Goal: Transaction & Acquisition: Obtain resource

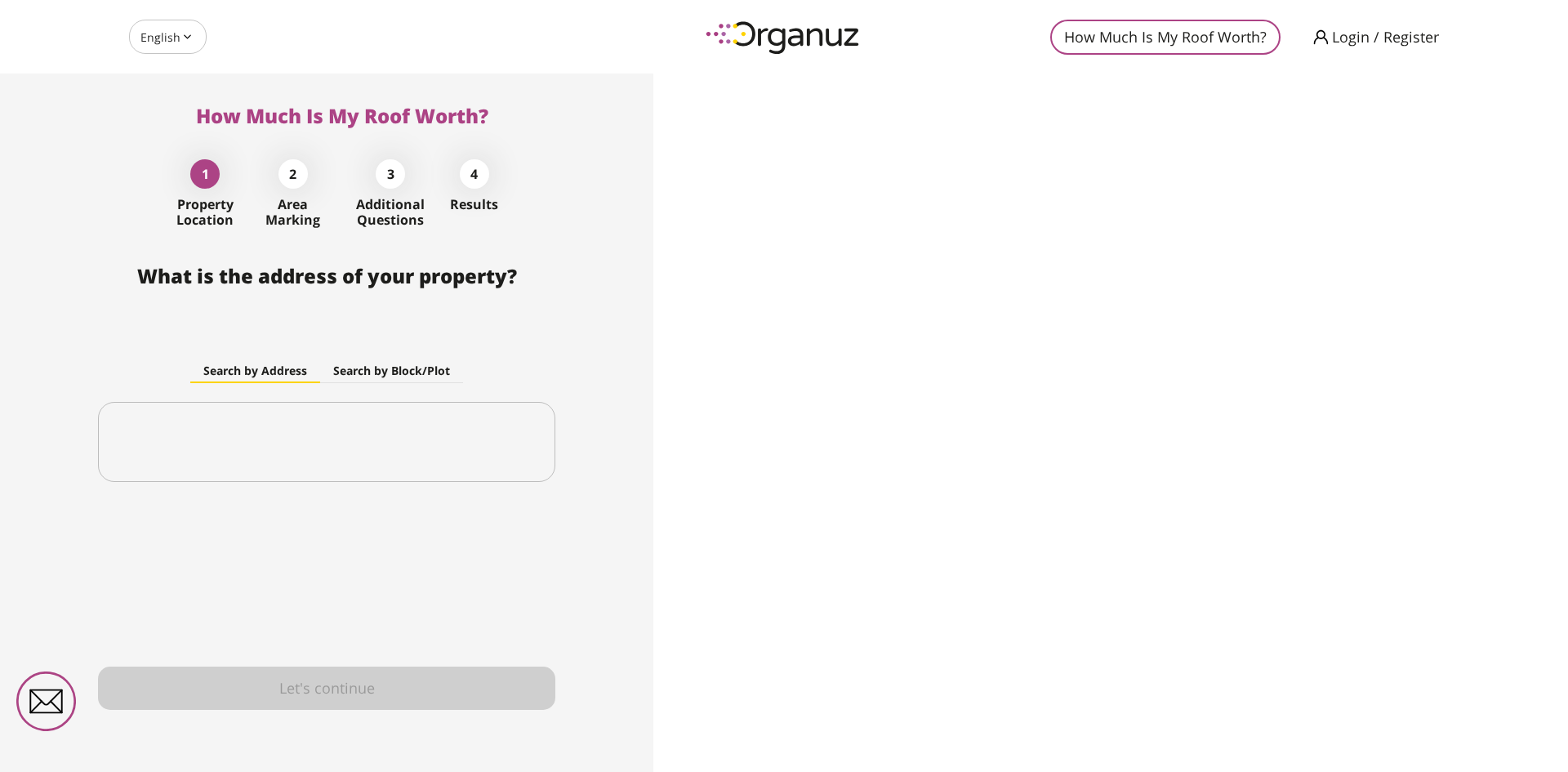
click at [1376, 33] on span "Login / Register" at bounding box center [1385, 36] width 107 height 16
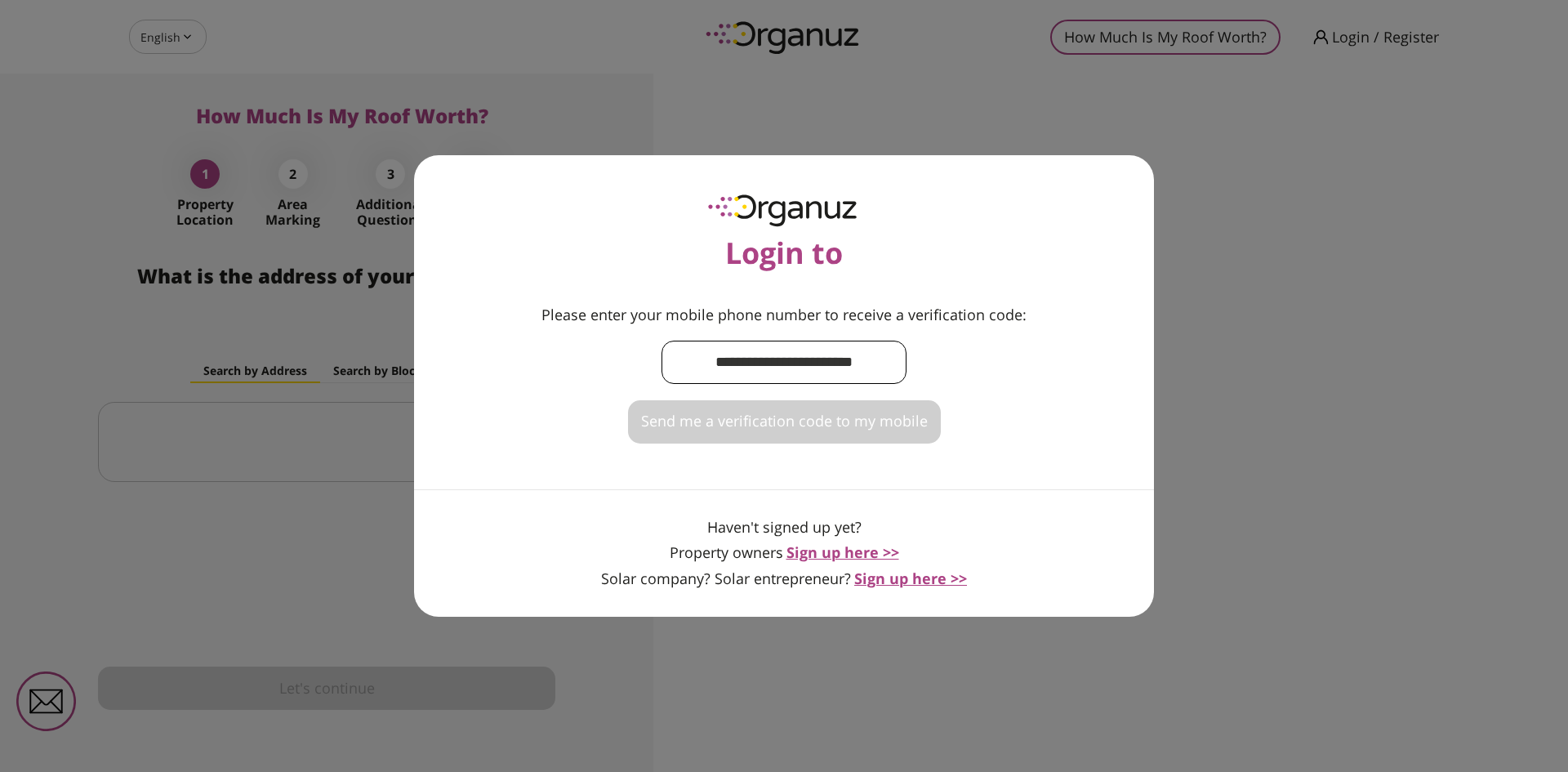
click at [795, 372] on input "text" at bounding box center [784, 362] width 245 height 48
click at [905, 27] on div "Login to Please enter your mobile phone number to receive a verification code: …" at bounding box center [784, 386] width 1568 height 772
click at [499, 196] on div "Login to Please enter your mobile phone number to receive a verification code: …" at bounding box center [784, 386] width 740 height 462
click at [461, 40] on div "Login to Please enter your mobile phone number to receive a verification code: …" at bounding box center [784, 386] width 1568 height 772
click at [166, 48] on div "Login to Please enter your mobile phone number to receive a verification code: …" at bounding box center [784, 386] width 1568 height 772
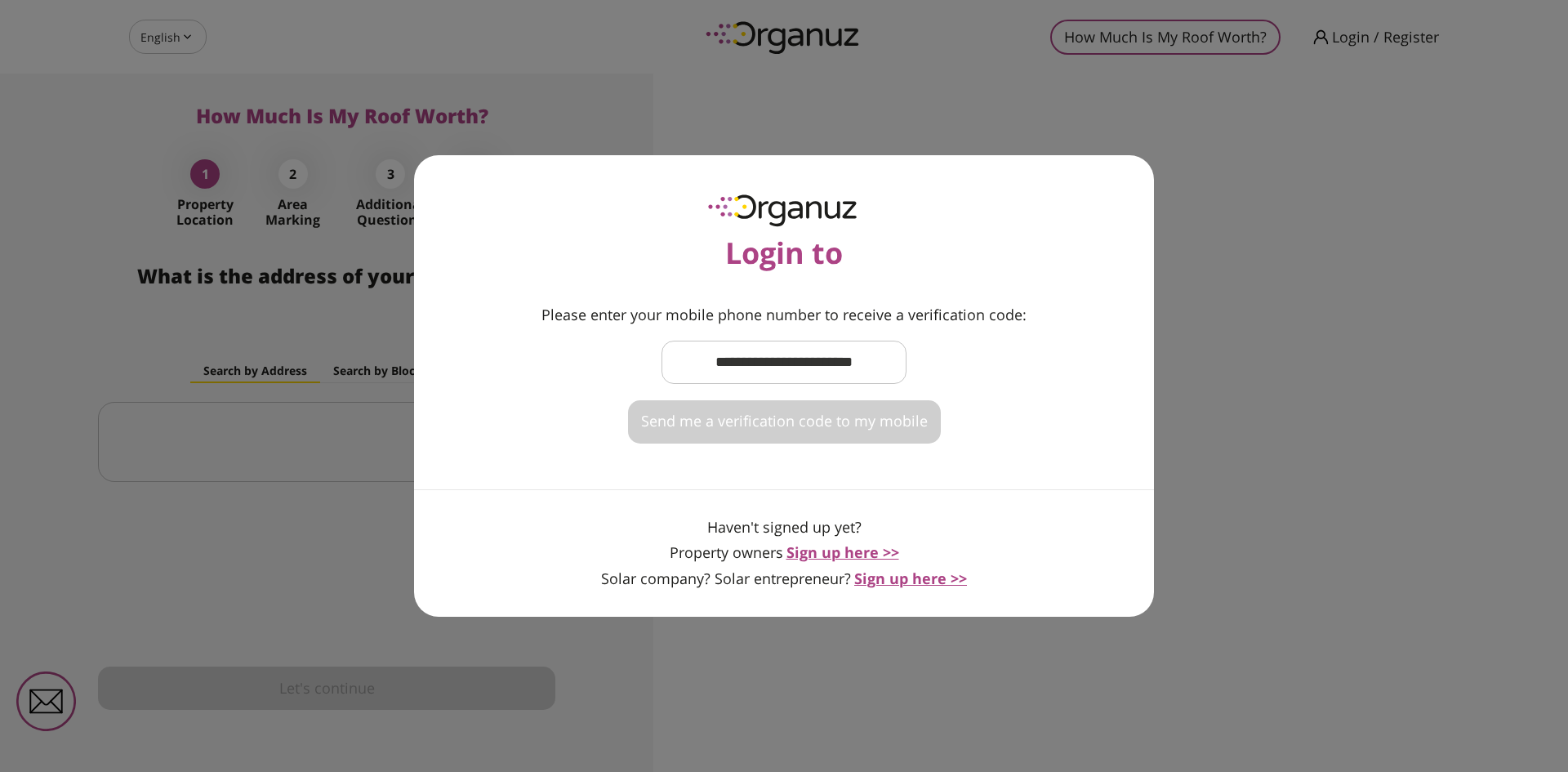
click at [846, 549] on span "Sign up here >>" at bounding box center [842, 552] width 112 height 19
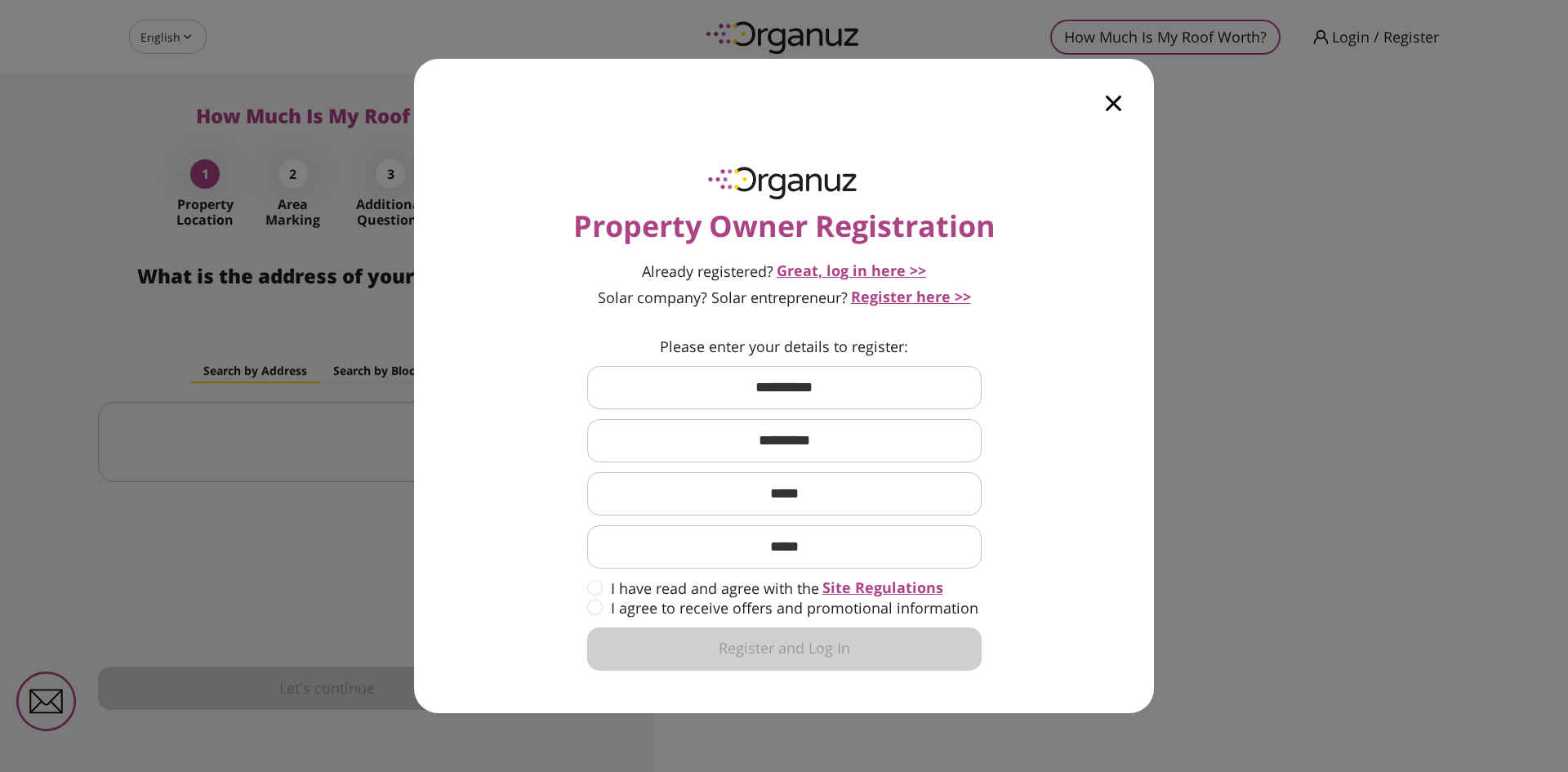
click at [872, 271] on span "Great, log in here >>" at bounding box center [852, 270] width 150 height 19
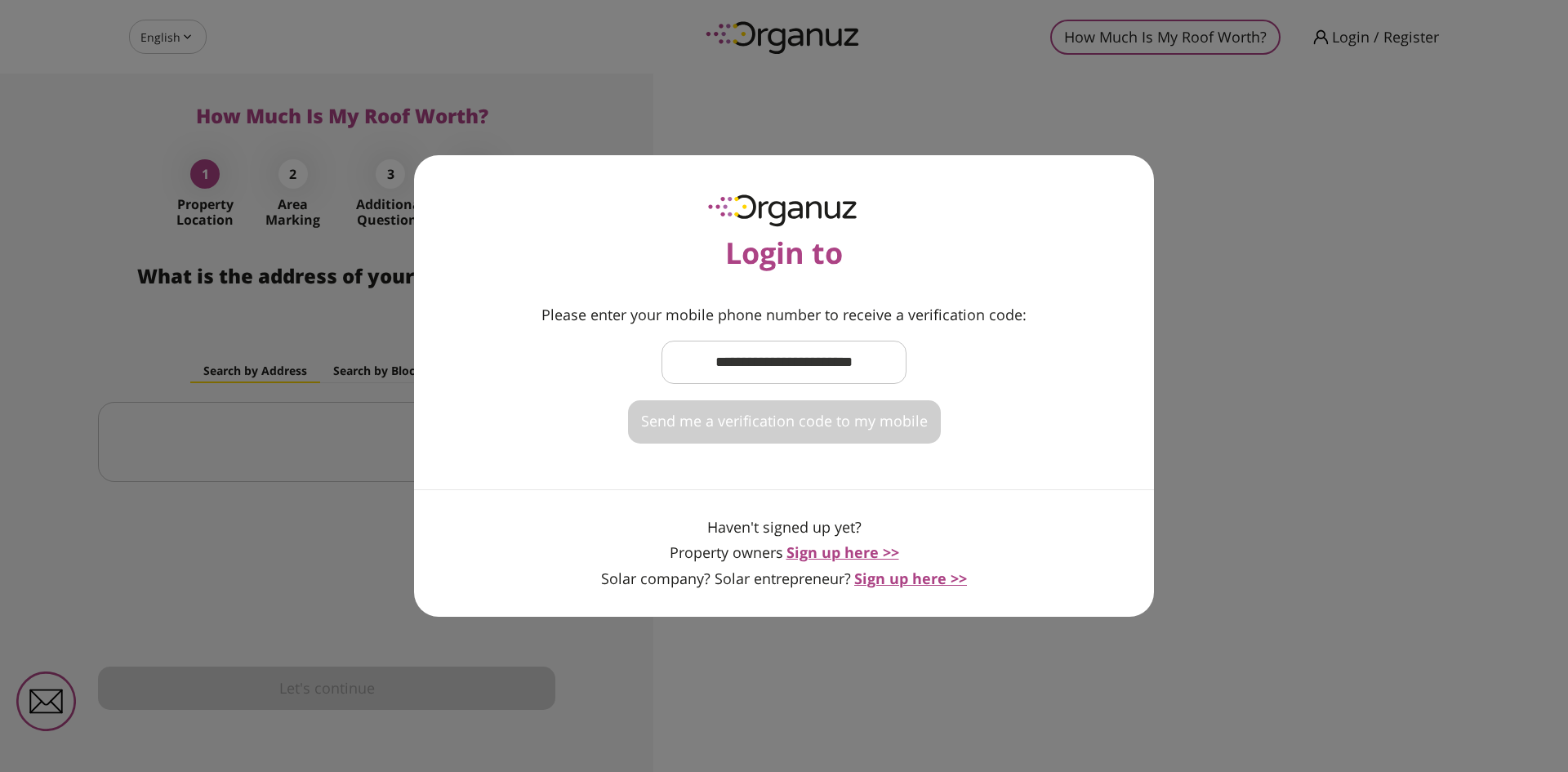
click at [778, 367] on input "text" at bounding box center [784, 362] width 245 height 48
type input "**********"
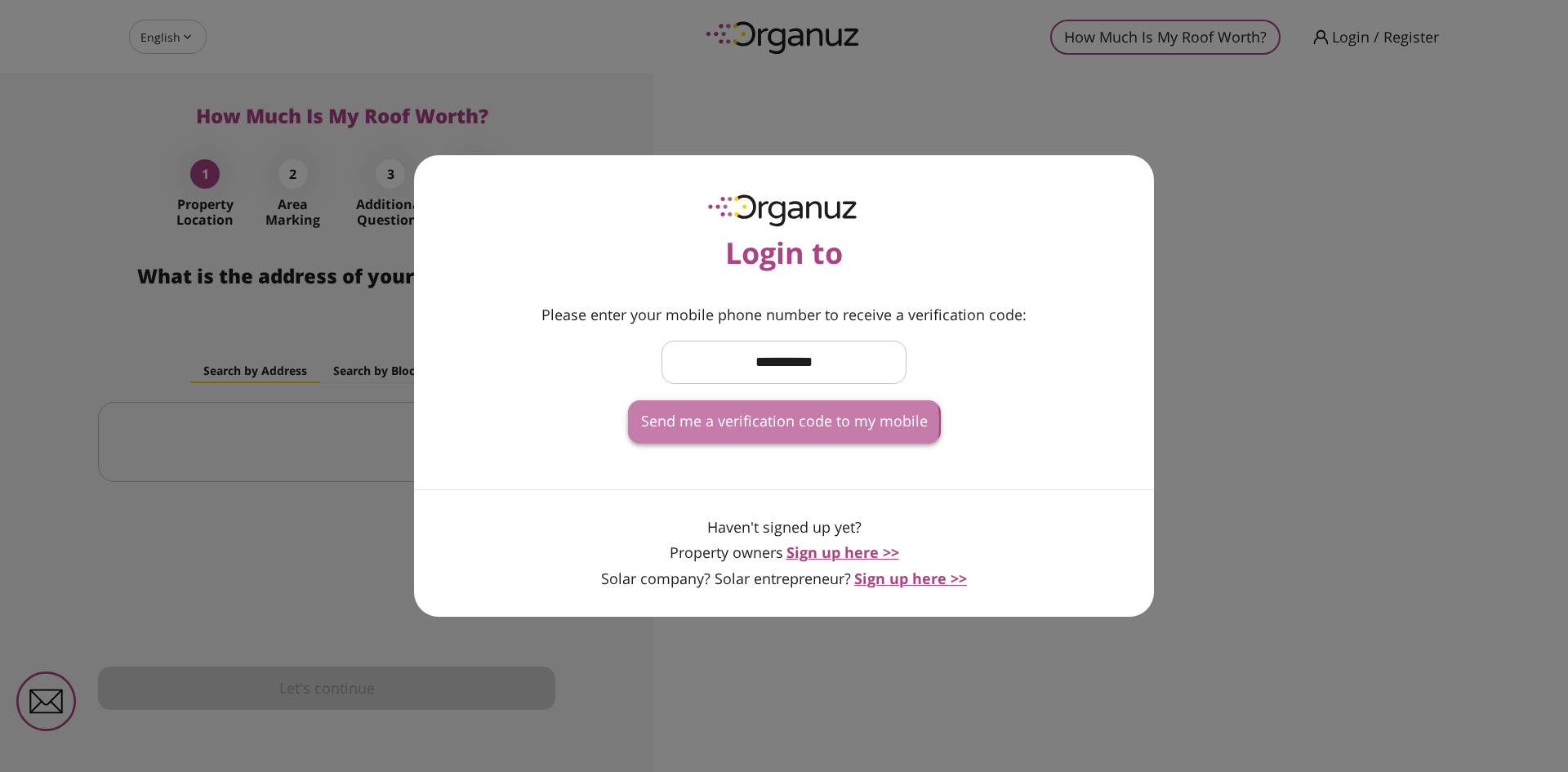
click at [779, 423] on span "Send me a verification code to my mobile" at bounding box center [784, 422] width 287 height 18
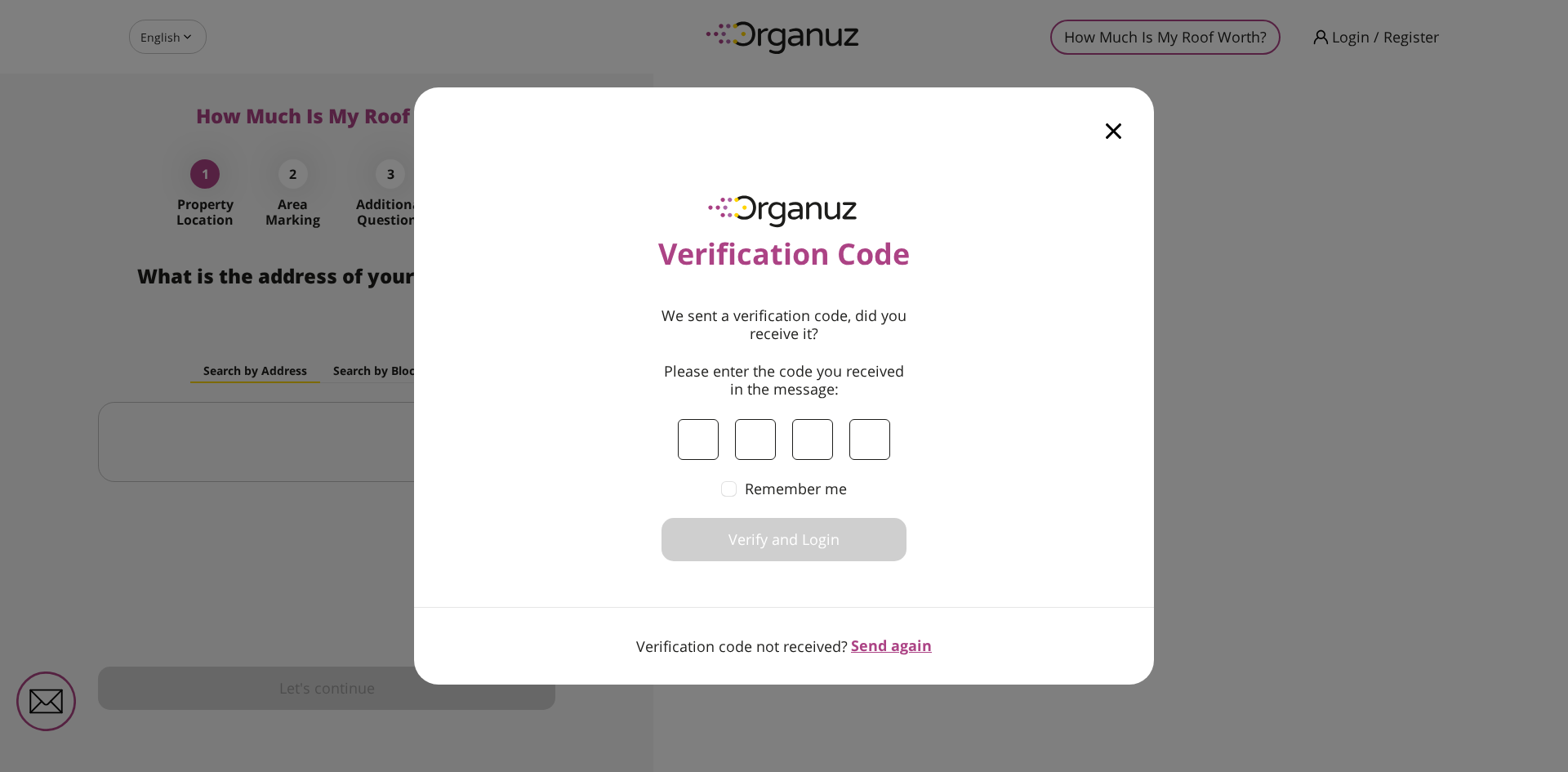
type input "*"
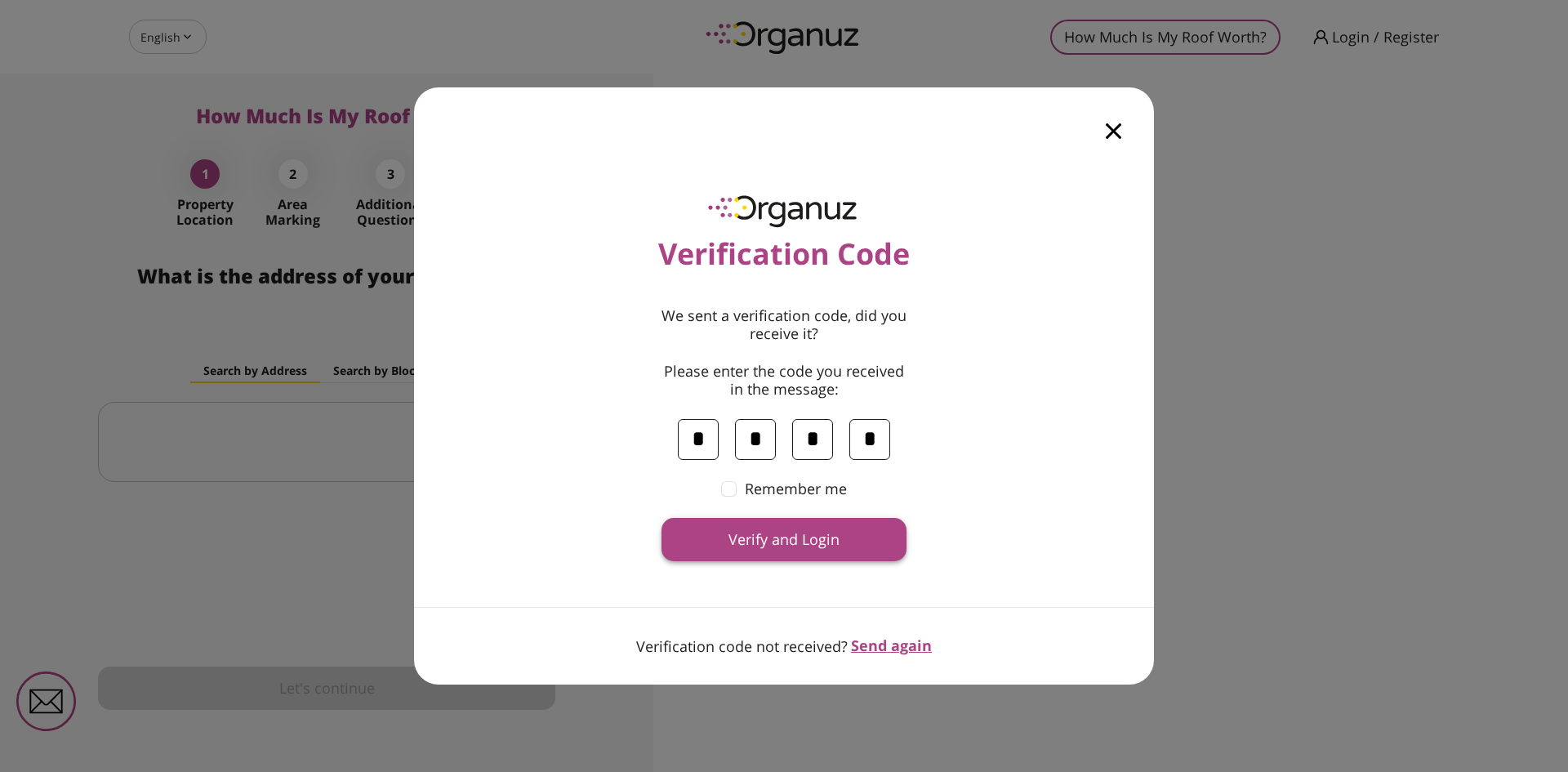
type input "*"
click at [787, 538] on span "Verify and Login" at bounding box center [784, 540] width 111 height 18
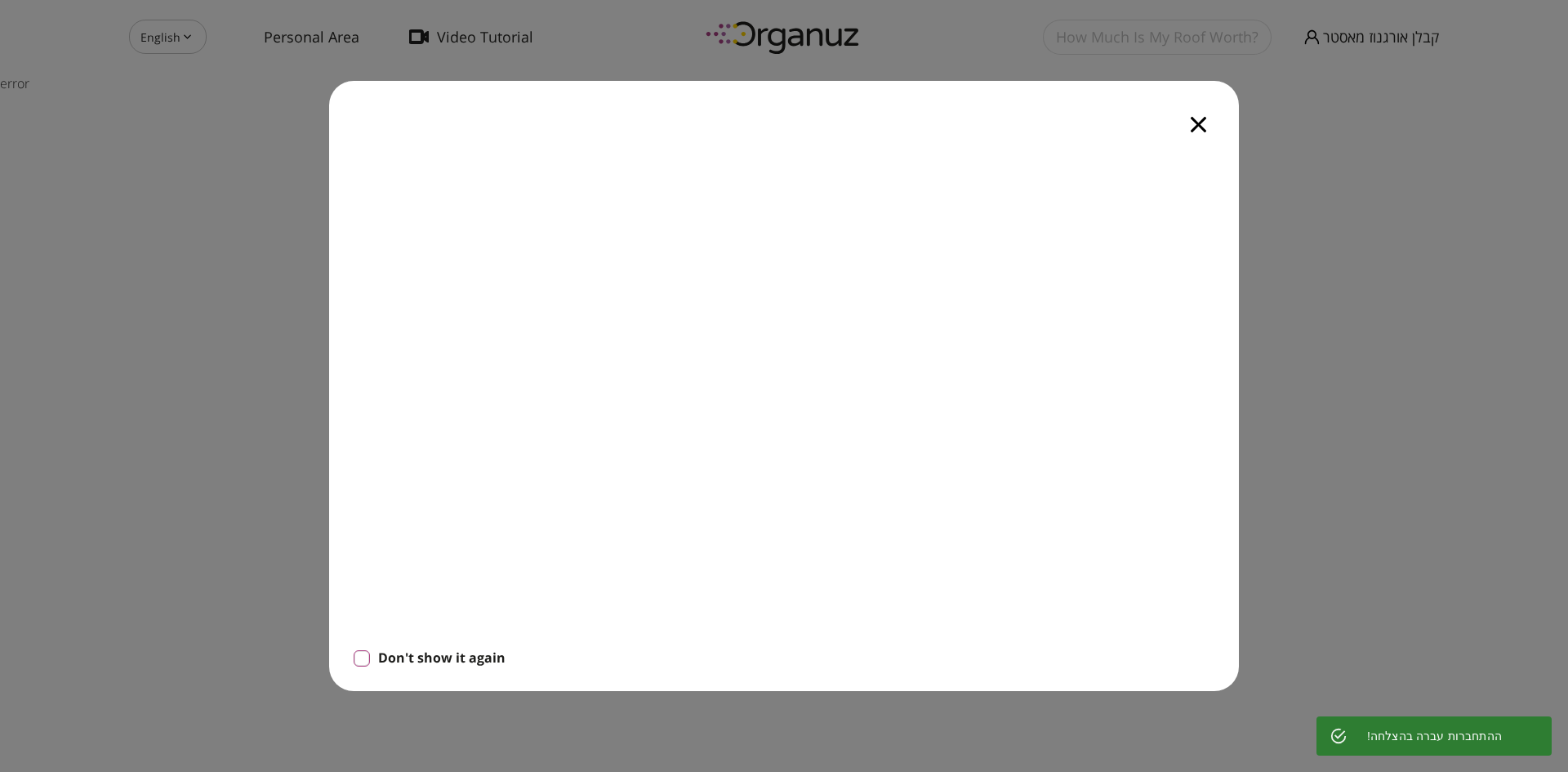
click at [1194, 119] on icon "button" at bounding box center [1198, 125] width 15 height 15
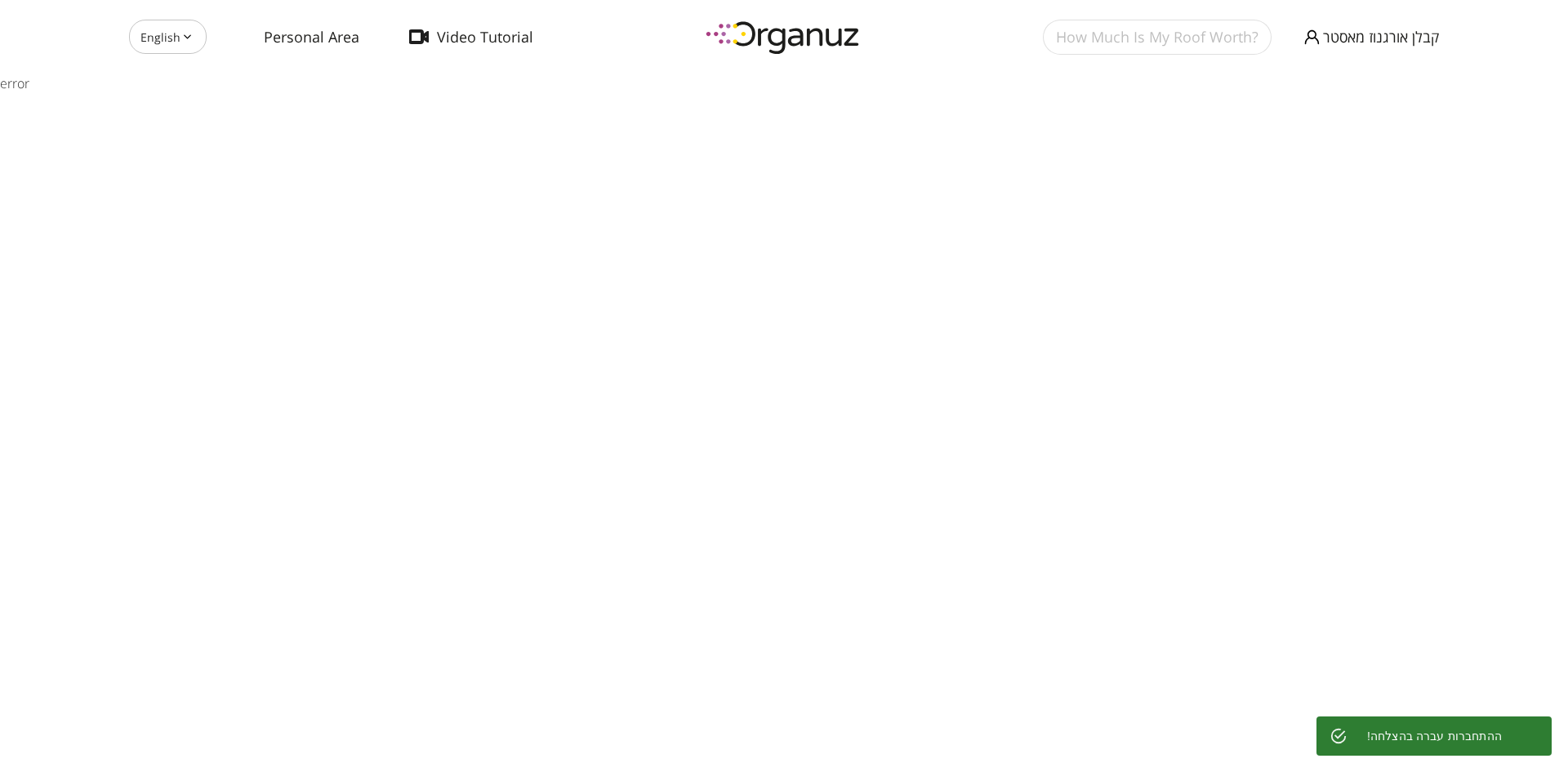
click at [178, 49] on body "English ** ​ Personal Area Video Tutorial How Much Is My Roof Worth? קבלן אורגנ…" at bounding box center [784, 386] width 1568 height 772
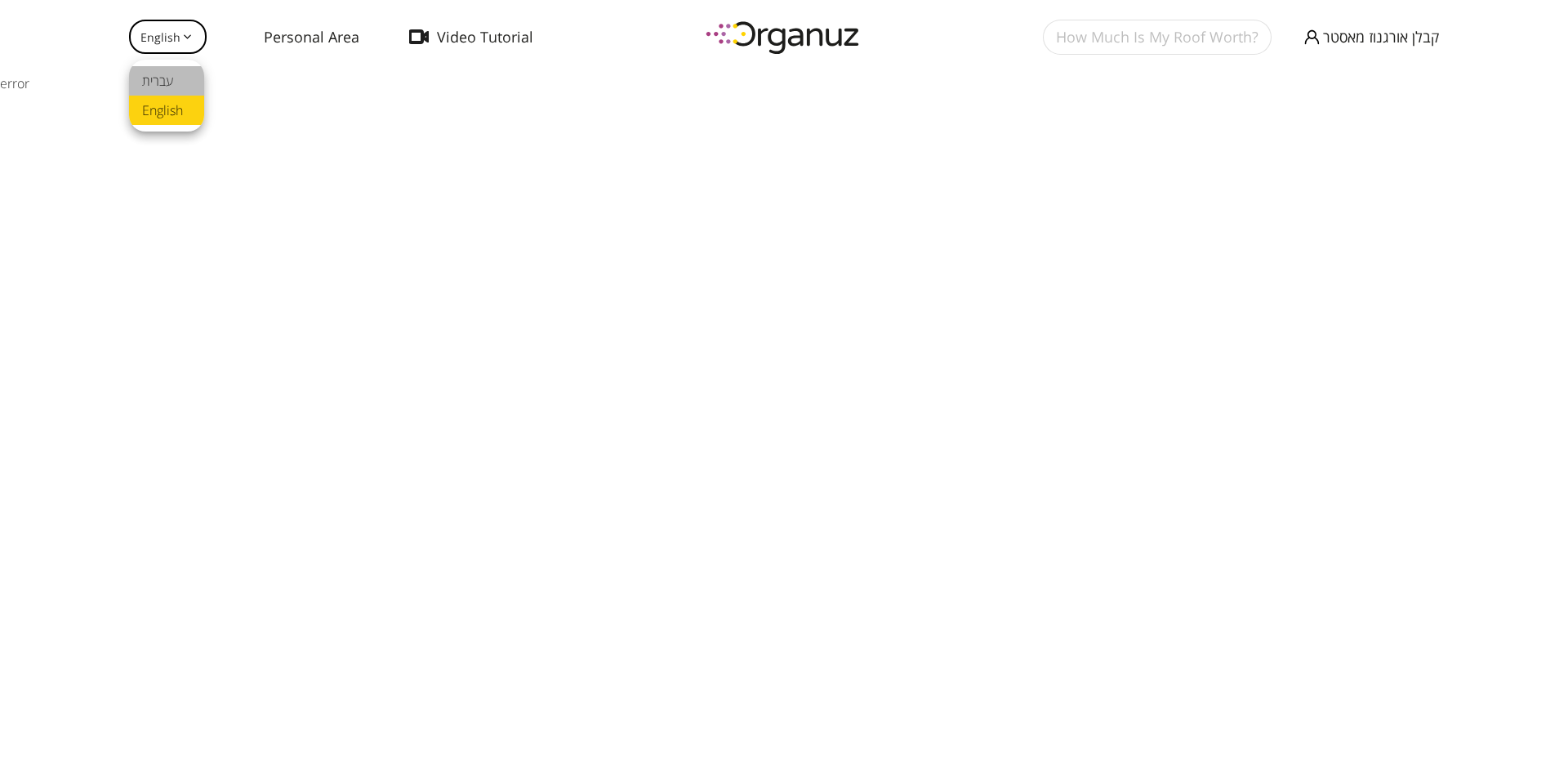
click at [172, 72] on li "עברית" at bounding box center [166, 81] width 75 height 30
type input "**"
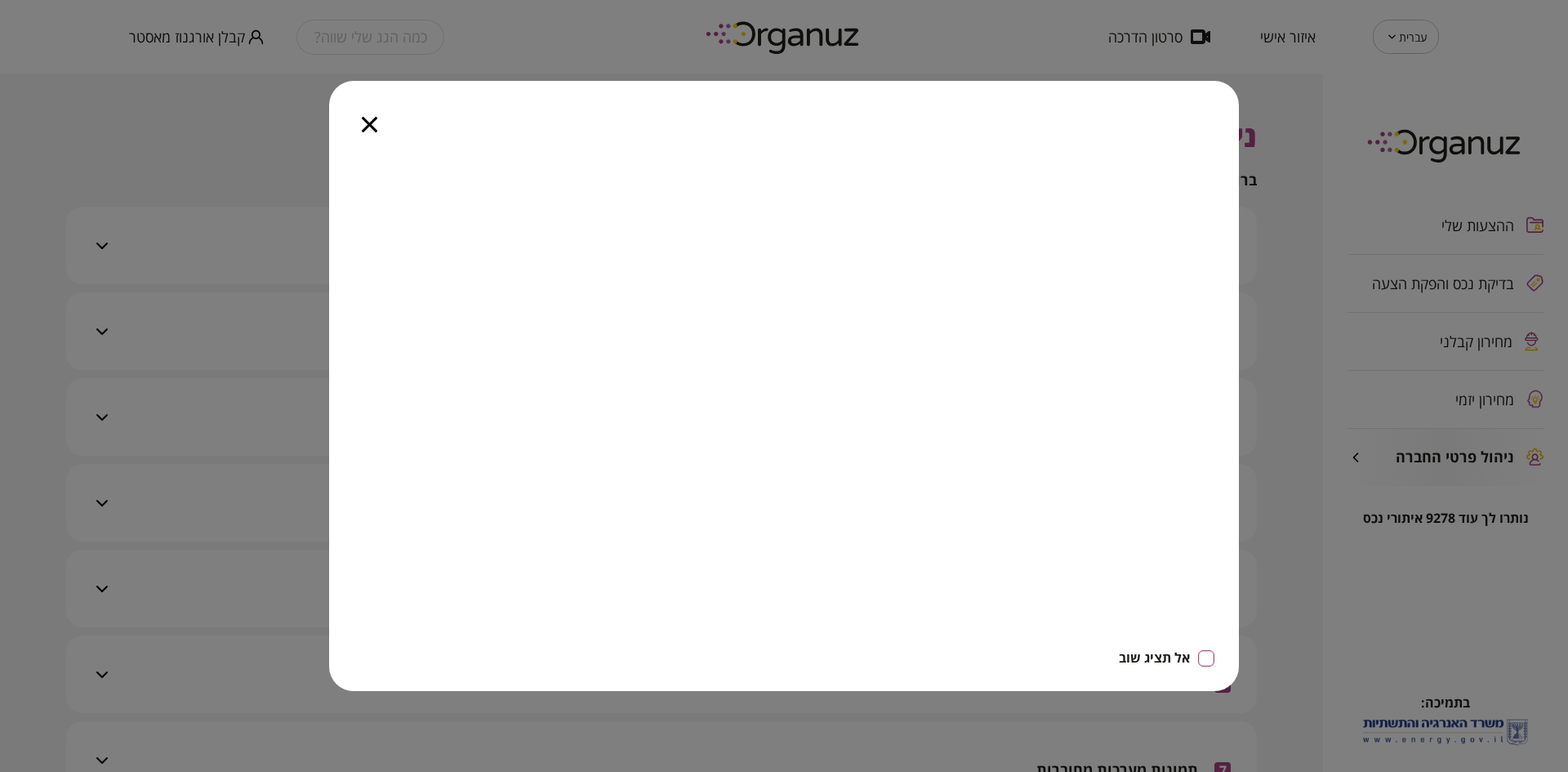
click at [367, 126] on icon "button" at bounding box center [370, 125] width 15 height 15
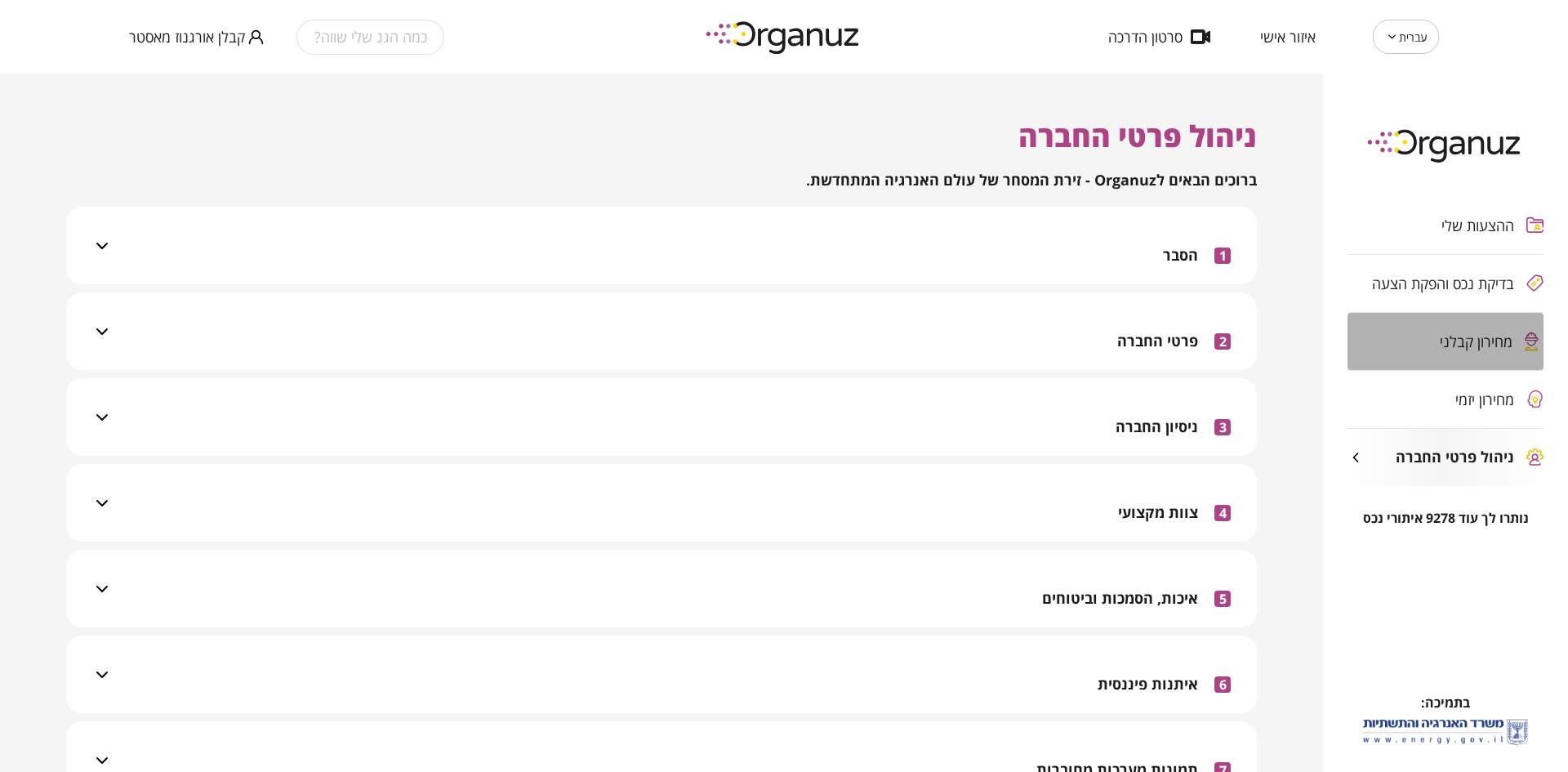
click at [1470, 336] on span "מחירון קבלני" at bounding box center [1477, 341] width 73 height 16
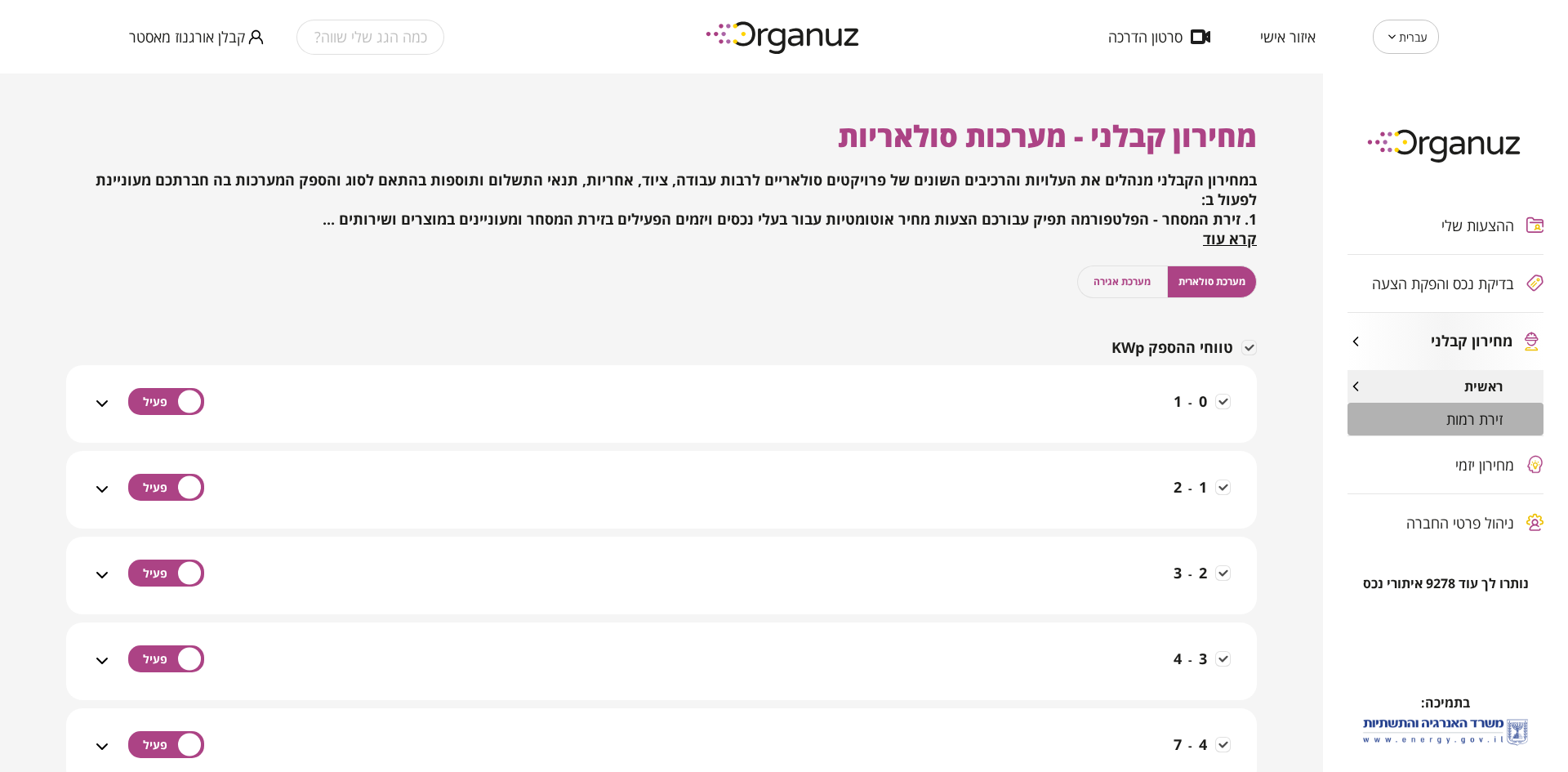
click at [1420, 427] on div "זירת רמות" at bounding box center [1445, 419] width 196 height 33
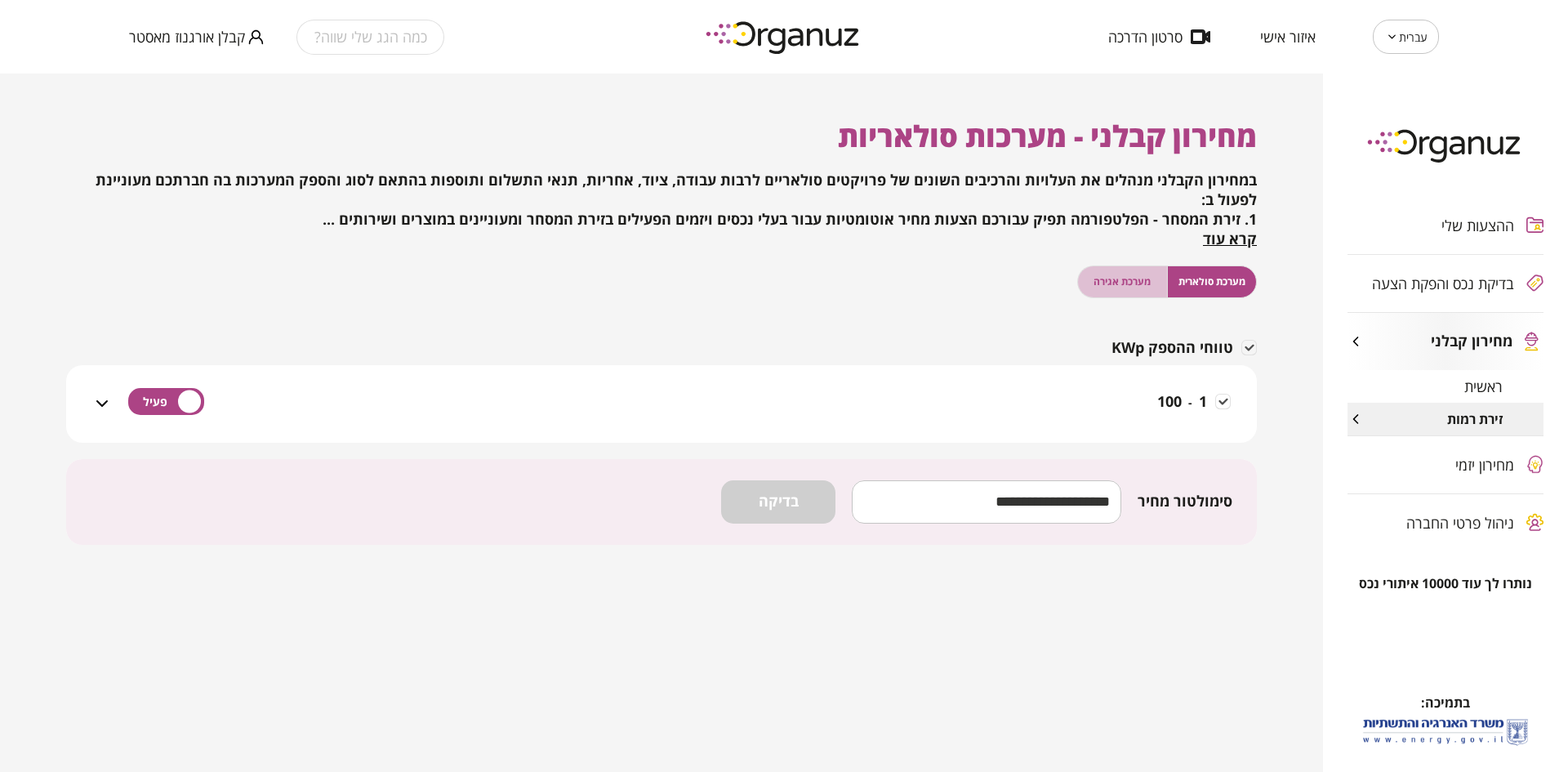
click at [1097, 282] on span "מערכת אגירה" at bounding box center [1122, 281] width 58 height 15
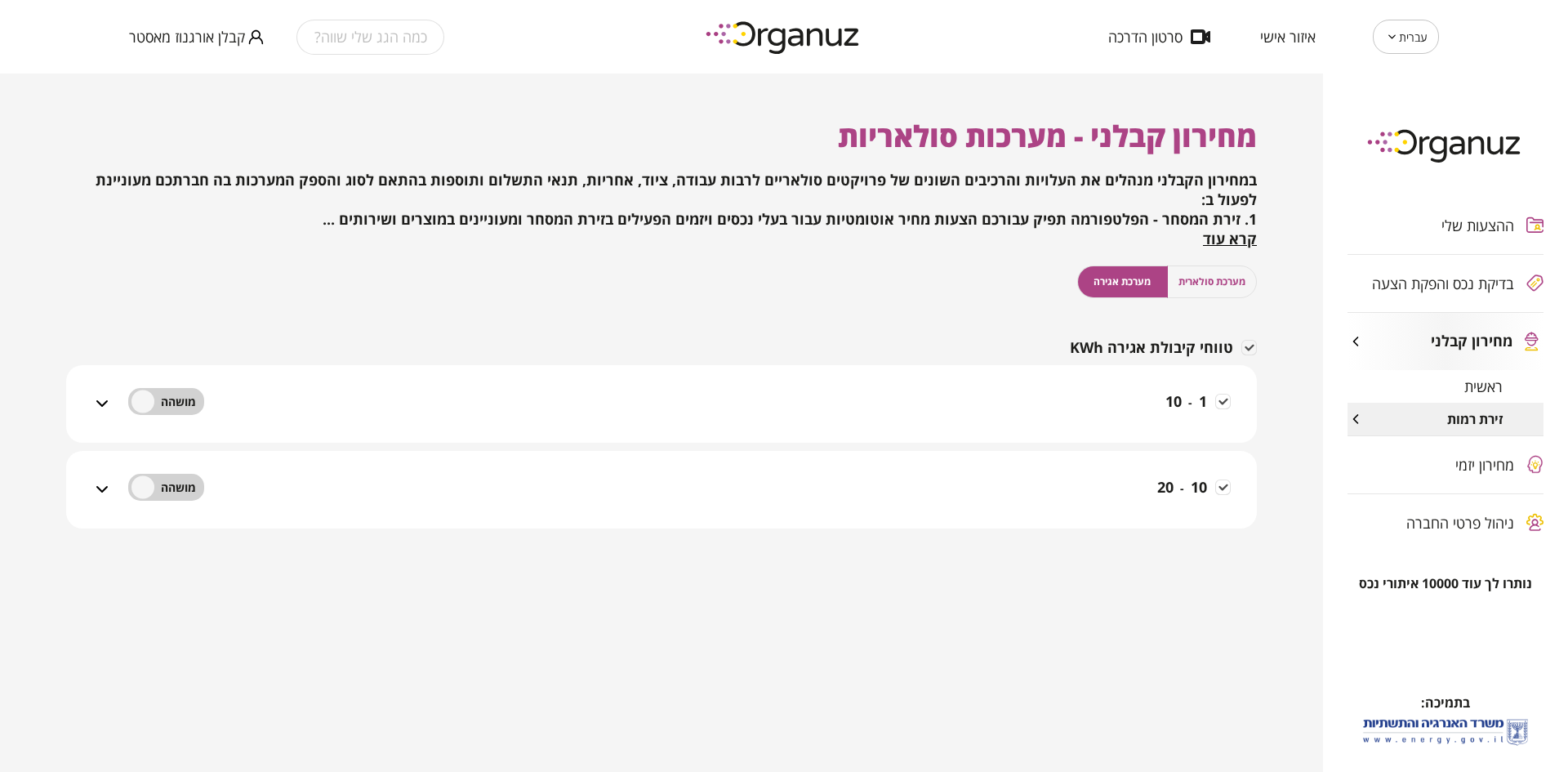
click at [1197, 284] on span "מערכת סולארית" at bounding box center [1212, 281] width 67 height 15
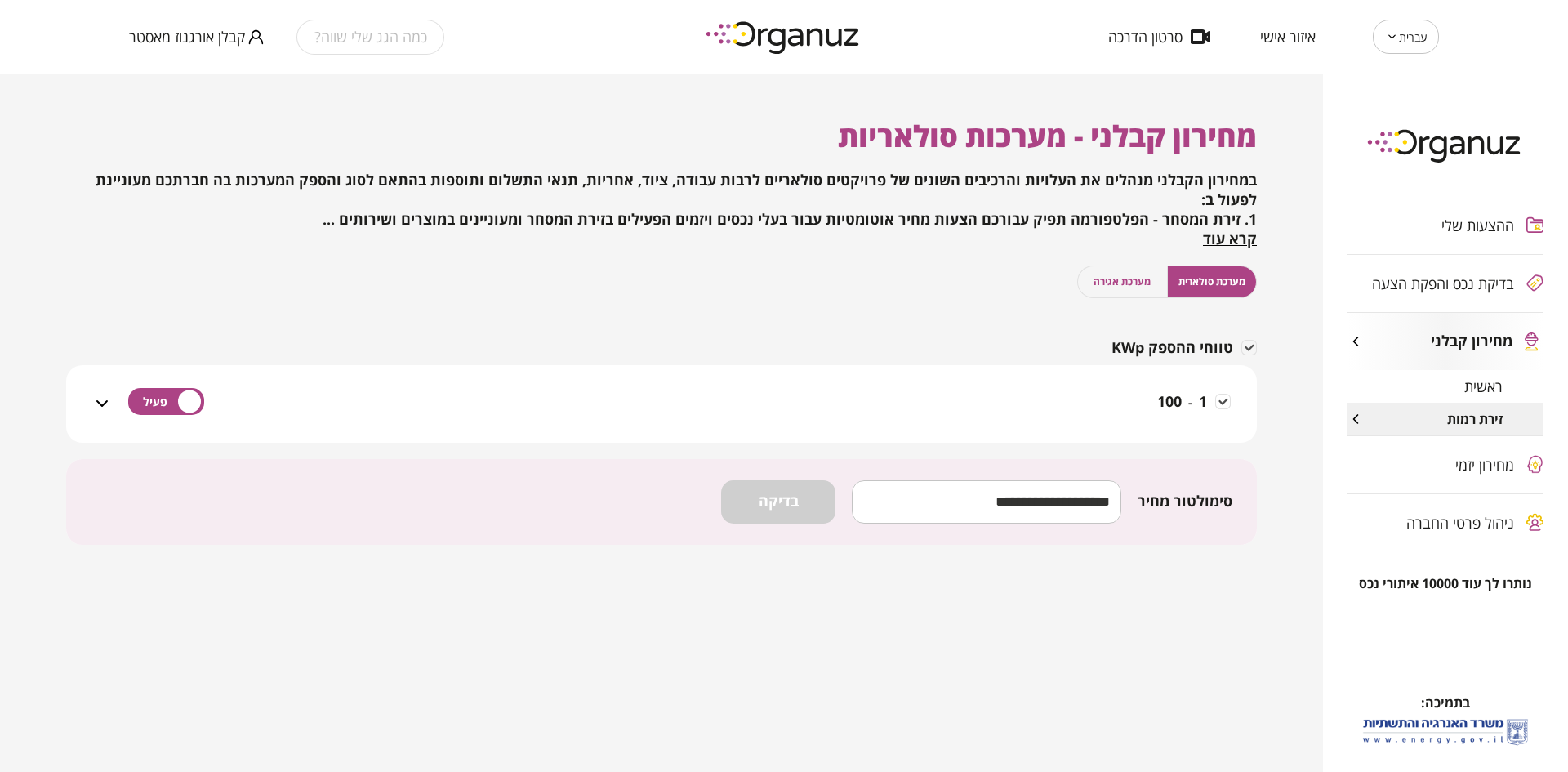
click at [1134, 279] on span "מערכת אגירה" at bounding box center [1122, 281] width 58 height 15
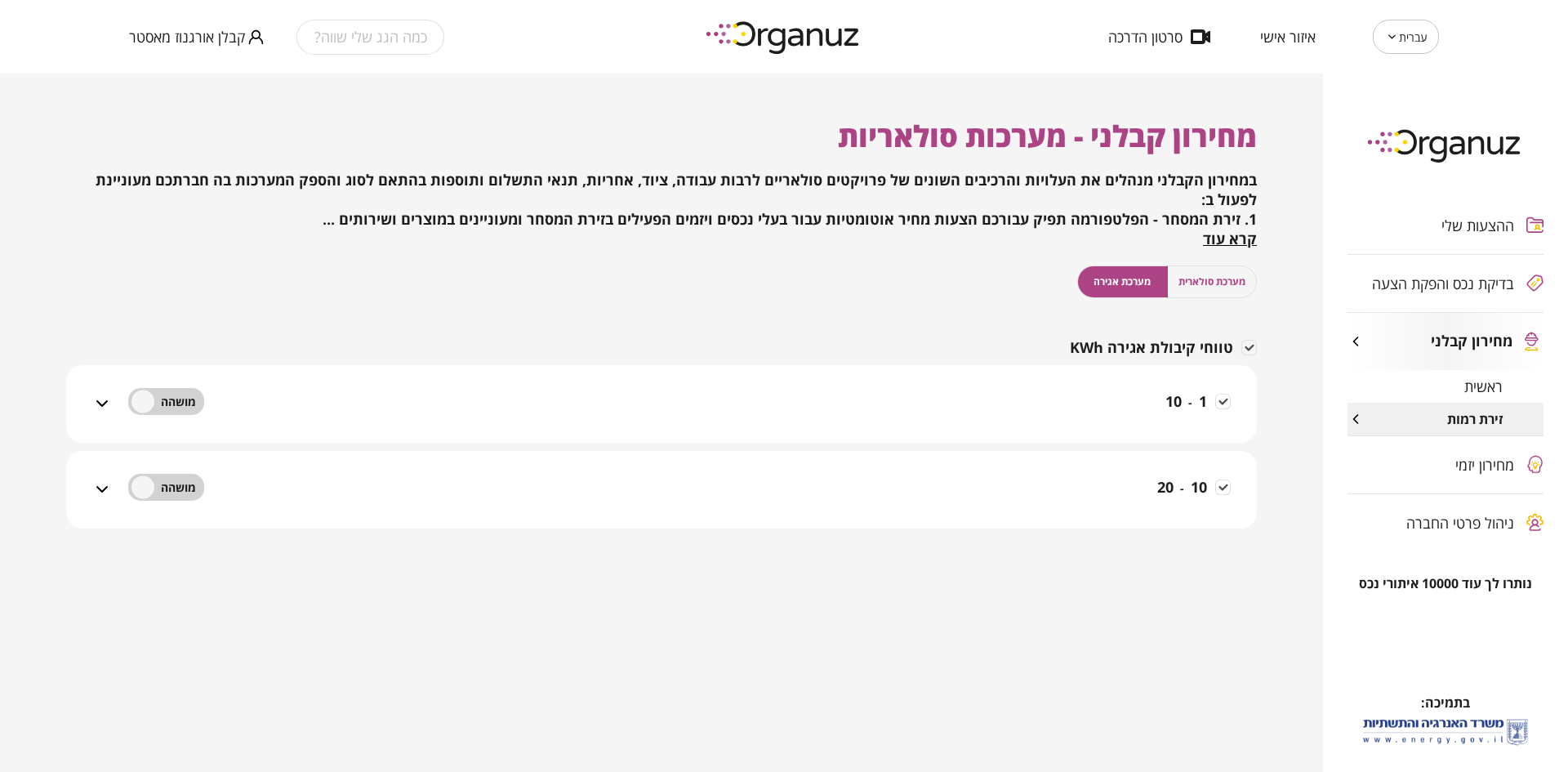
click at [965, 396] on div "1 - 10" at bounding box center [671, 414] width 1119 height 58
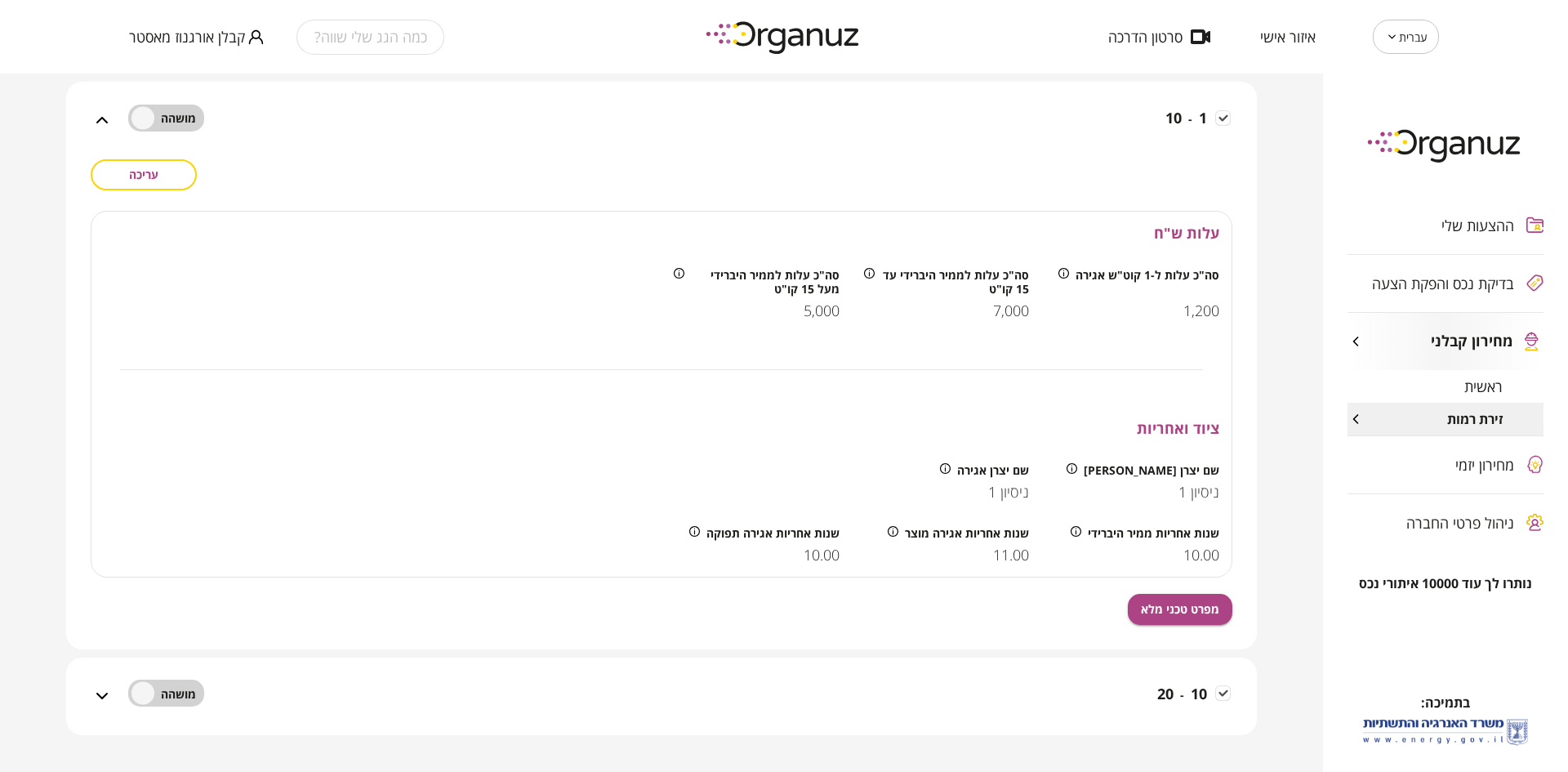
scroll to position [286, 0]
click at [1164, 610] on span "מפרט טכני מלא" at bounding box center [1180, 606] width 79 height 13
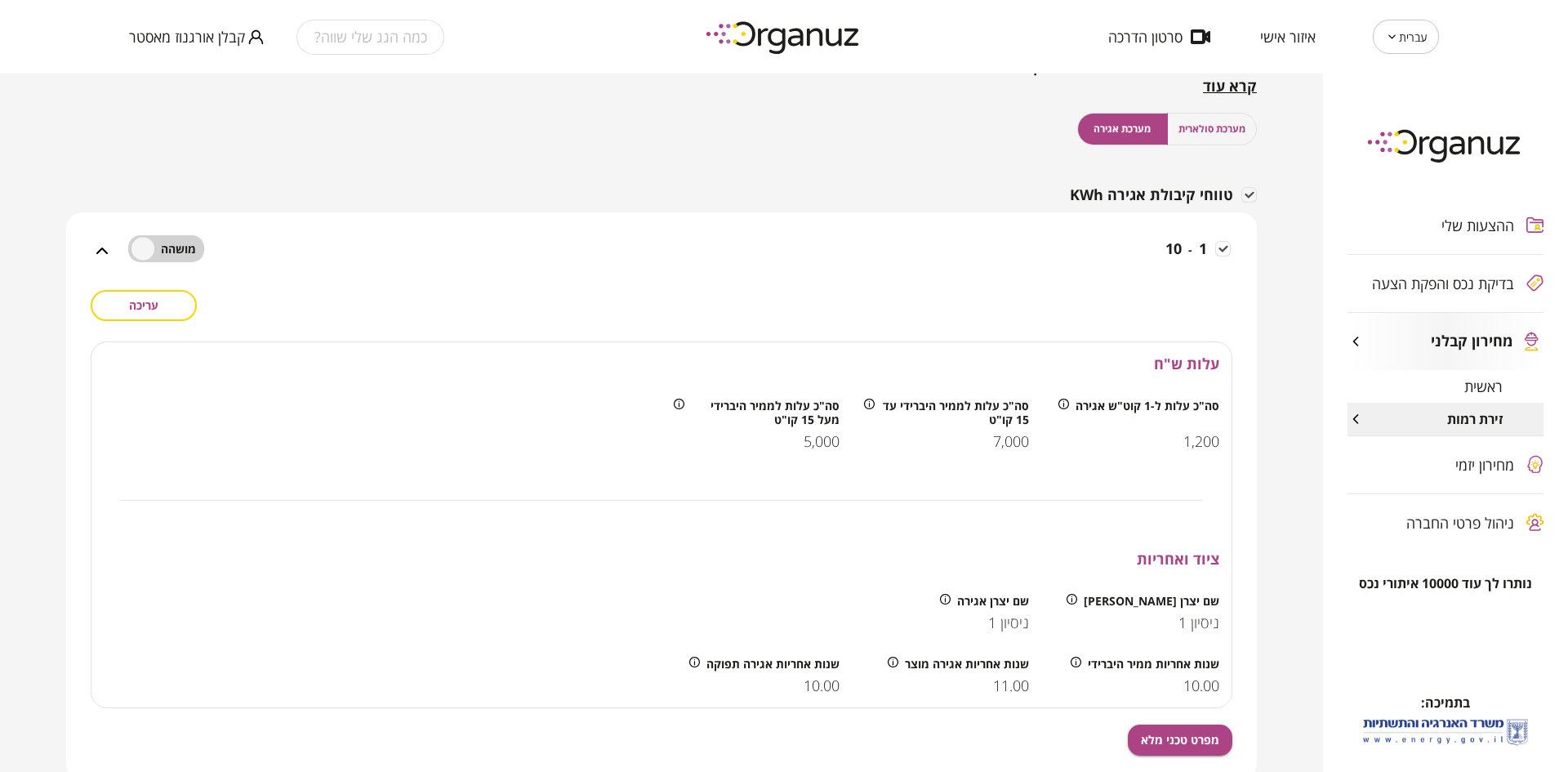
scroll to position [225, 0]
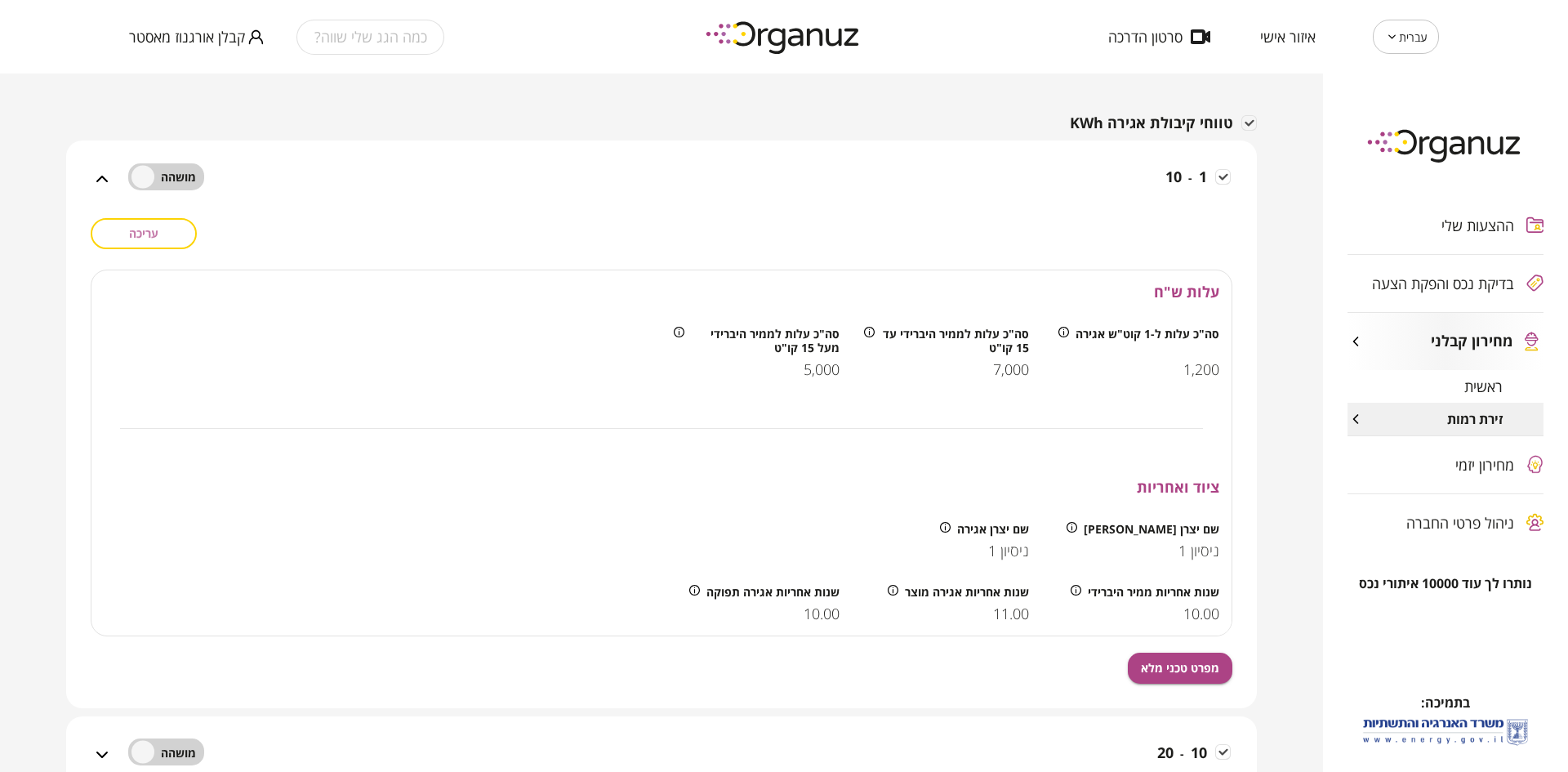
click at [164, 238] on button "עריכה" at bounding box center [143, 233] width 107 height 31
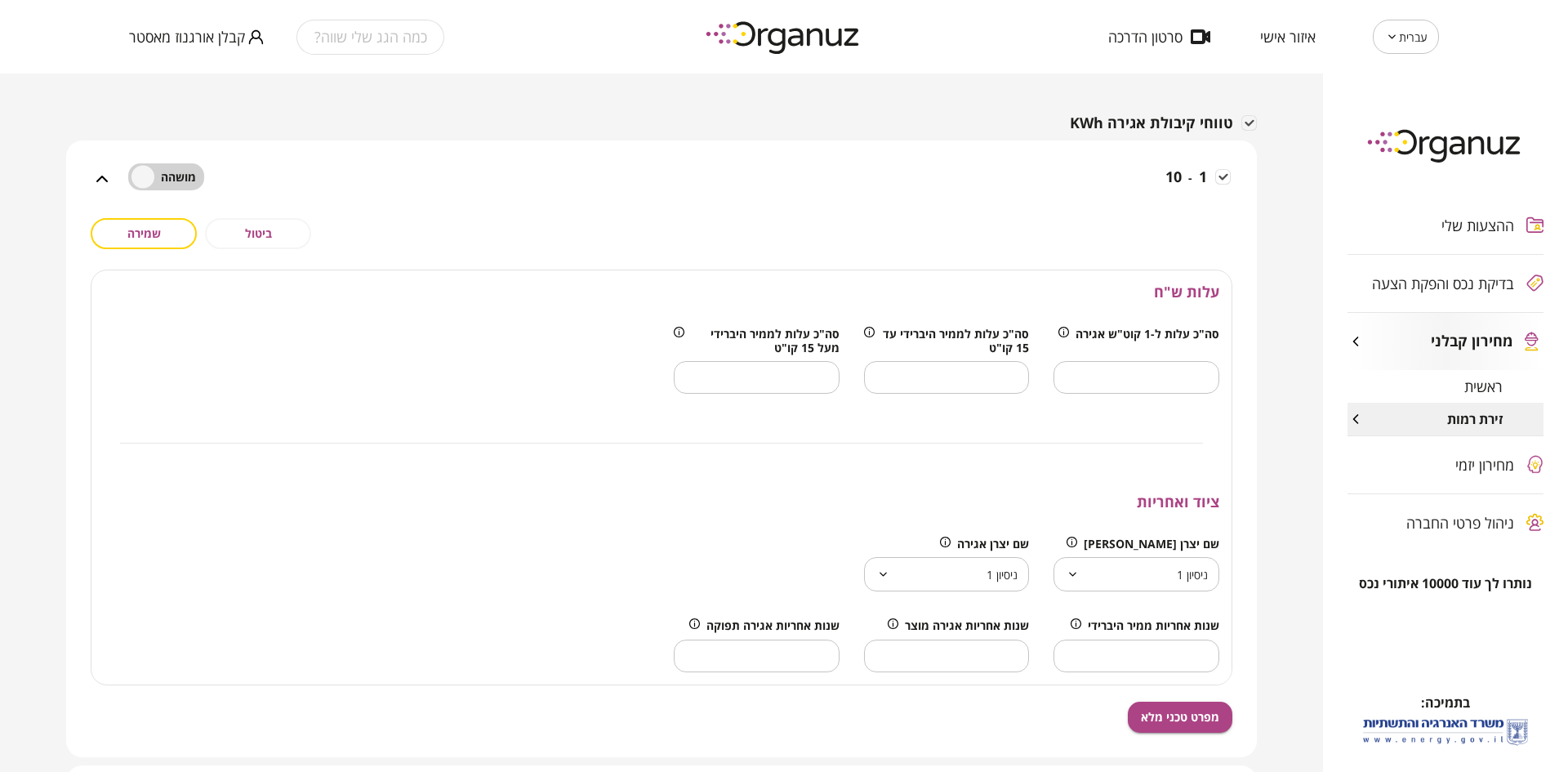
click at [1088, 565] on body "עברית ** ​ איזור אישי סרטון הדרכה כמה הגג שלי שווה? קבלן אורגנוז מאסטר ההצעות ש…" at bounding box center [784, 386] width 1568 height 772
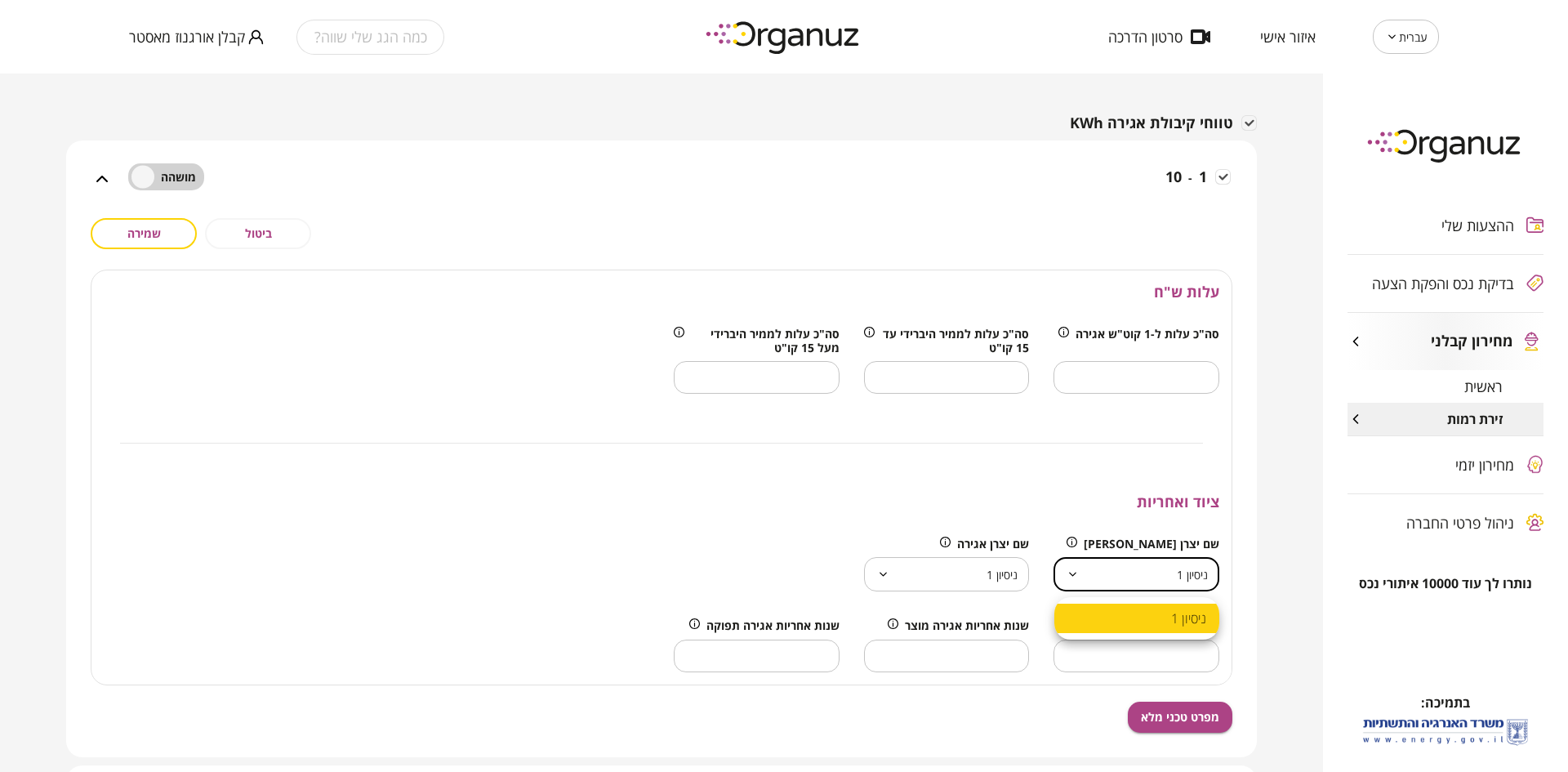
click at [1088, 565] on div at bounding box center [784, 386] width 1568 height 772
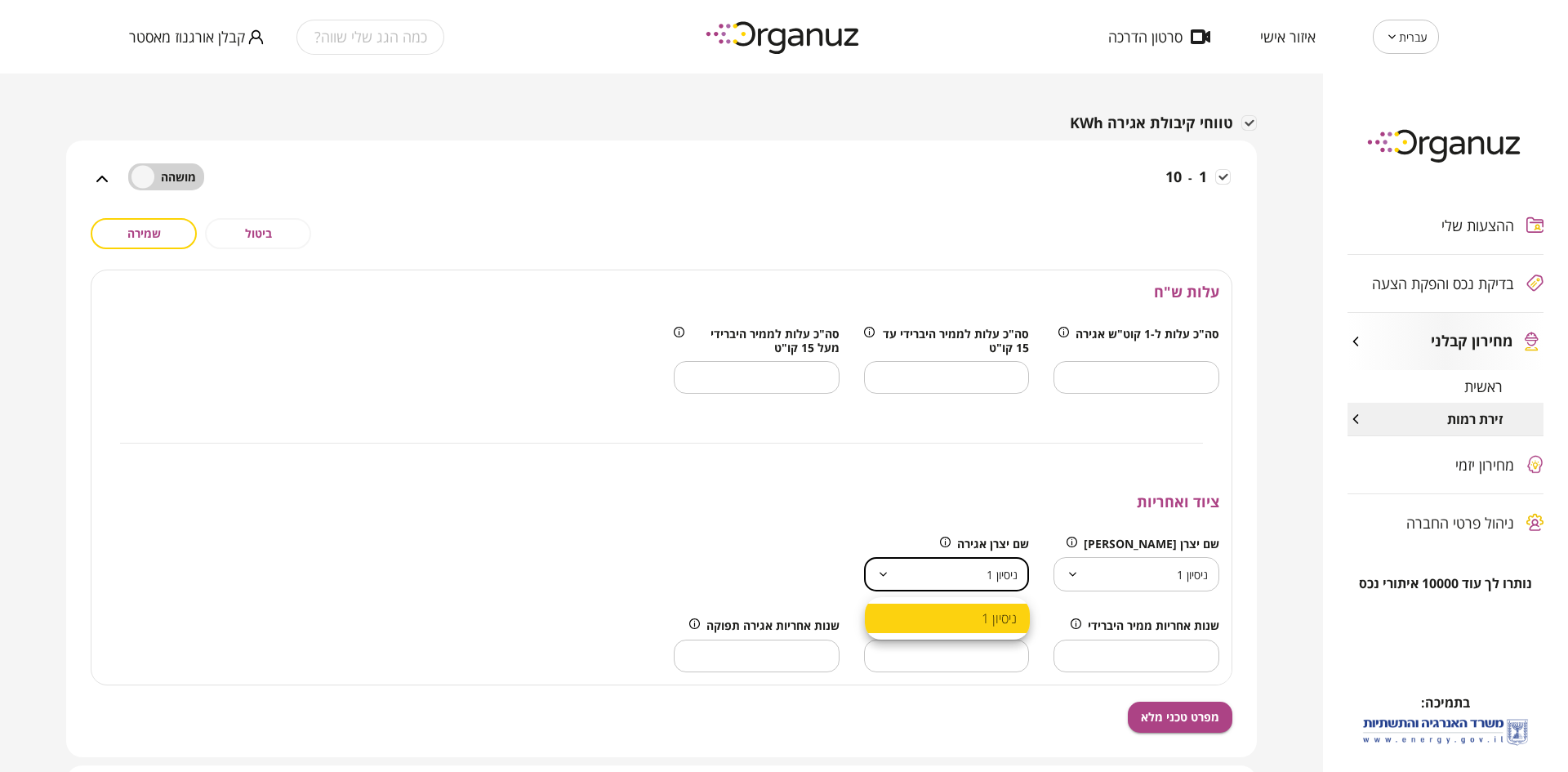
click at [993, 566] on body "עברית ** ​ איזור אישי סרטון הדרכה כמה הגג שלי שווה? קבלן אורגנוז מאסטר ההצעות ש…" at bounding box center [784, 386] width 1568 height 772
click at [993, 566] on div at bounding box center [784, 386] width 1568 height 772
click at [651, 506] on div "ציוד ואחריות" at bounding box center [661, 502] width 1140 height 44
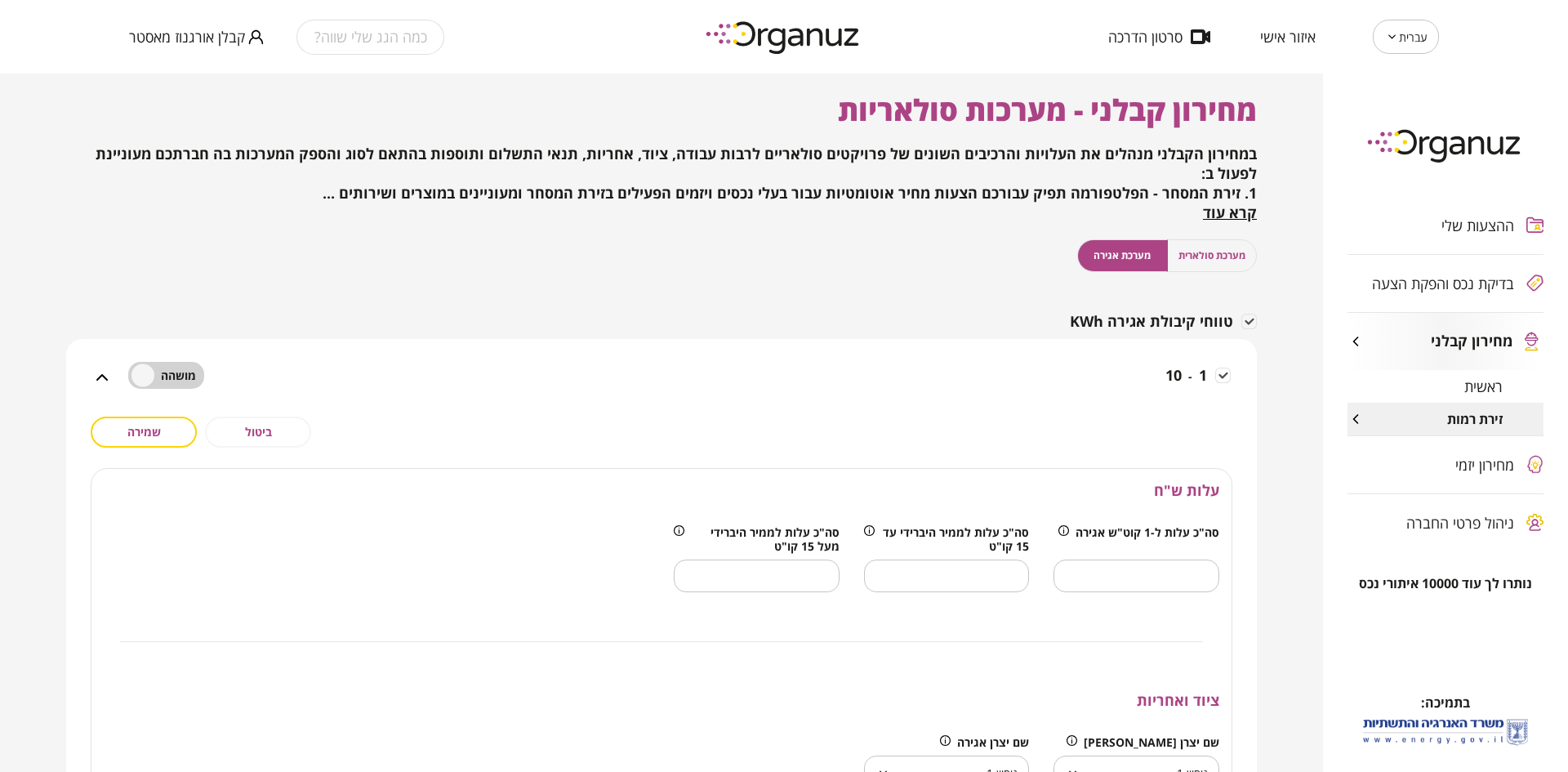
scroll to position [67, 0]
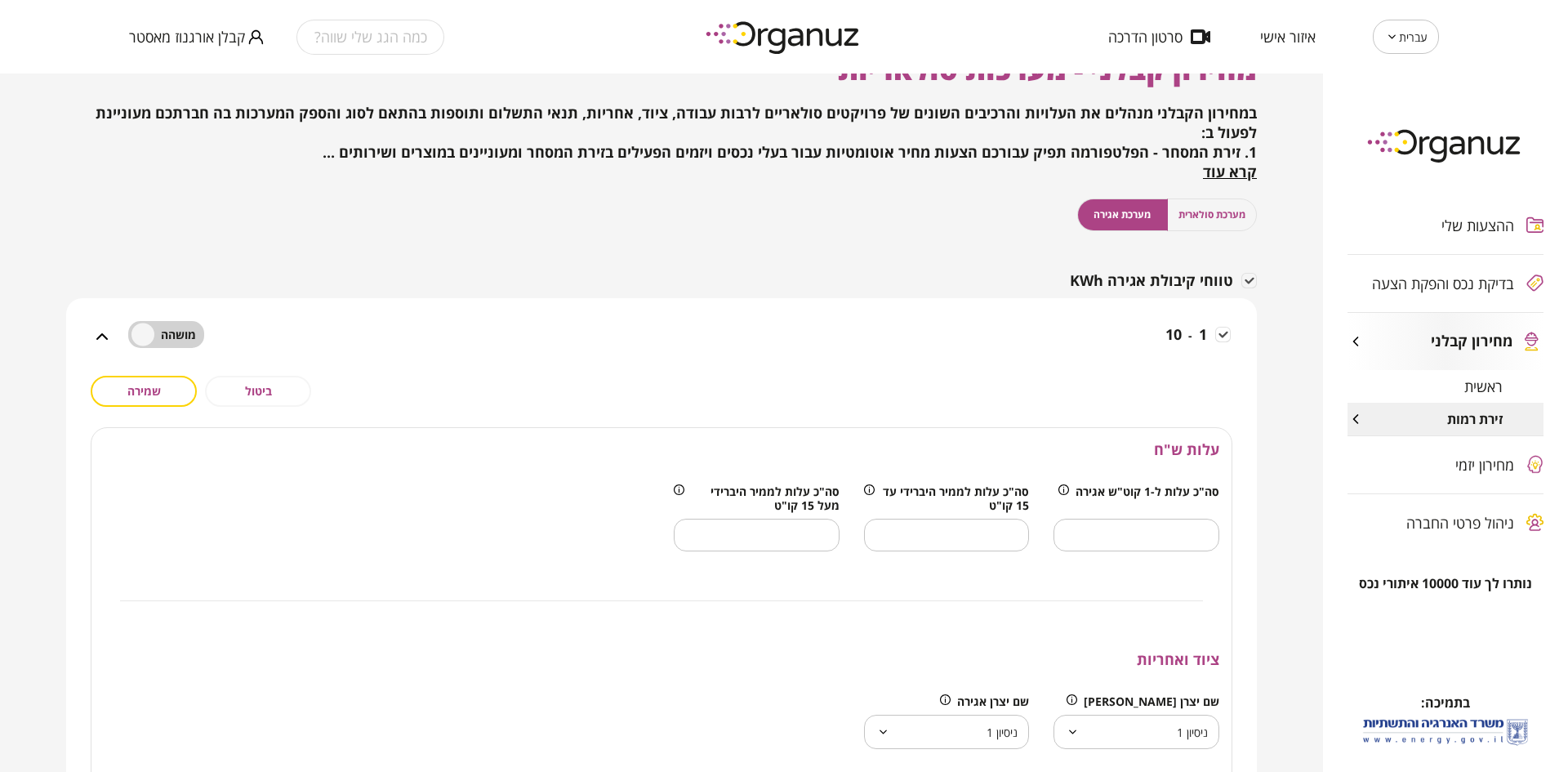
click at [644, 320] on div "1 - 10" at bounding box center [671, 347] width 1119 height 58
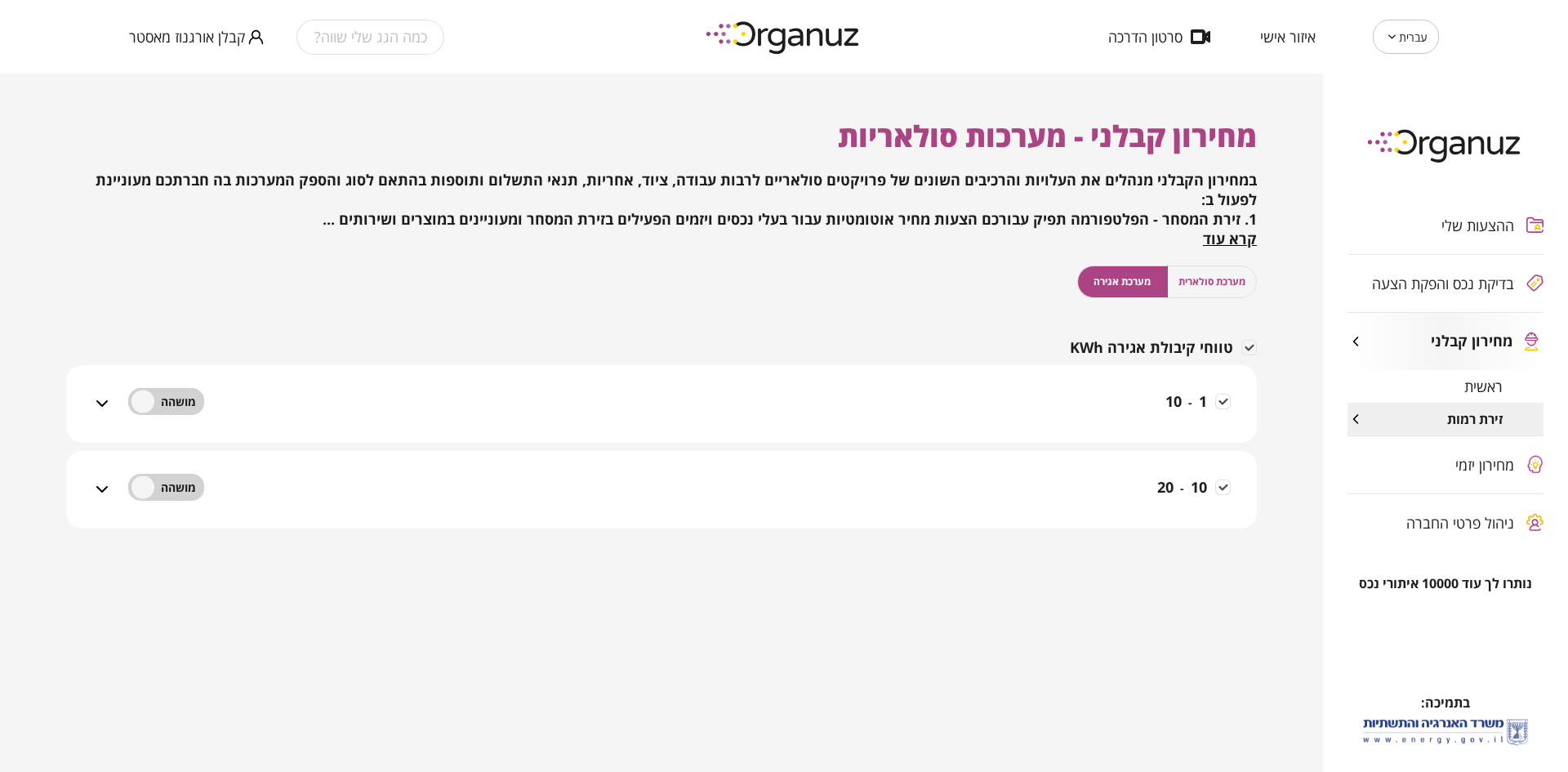
scroll to position [0, 0]
click at [1184, 281] on span "מערכת סולארית" at bounding box center [1212, 281] width 67 height 15
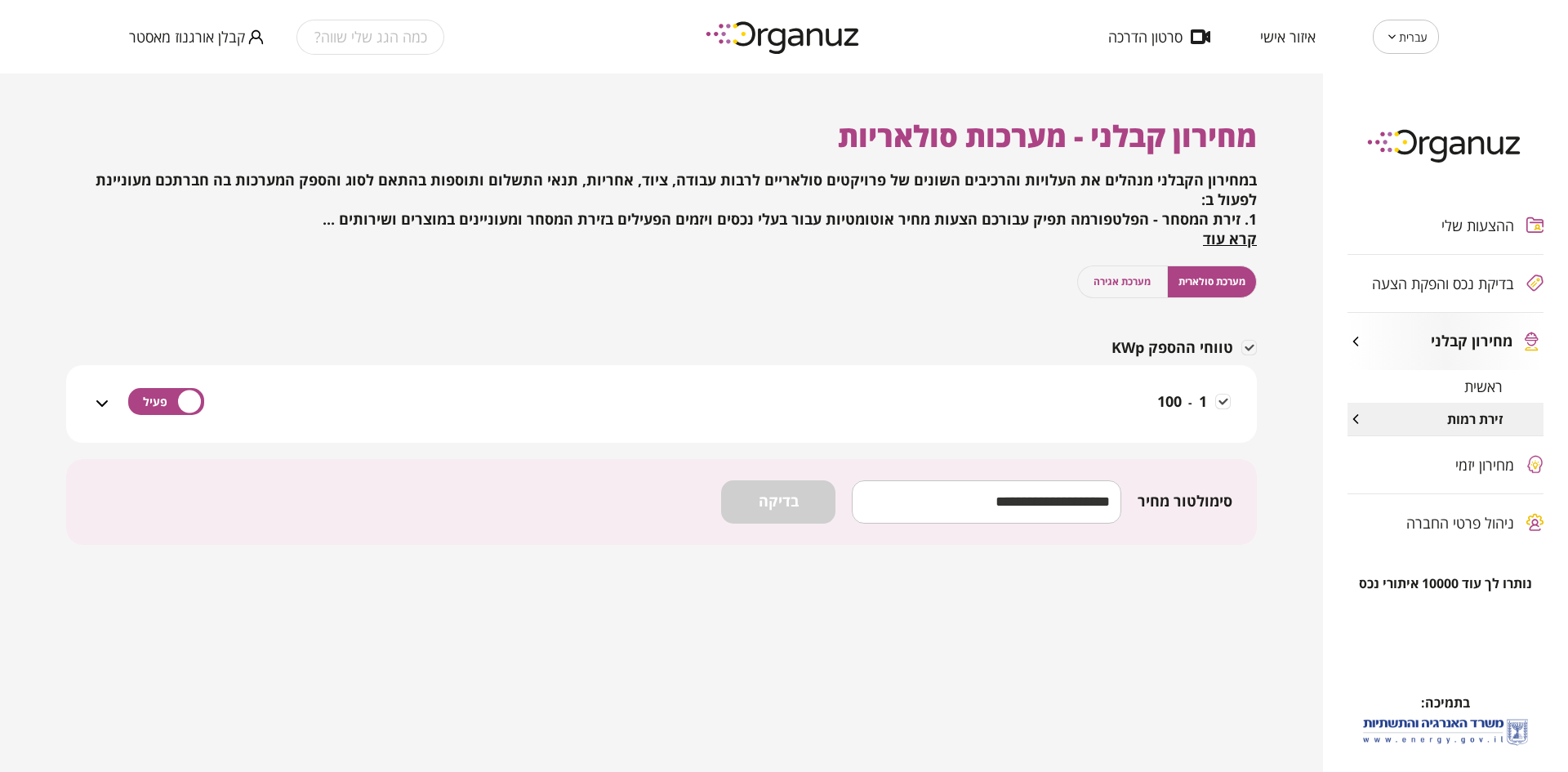
click at [1125, 276] on span "מערכת אגירה" at bounding box center [1122, 281] width 58 height 15
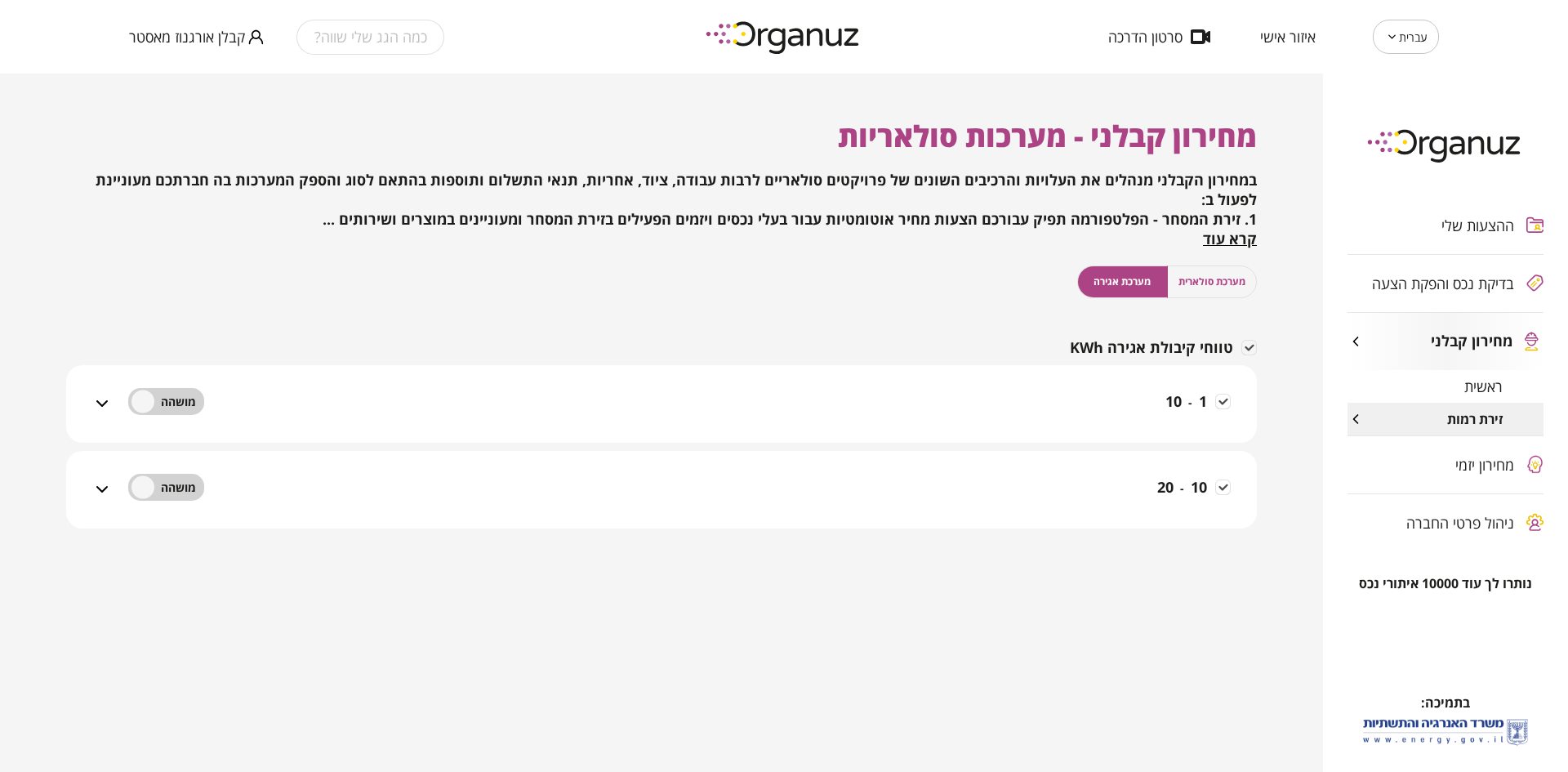
click at [1216, 245] on span "קרא עוד" at bounding box center [1230, 238] width 54 height 19
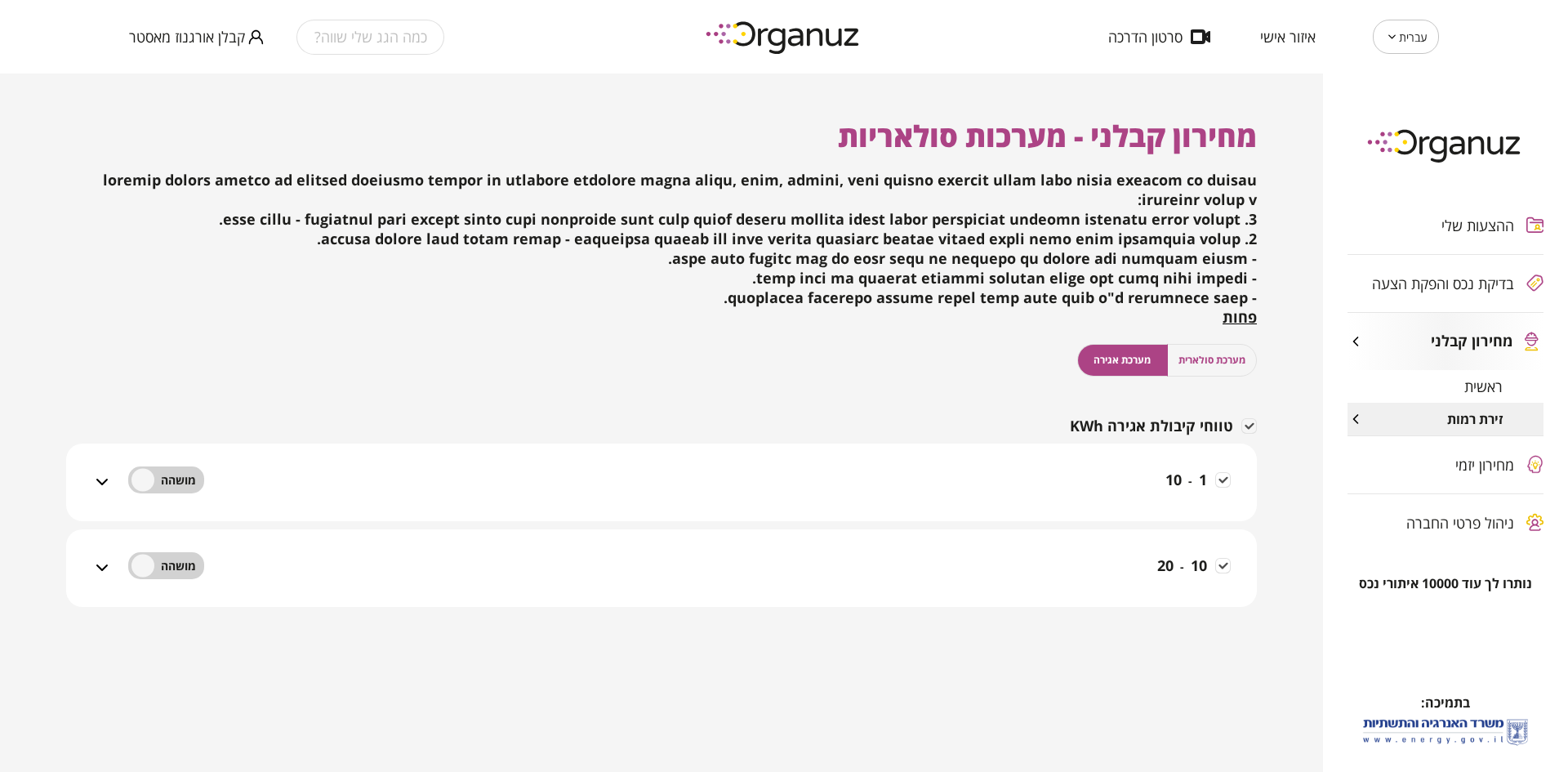
click at [1242, 314] on span "פחות" at bounding box center [1240, 317] width 35 height 19
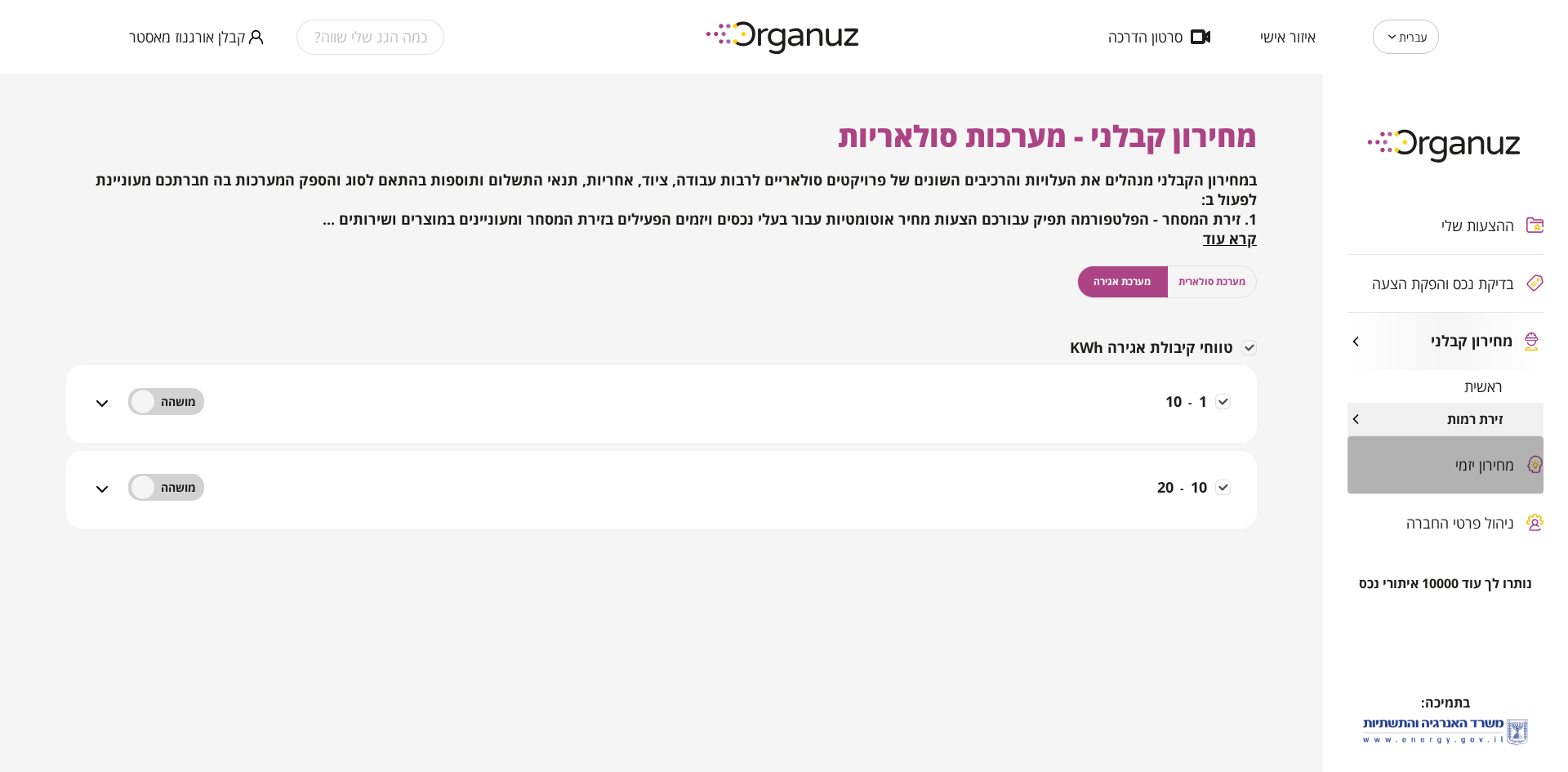
click at [1450, 468] on div "מחירון יזמי" at bounding box center [1431, 464] width 167 height 16
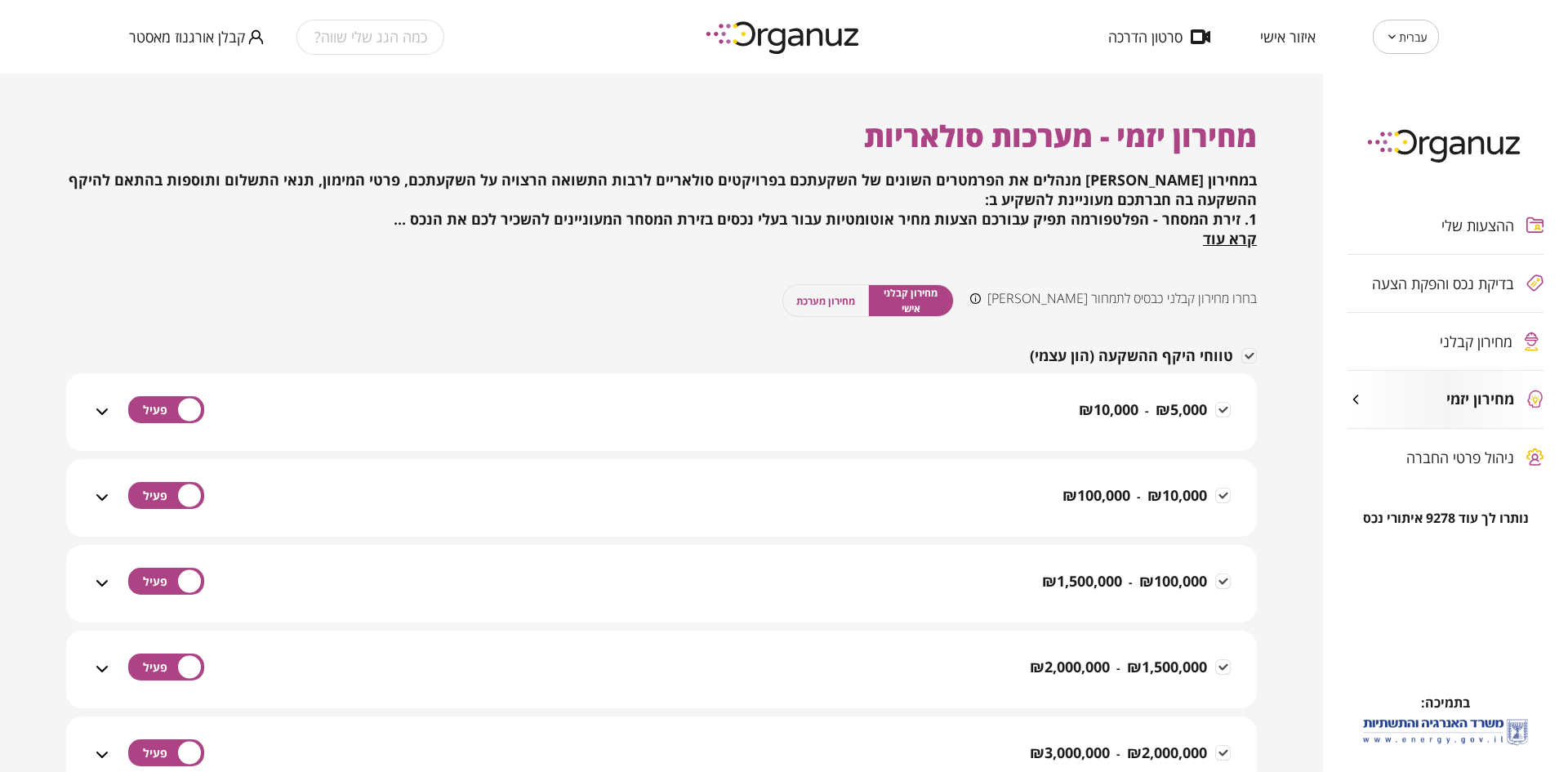
click at [1445, 458] on span "ניהול פרטי החברה" at bounding box center [1460, 457] width 108 height 16
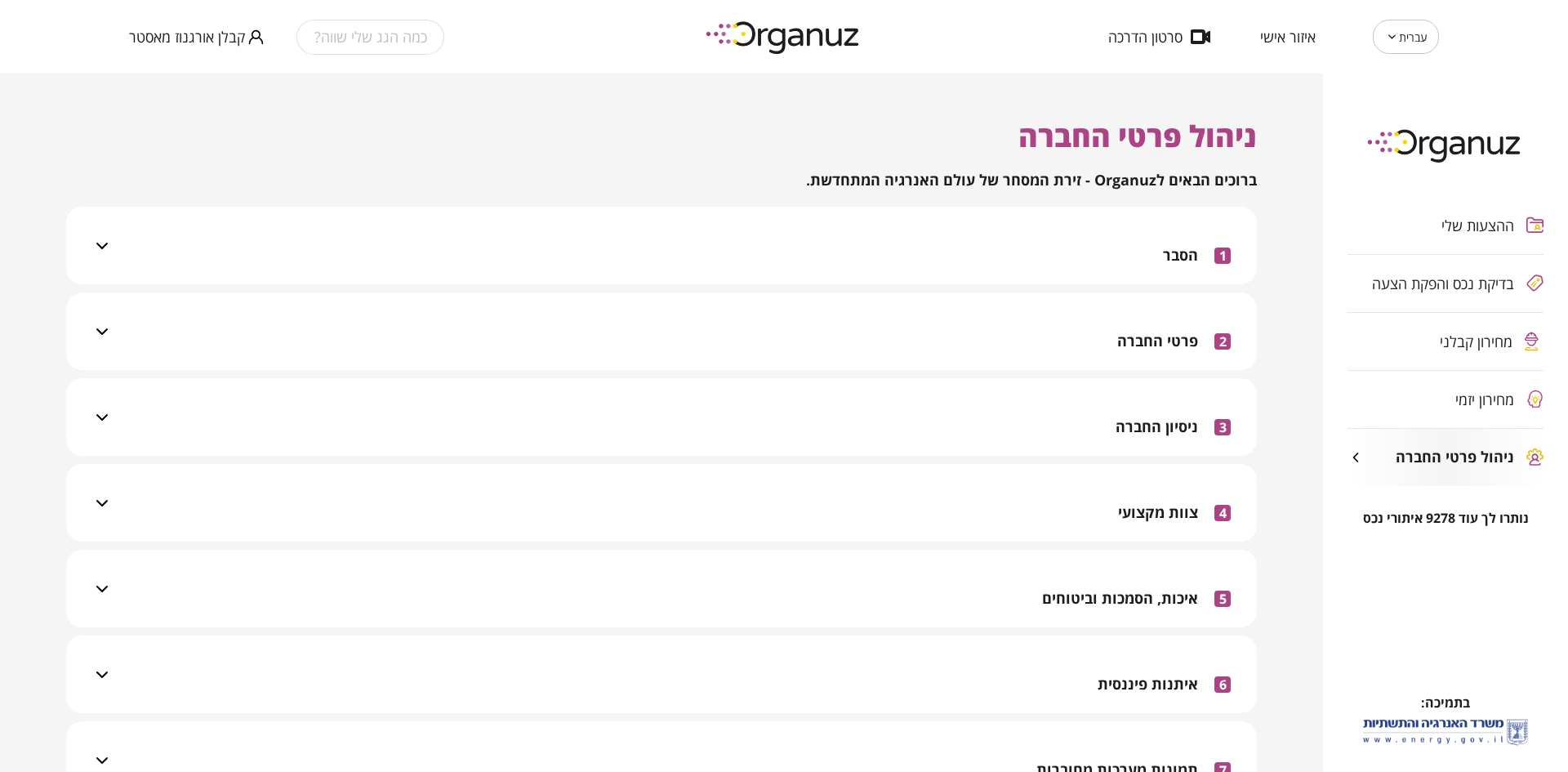
click at [1461, 341] on span "מחירון קבלני" at bounding box center [1477, 341] width 73 height 16
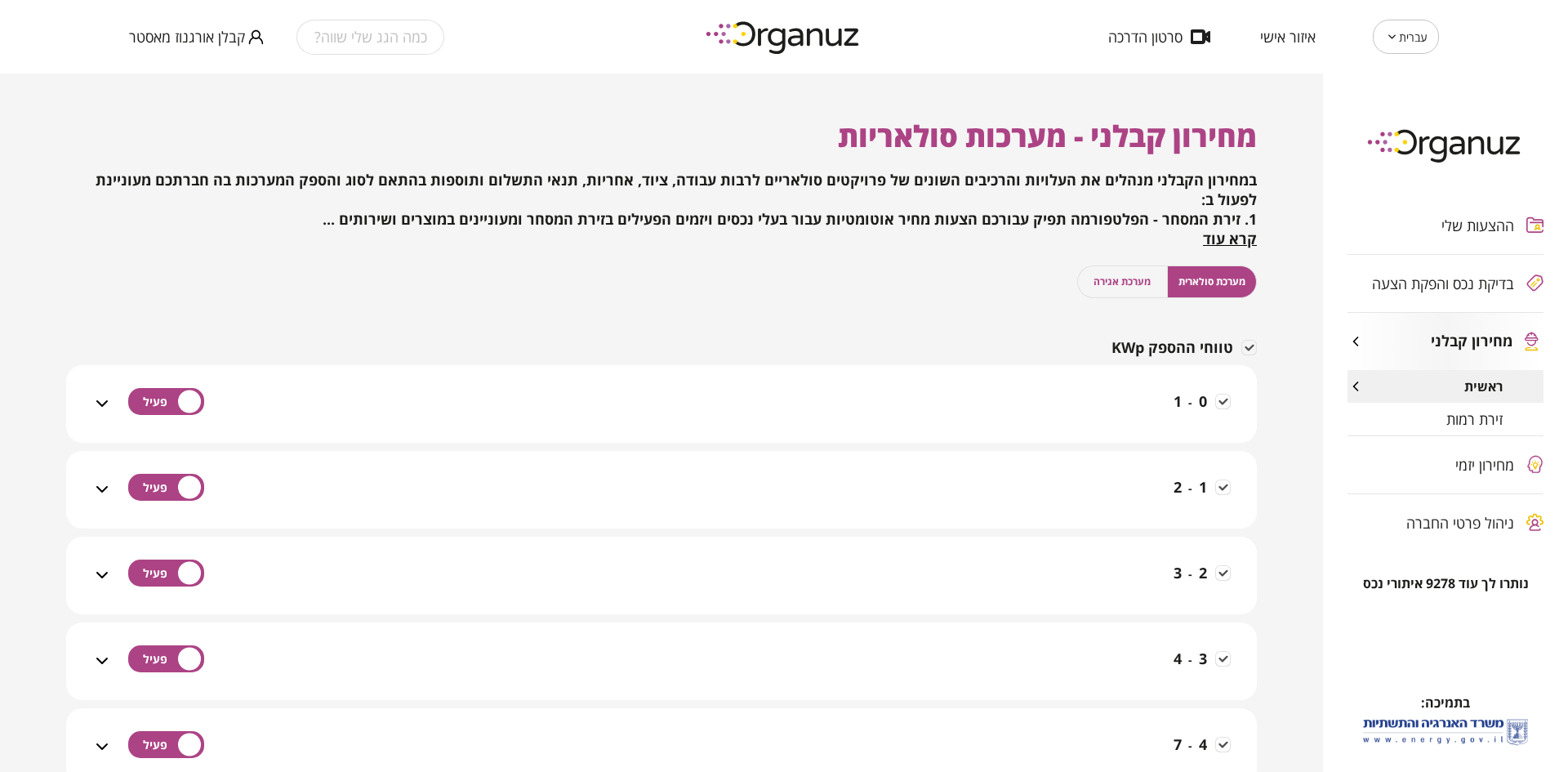
click at [1467, 416] on span "זירת רמות" at bounding box center [1474, 419] width 57 height 16
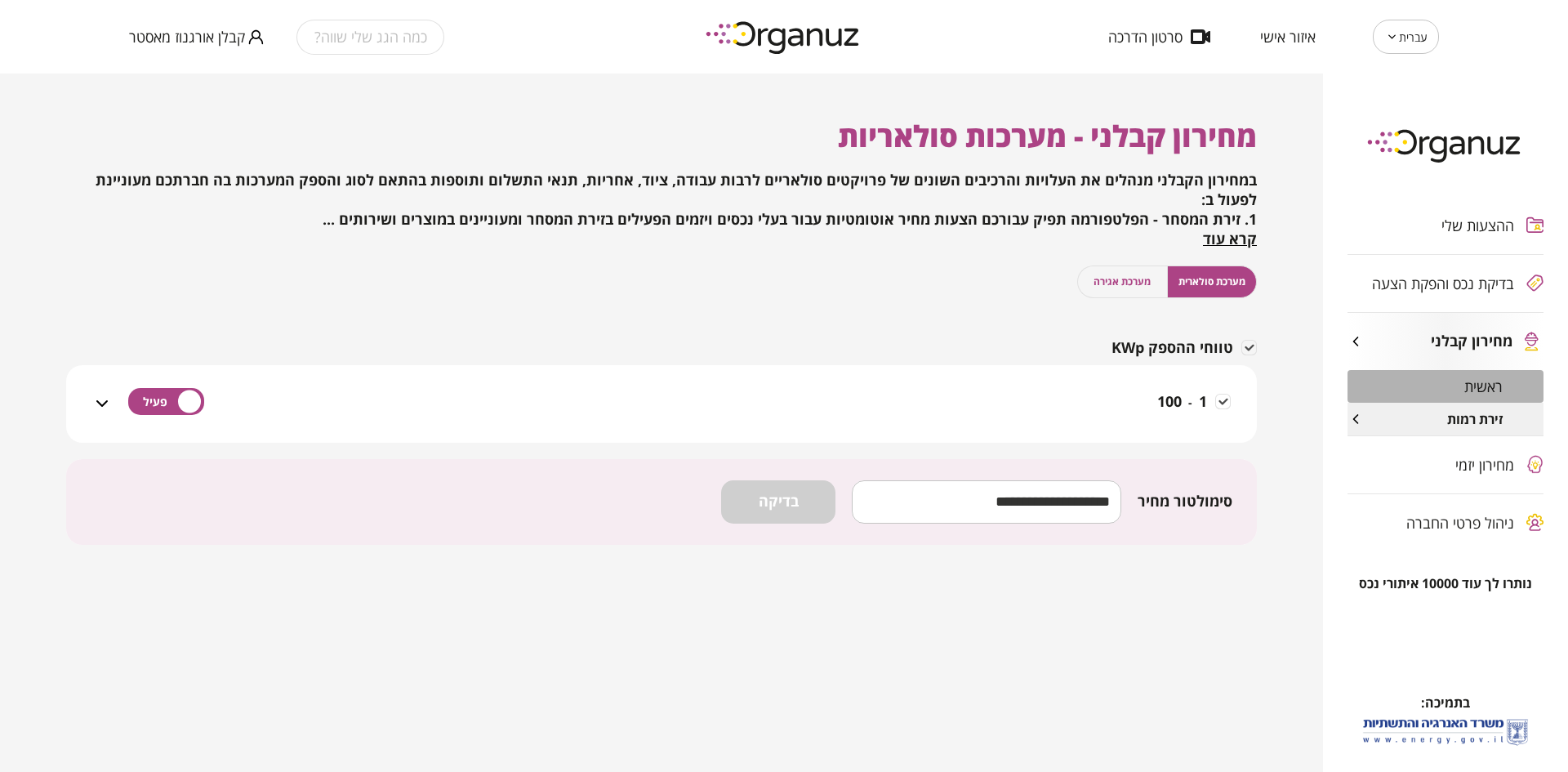
click at [1477, 384] on span "ראשית" at bounding box center [1484, 386] width 38 height 16
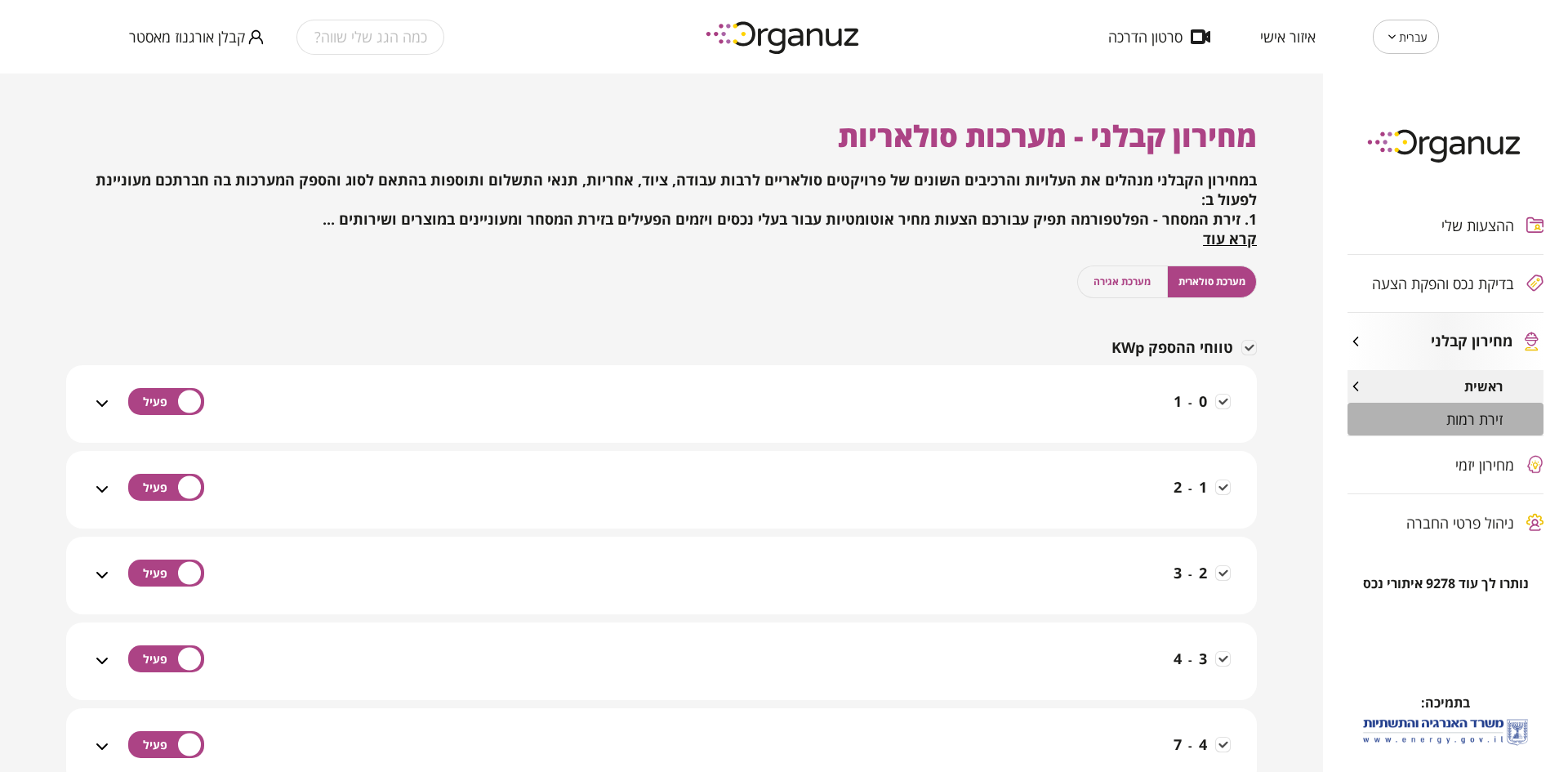
click at [1469, 418] on span "זירת רמות" at bounding box center [1474, 419] width 57 height 16
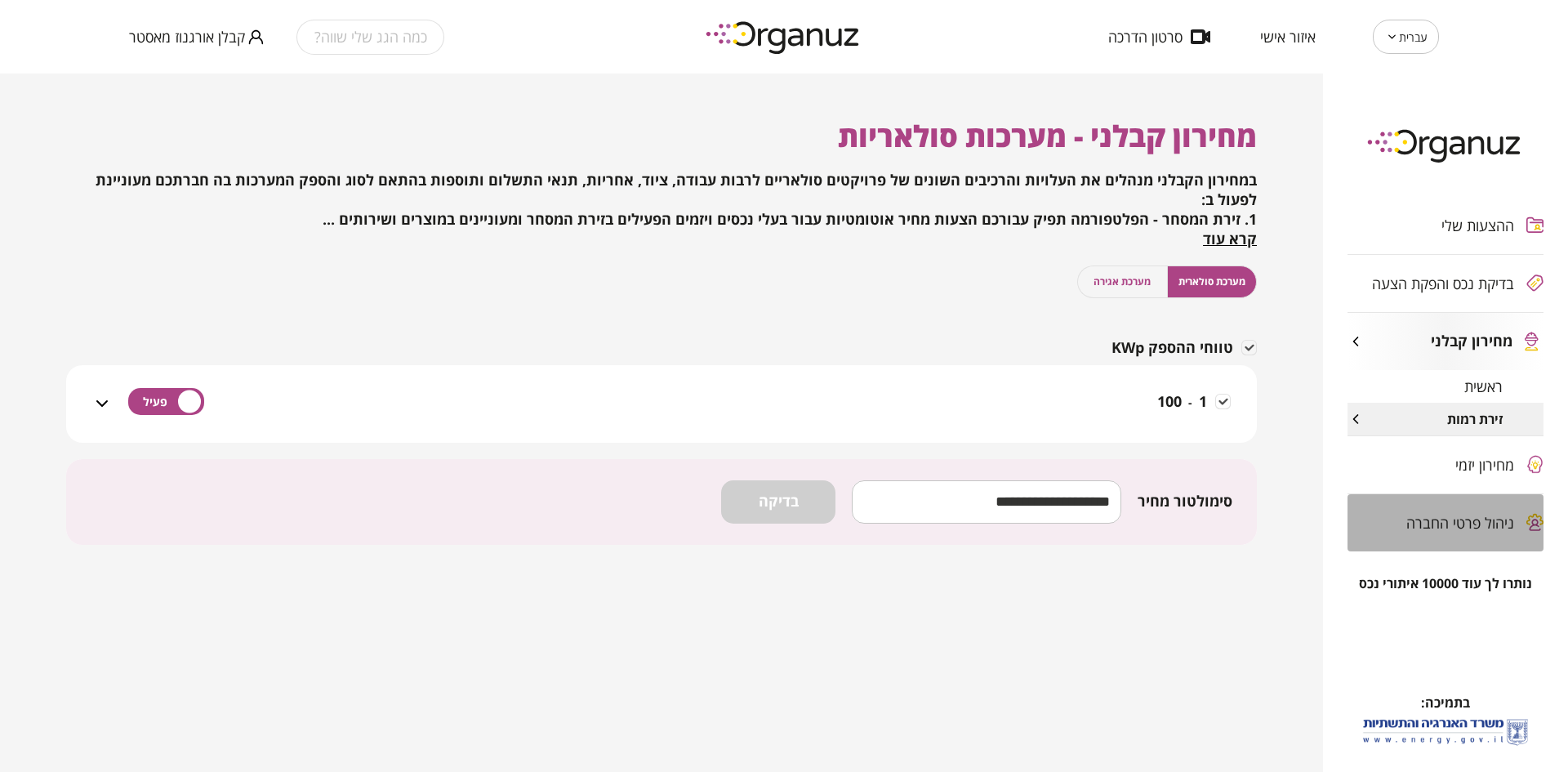
click at [1462, 515] on span "ניהול פרטי החברה" at bounding box center [1460, 522] width 108 height 16
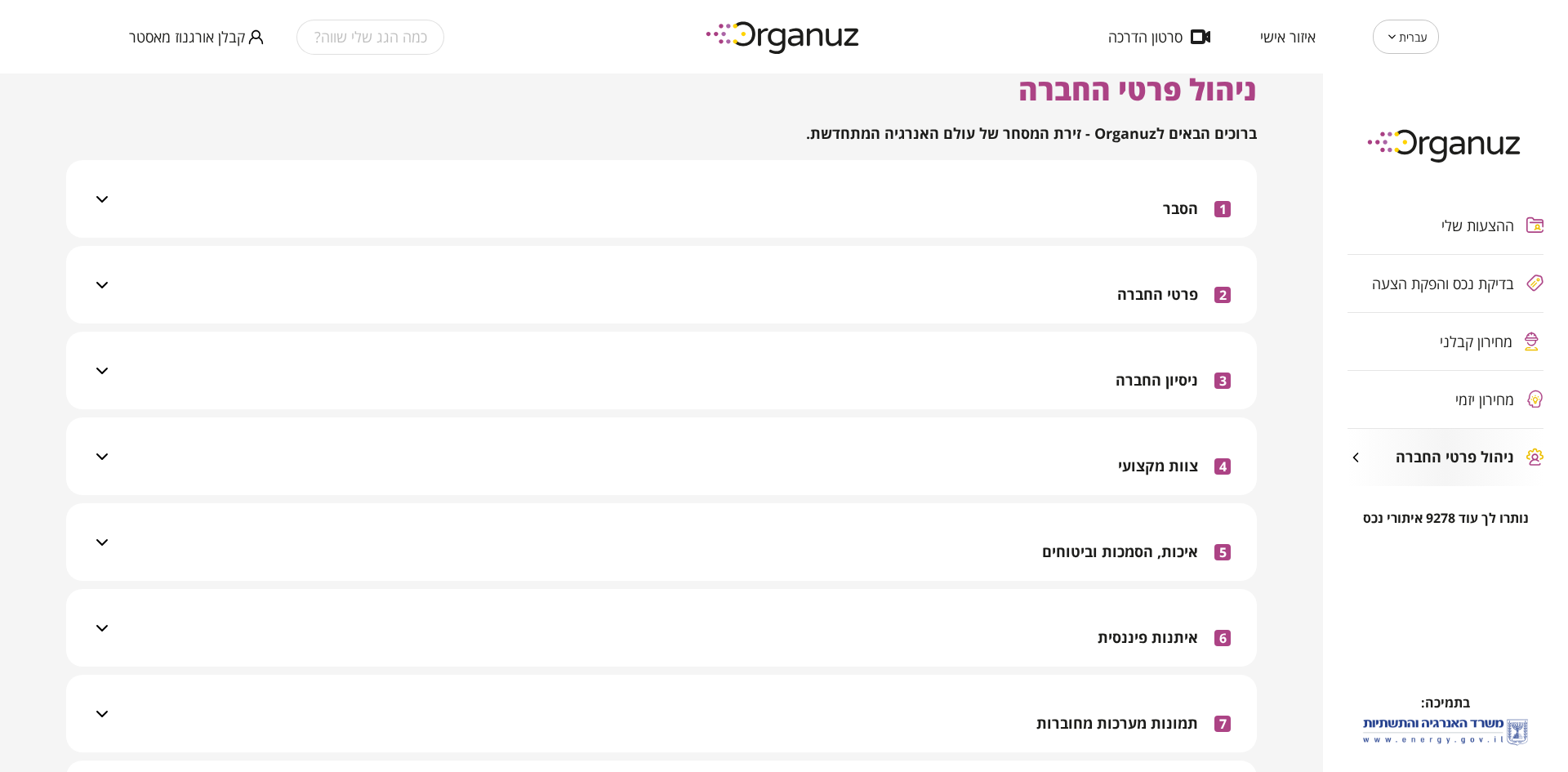
scroll to position [183, 0]
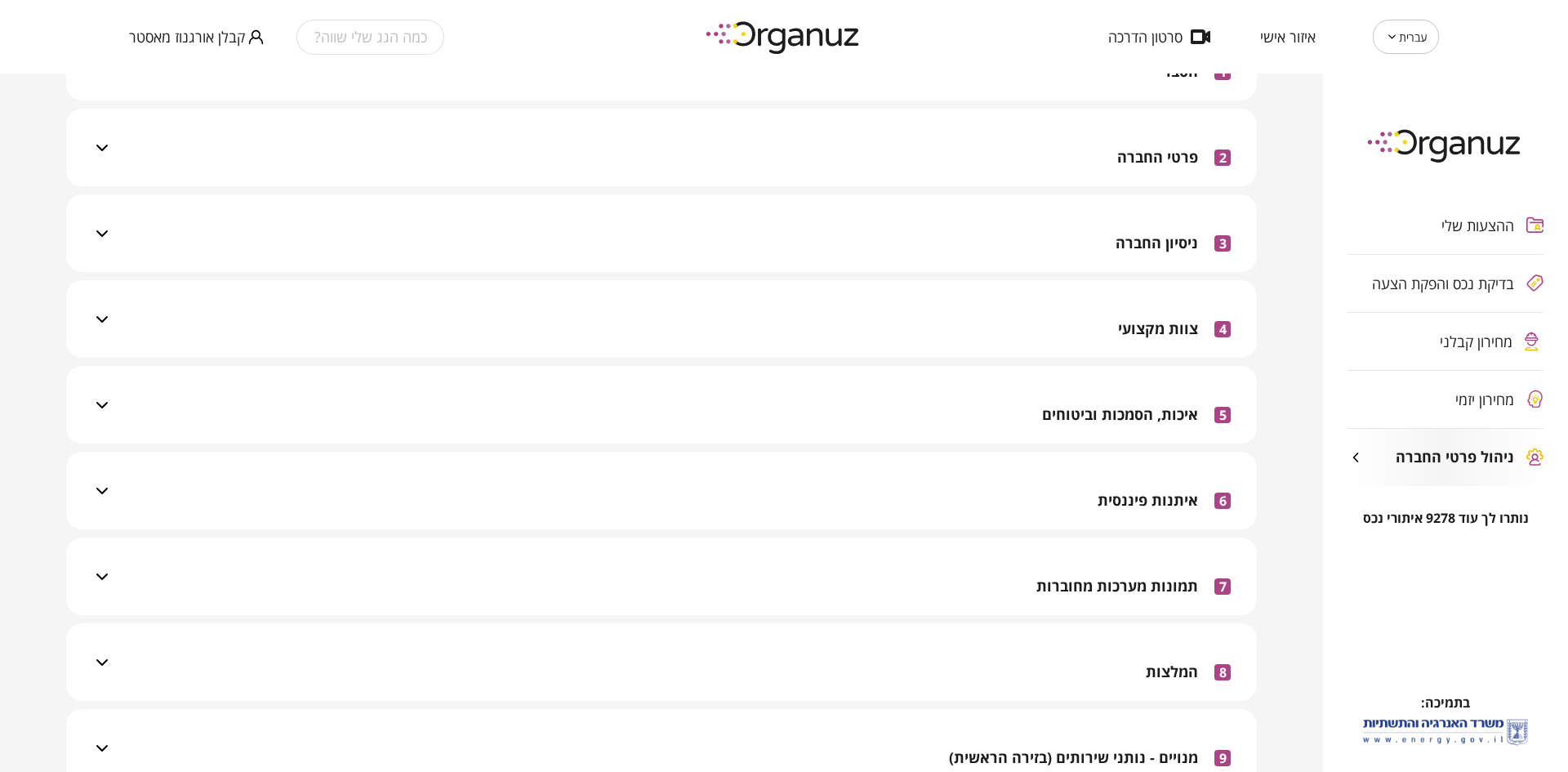
click at [112, 422] on div "5 איכות, הסמכות וביטוחים" at bounding box center [661, 404] width 1142 height 78
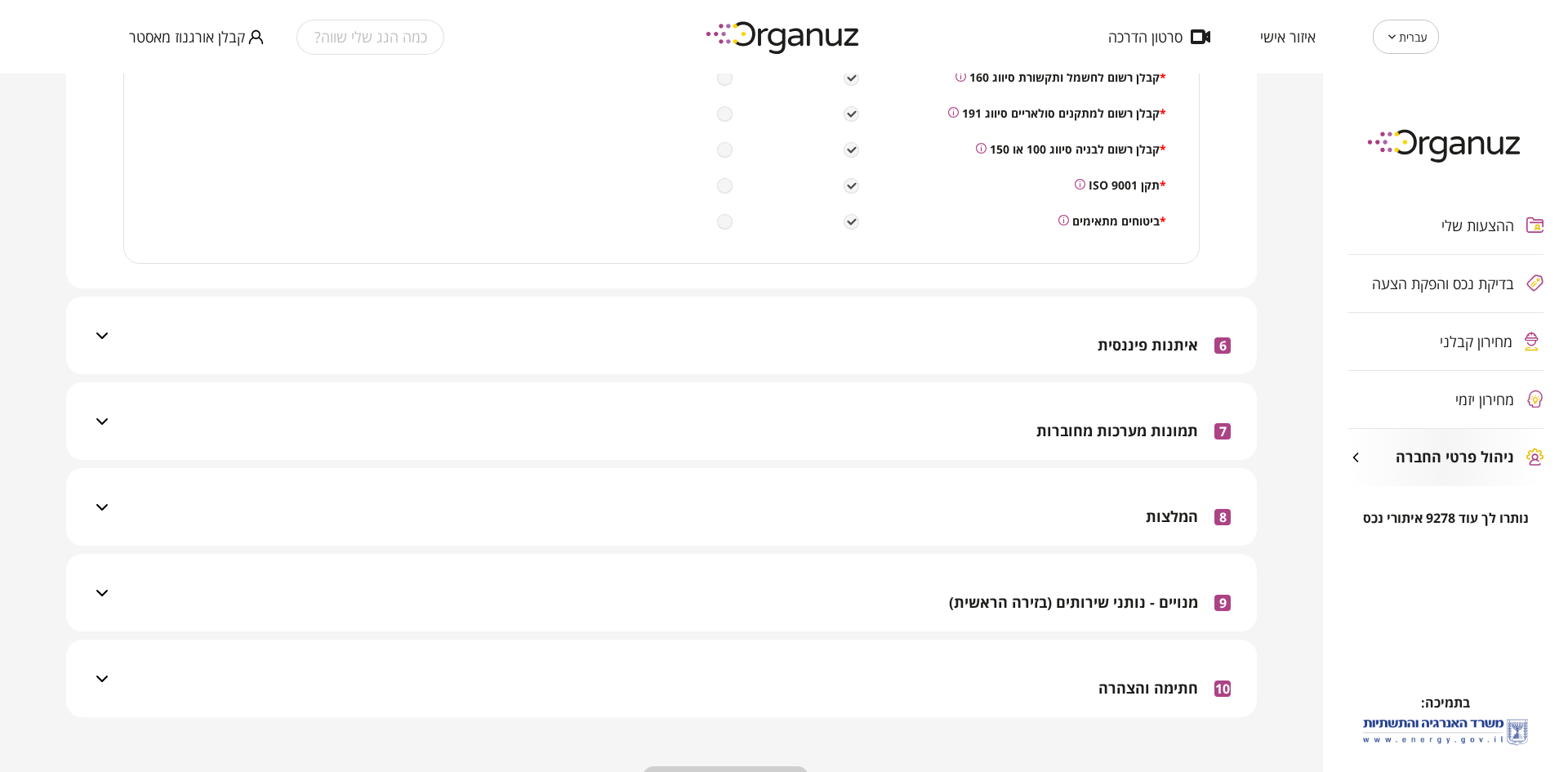
scroll to position [776, 0]
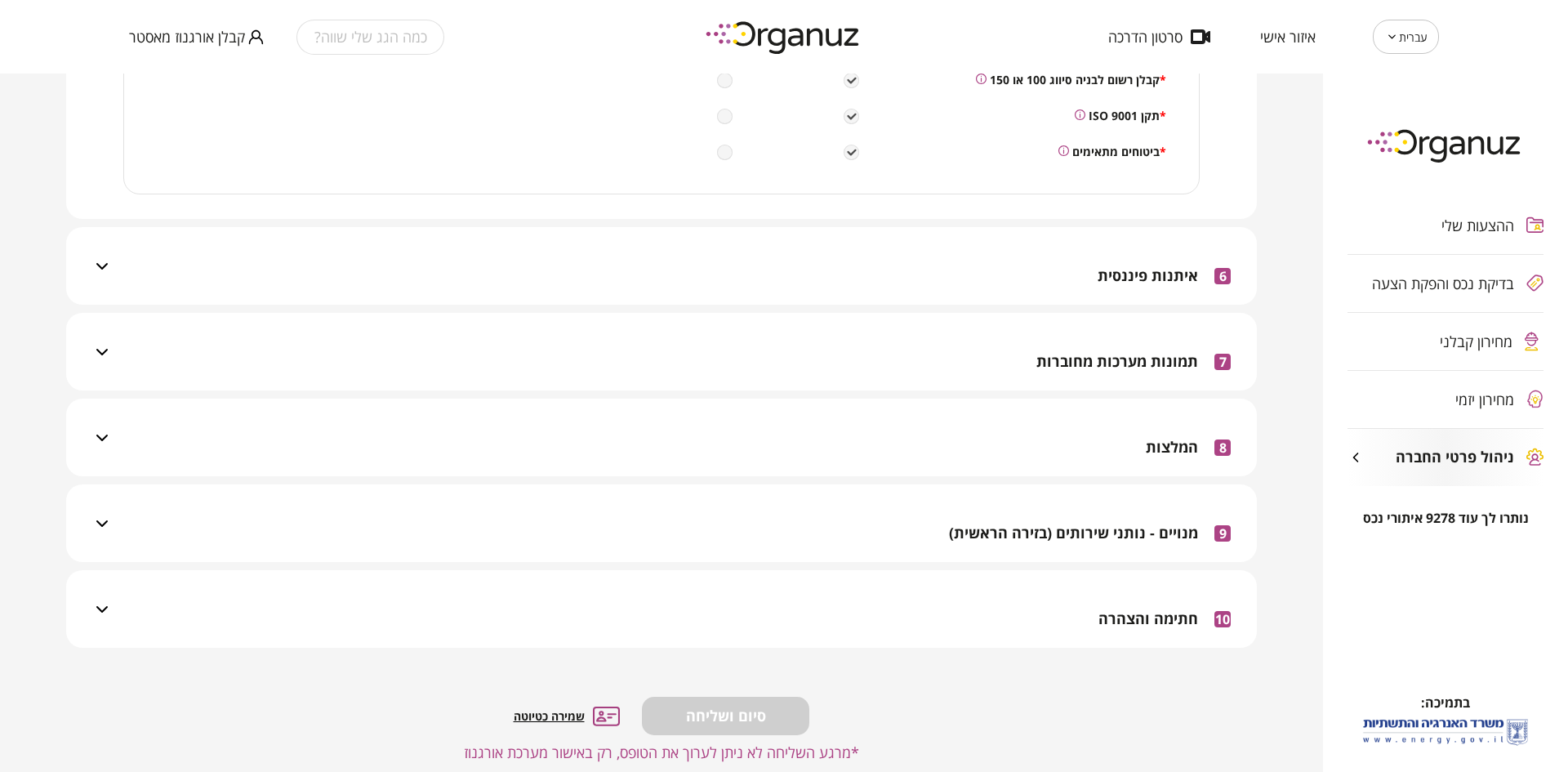
click at [770, 521] on div "9 מנויים - נותני שירותים (בזירה הראשית)" at bounding box center [671, 522] width 1119 height 78
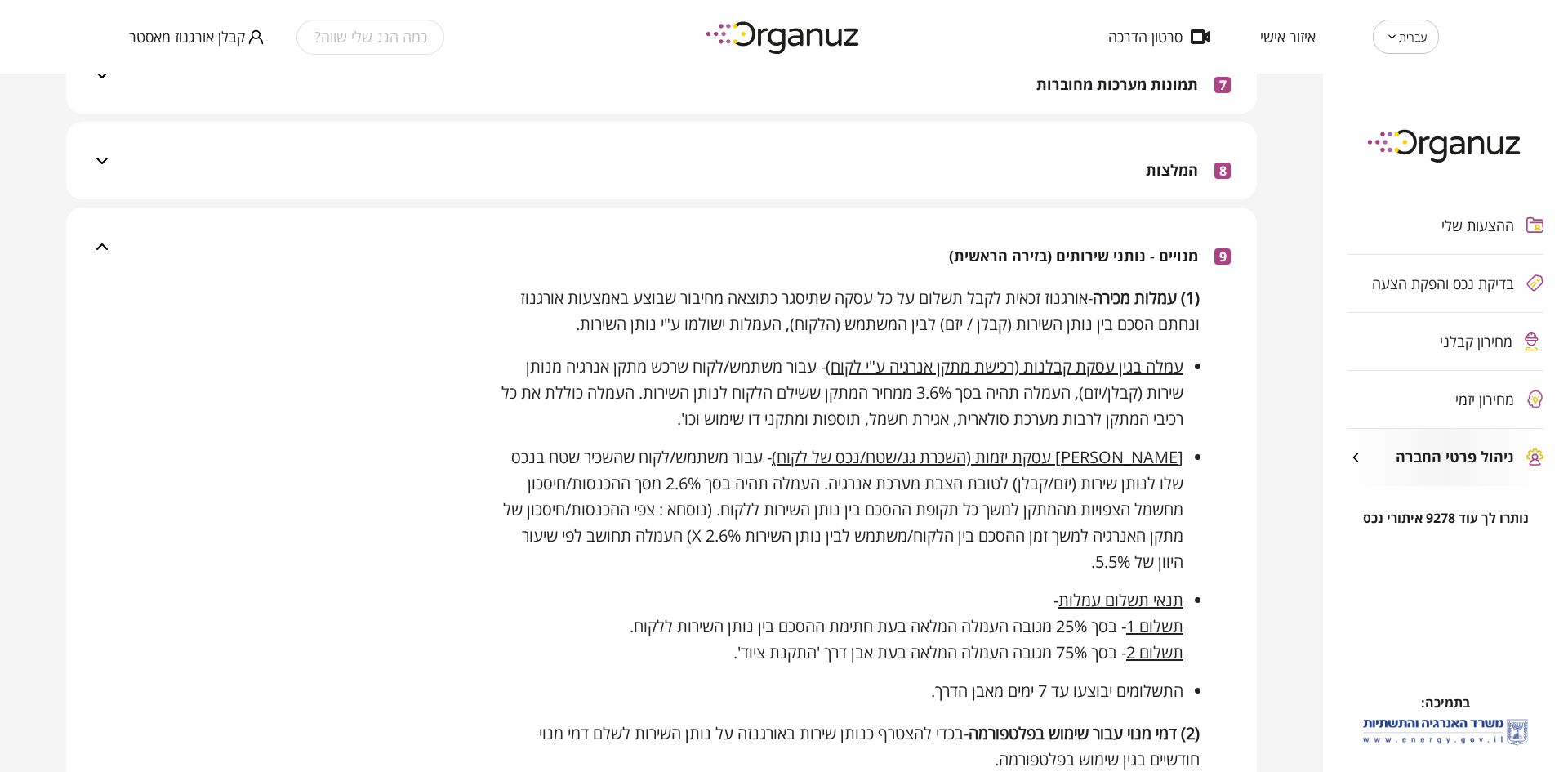
scroll to position [959, 0]
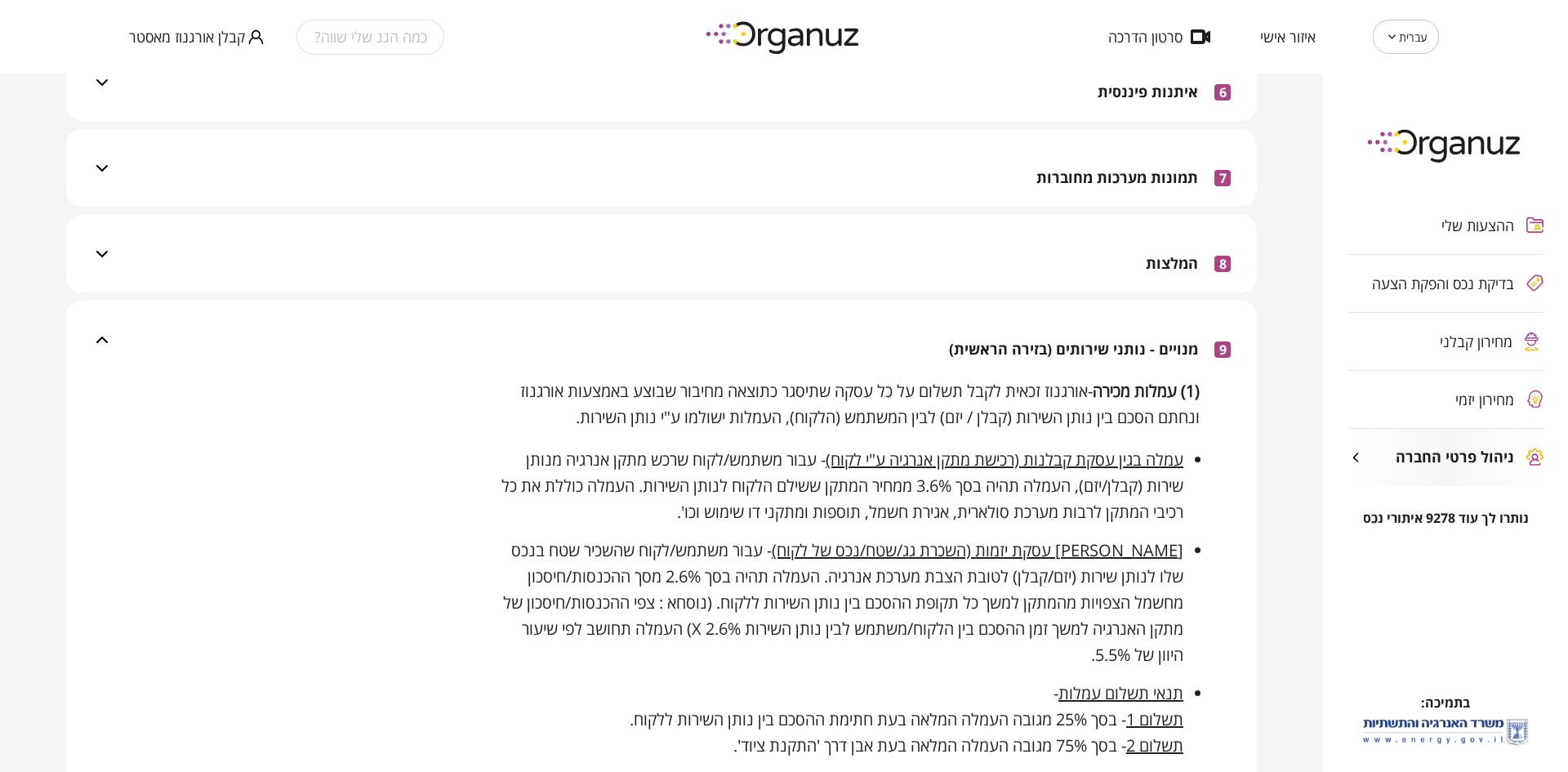
click at [806, 326] on div "9 מנויים - נותני שירותים (בזירה הראשית)" at bounding box center [671, 339] width 1119 height 78
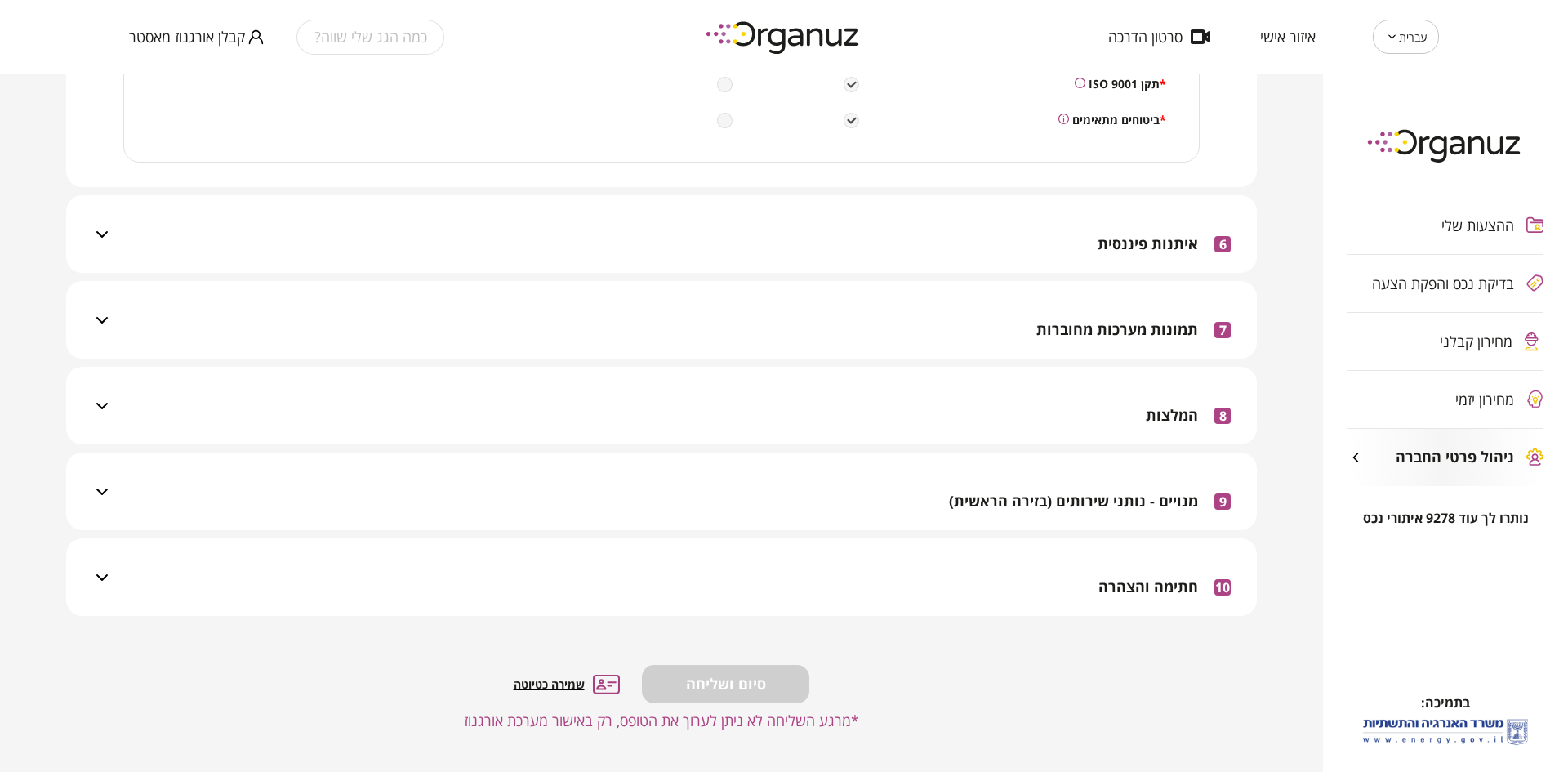
scroll to position [808, 0]
click at [897, 571] on div "10 חתימה והצהרה" at bounding box center [671, 577] width 1119 height 78
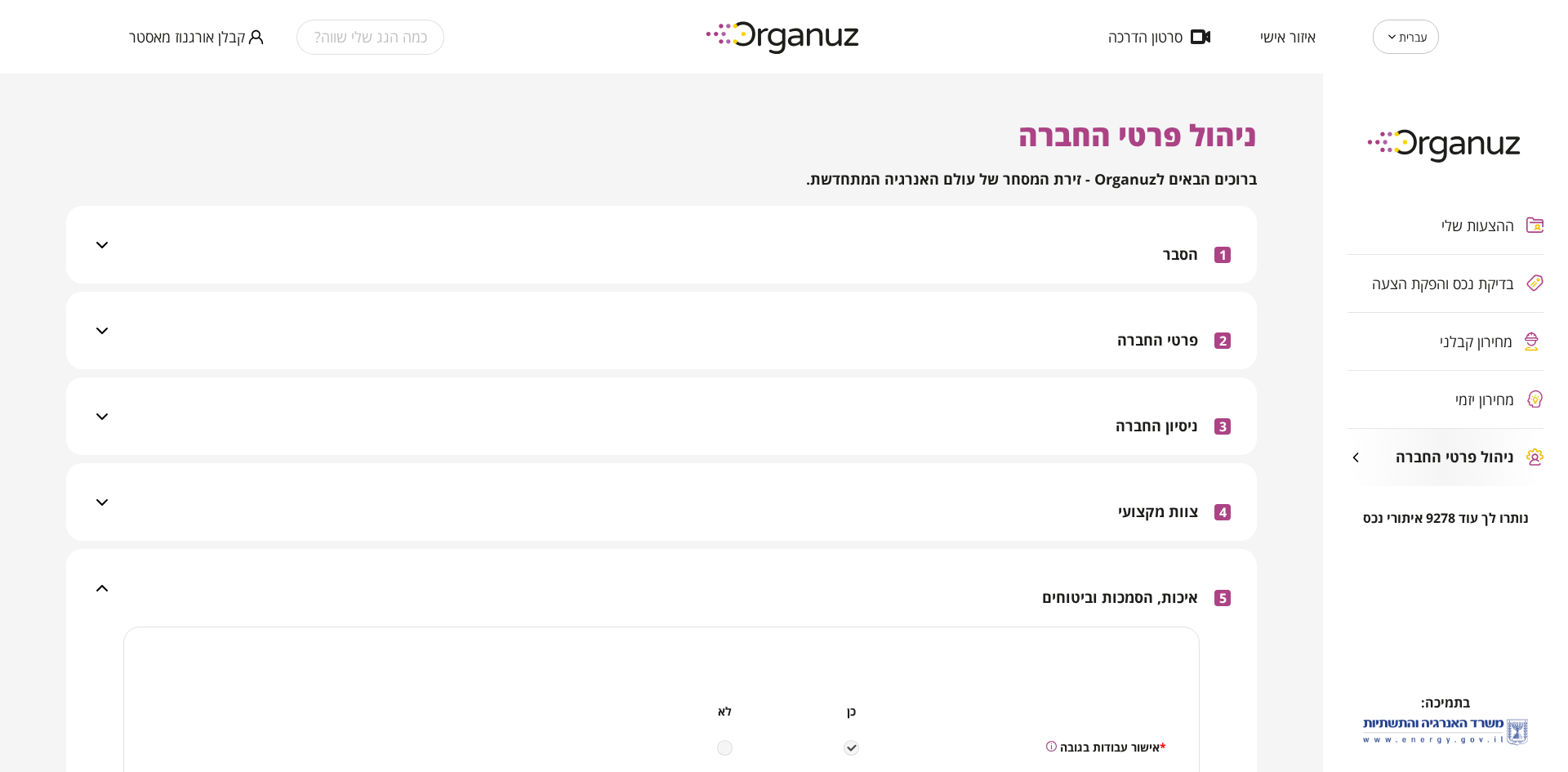
scroll to position [0, 0]
click at [1468, 220] on span "ההצעות שלי" at bounding box center [1478, 225] width 73 height 16
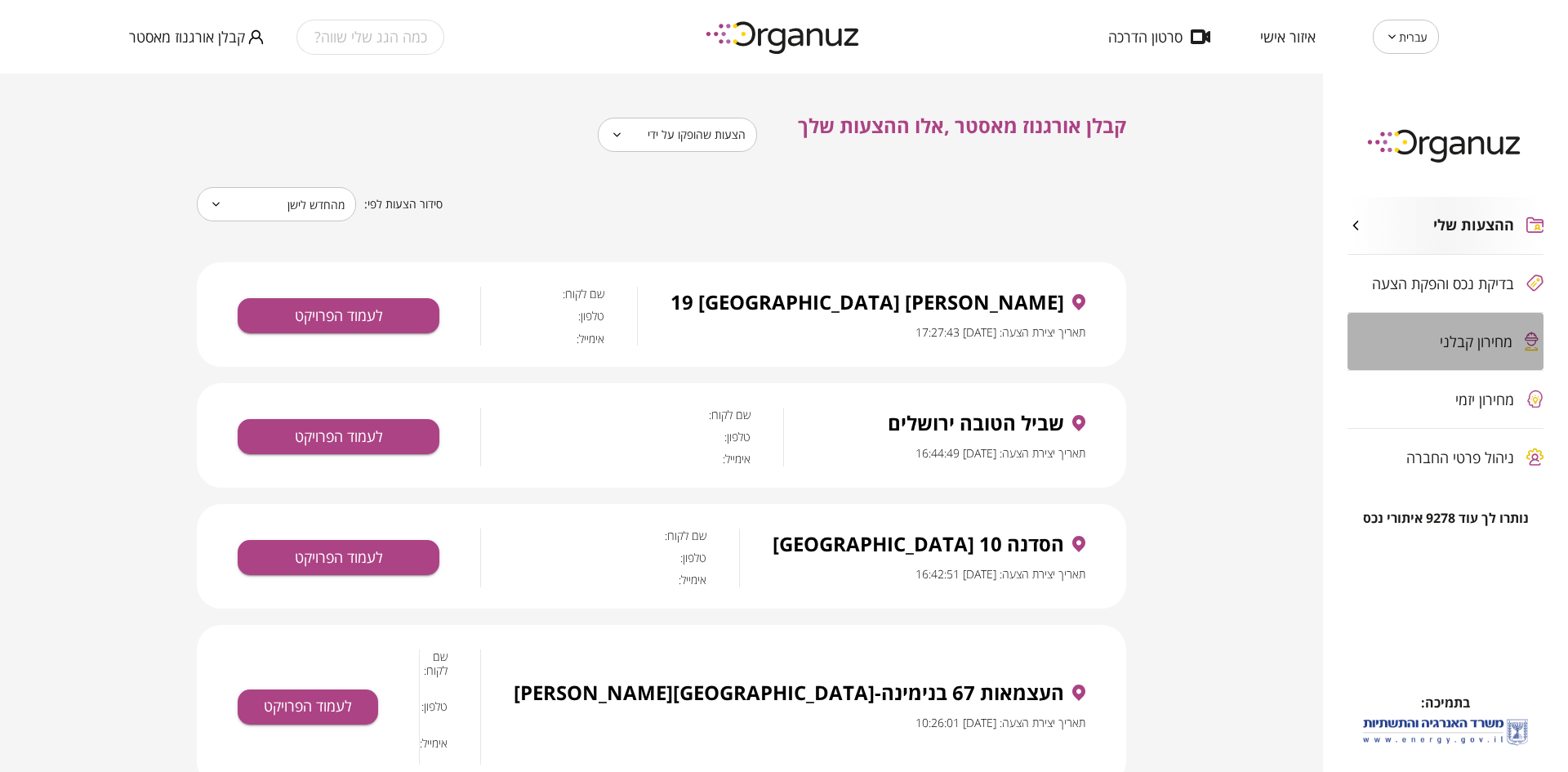
click at [1441, 334] on span "מחירון קבלני" at bounding box center [1477, 341] width 73 height 16
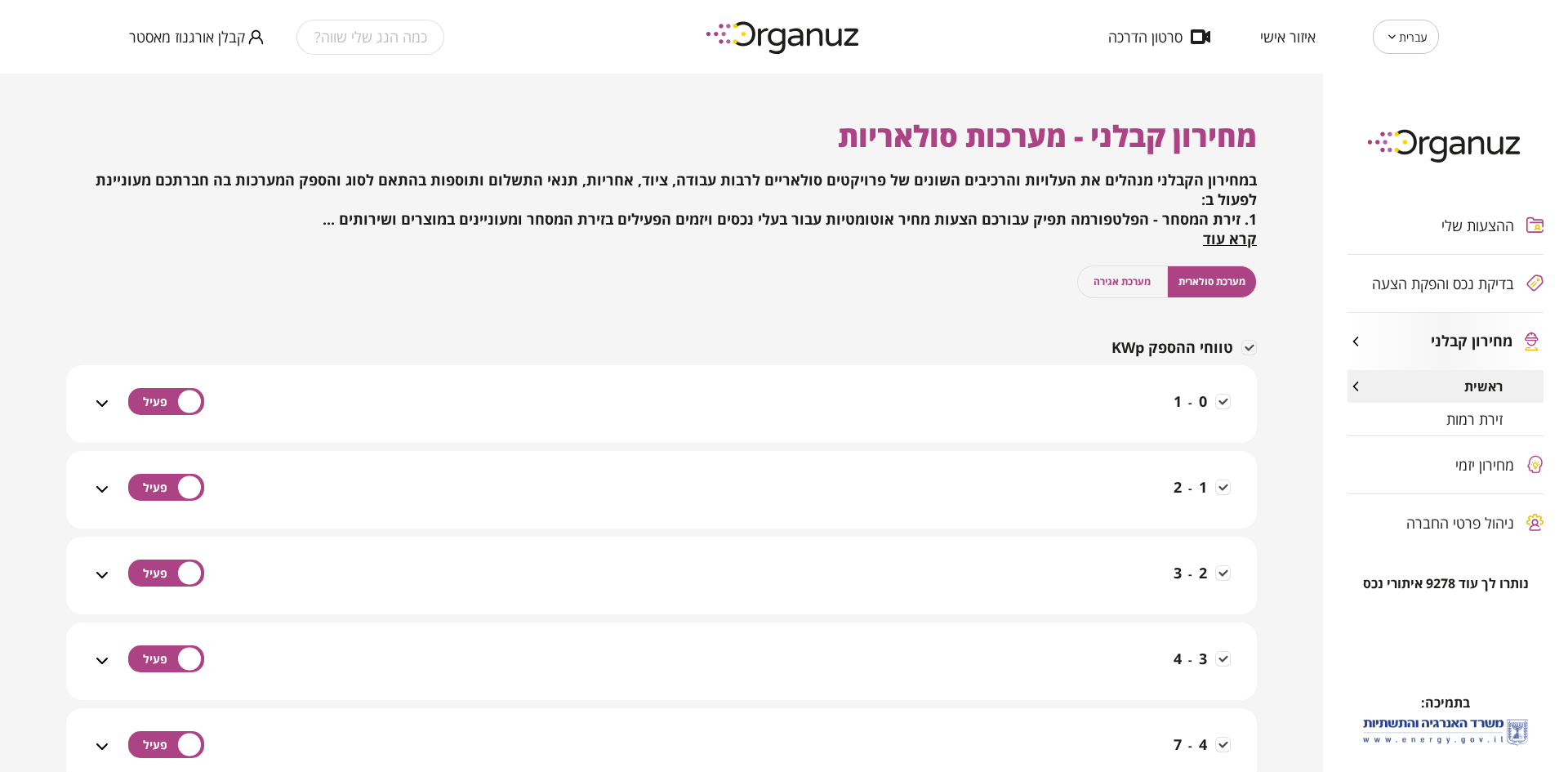
click at [1123, 274] on span "מערכת אגירה" at bounding box center [1122, 281] width 58 height 15
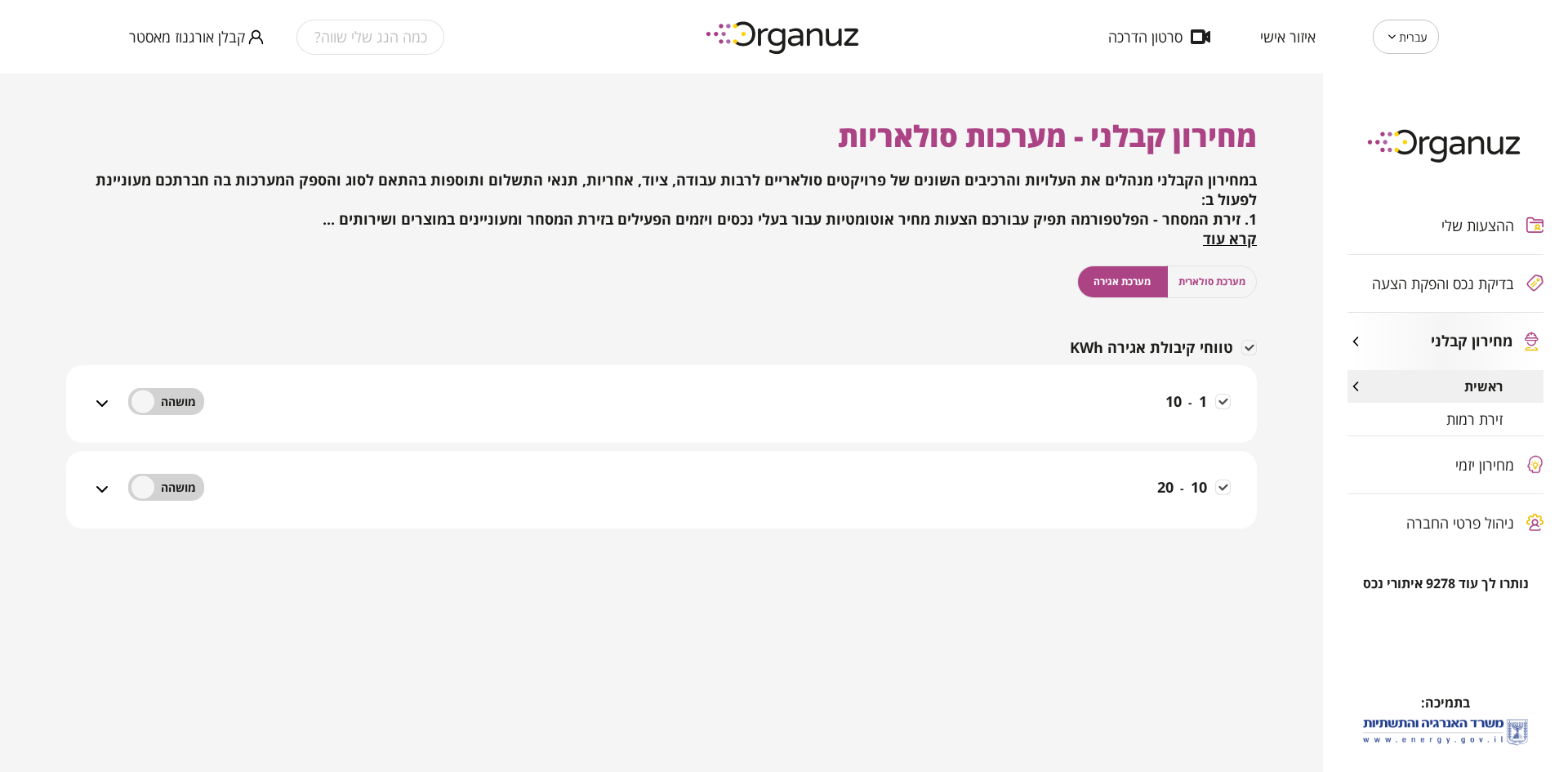
click at [1198, 280] on span "מערכת סולארית" at bounding box center [1212, 281] width 67 height 15
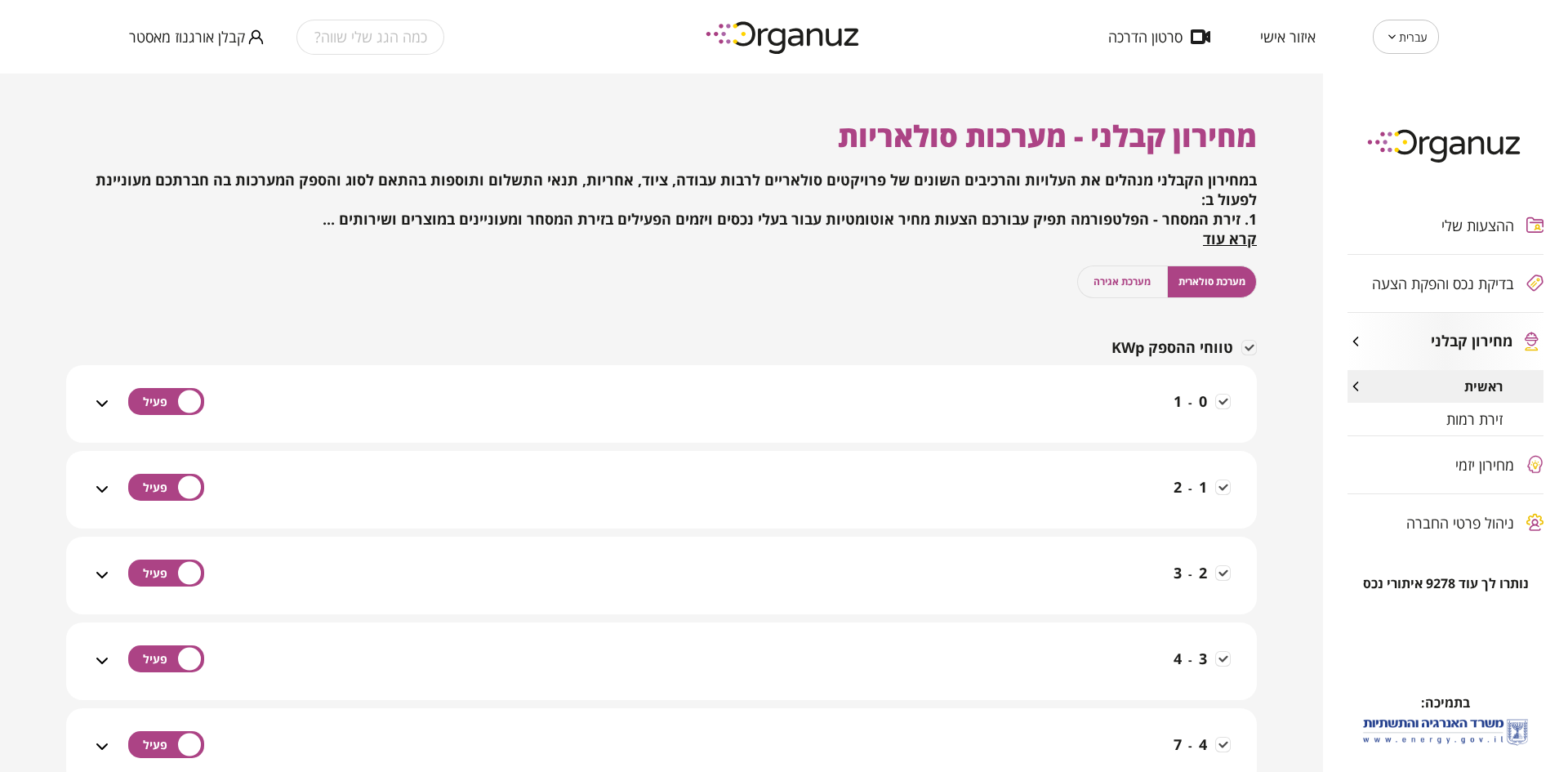
click at [1463, 421] on span "זירת רמות" at bounding box center [1474, 419] width 57 height 16
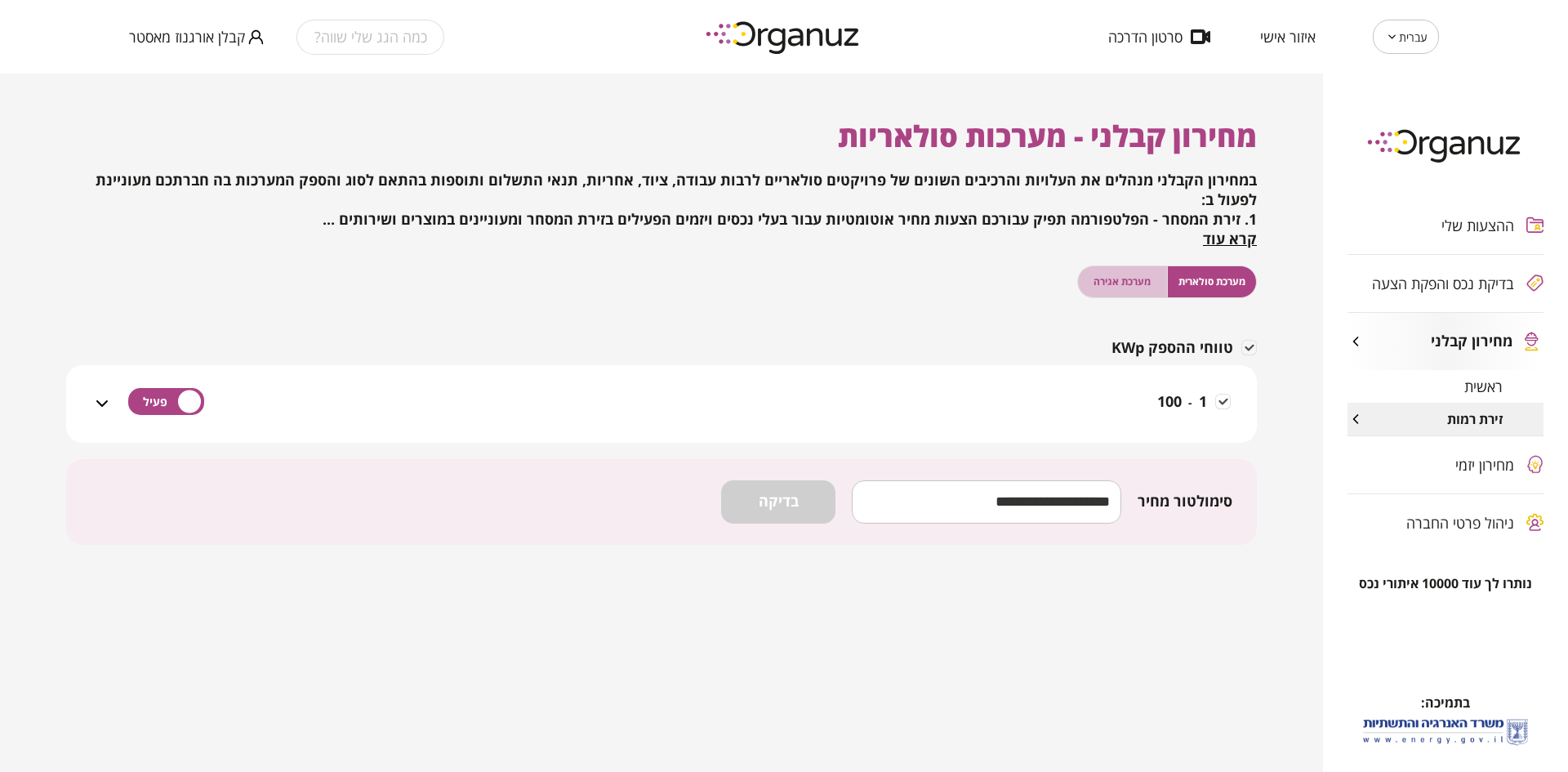
click at [1136, 286] on span "מערכת אגירה" at bounding box center [1122, 281] width 58 height 15
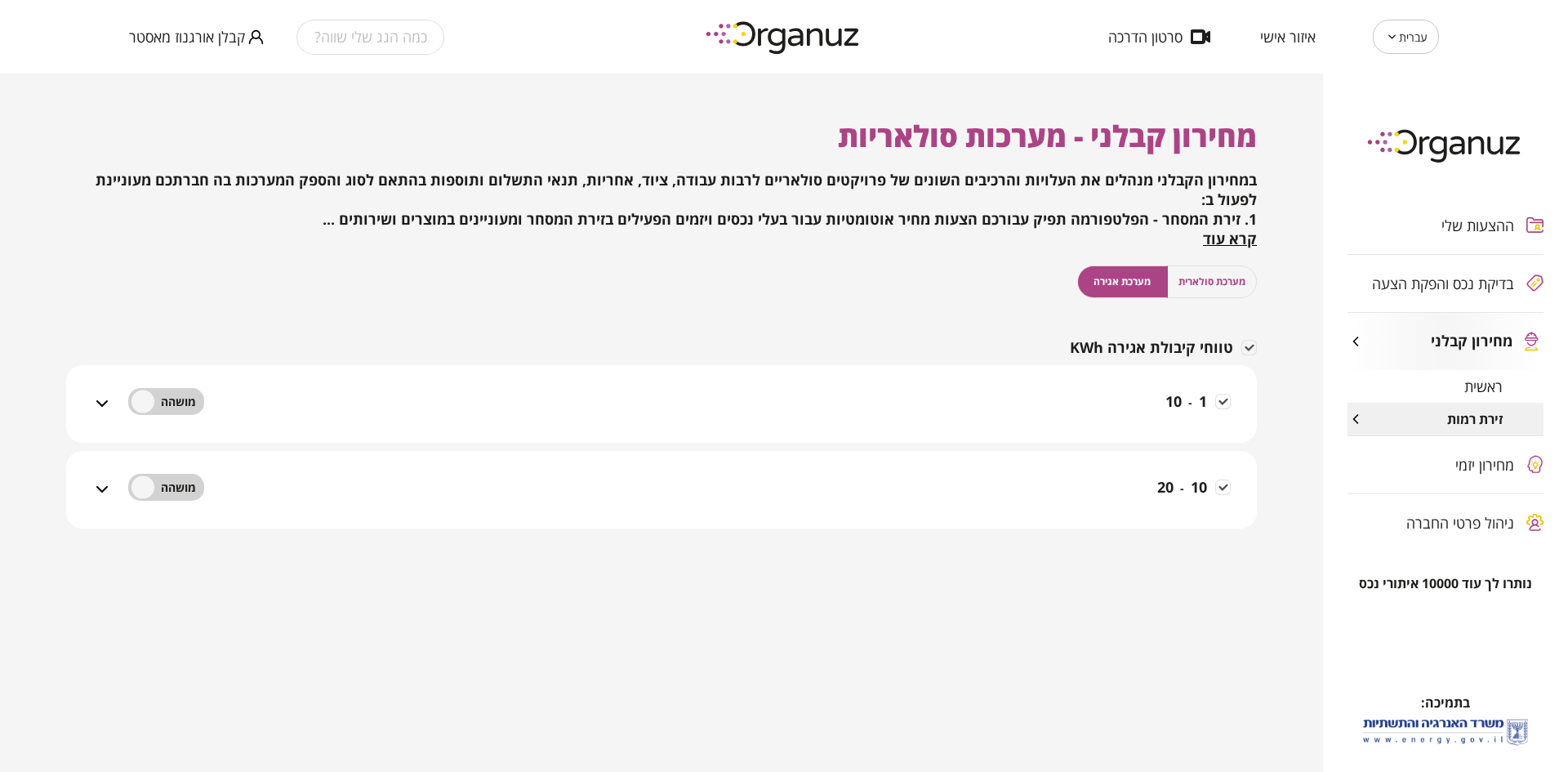
click at [1186, 278] on span "מערכת סולארית" at bounding box center [1212, 281] width 67 height 15
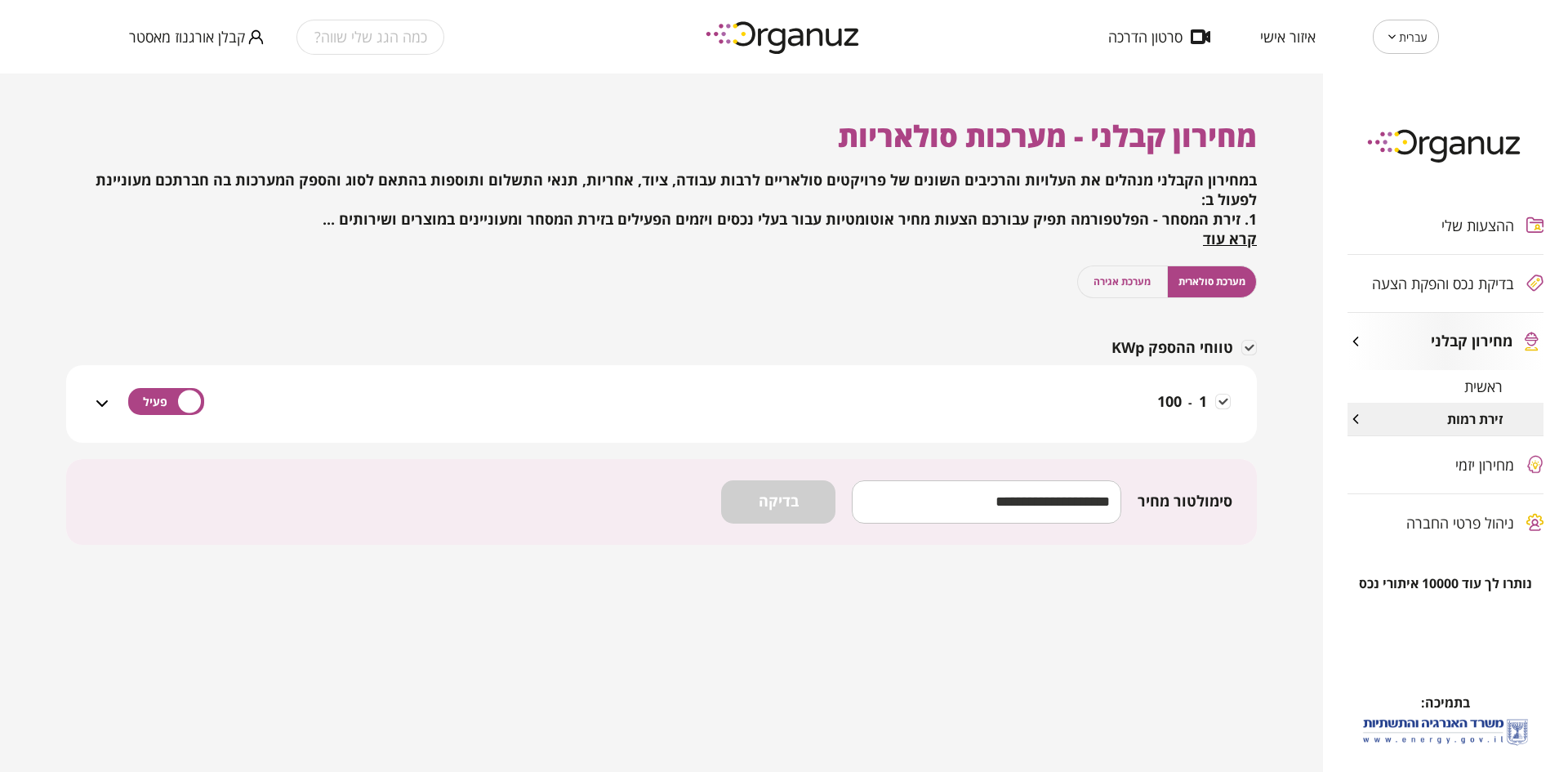
click at [1416, 332] on div "מחירון קבלני" at bounding box center [1430, 341] width 165 height 18
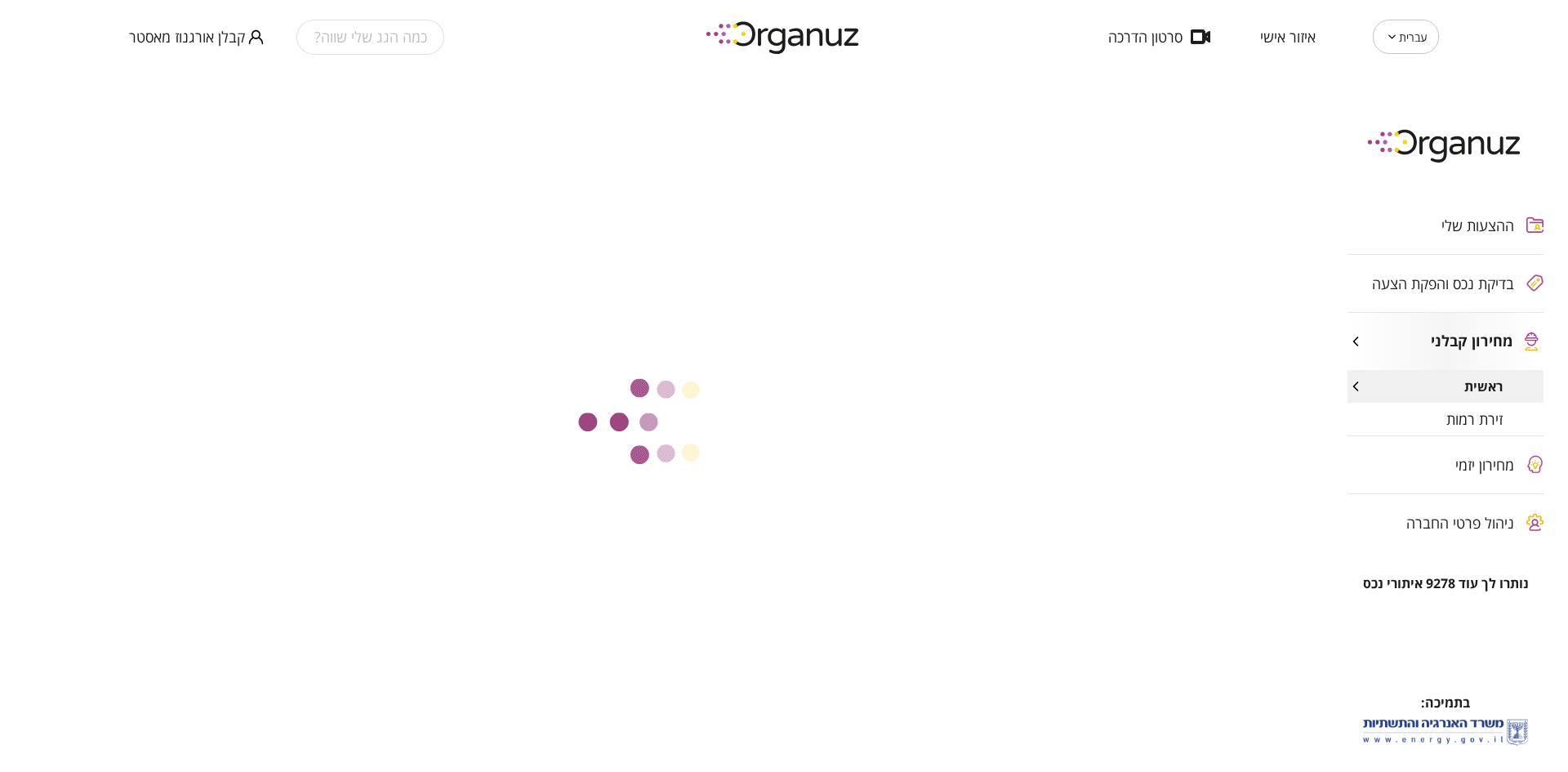
click at [1353, 344] on icon "button" at bounding box center [1355, 341] width 16 height 16
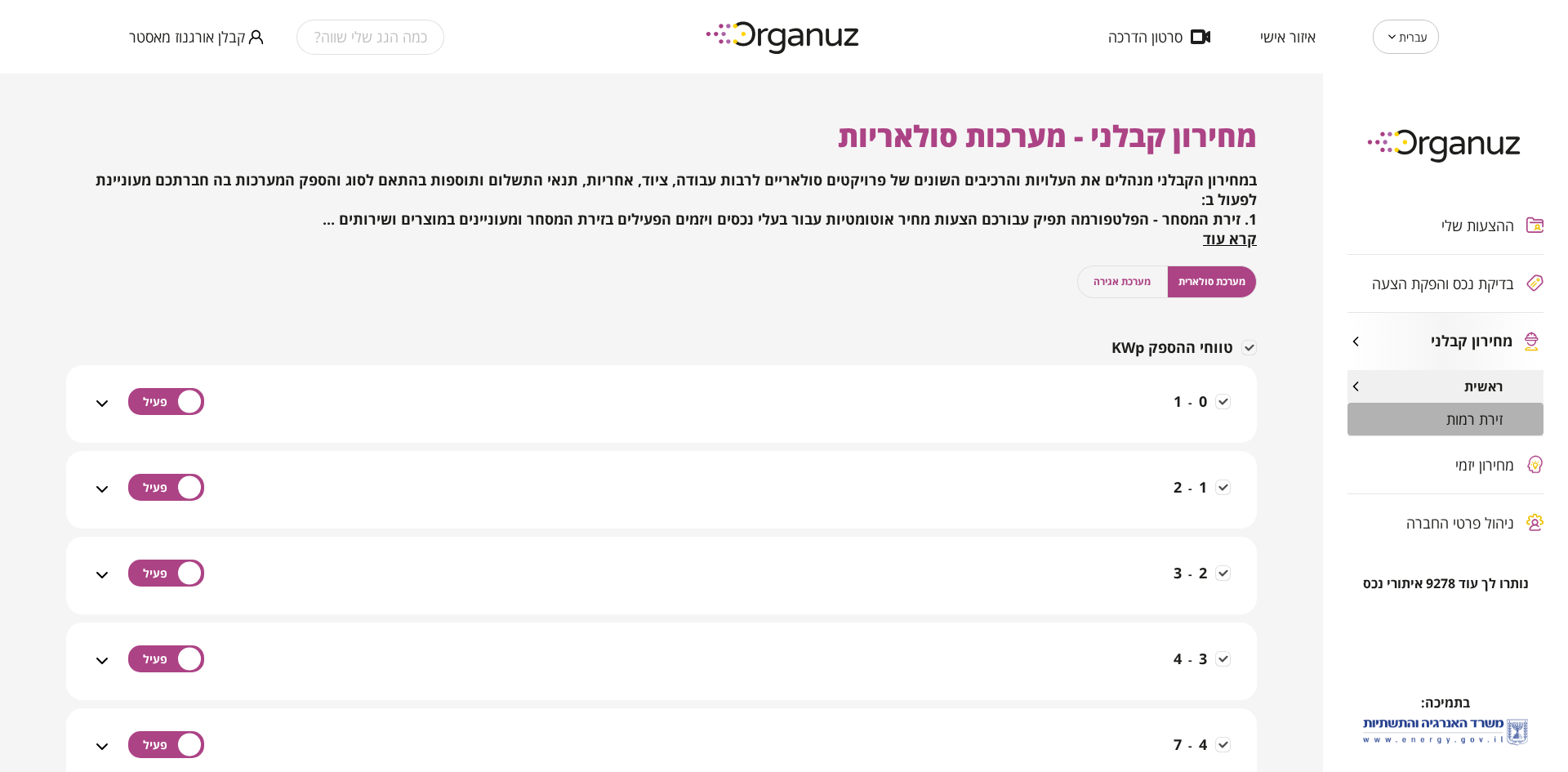
click at [1421, 411] on div "זירת רמות" at bounding box center [1445, 419] width 196 height 33
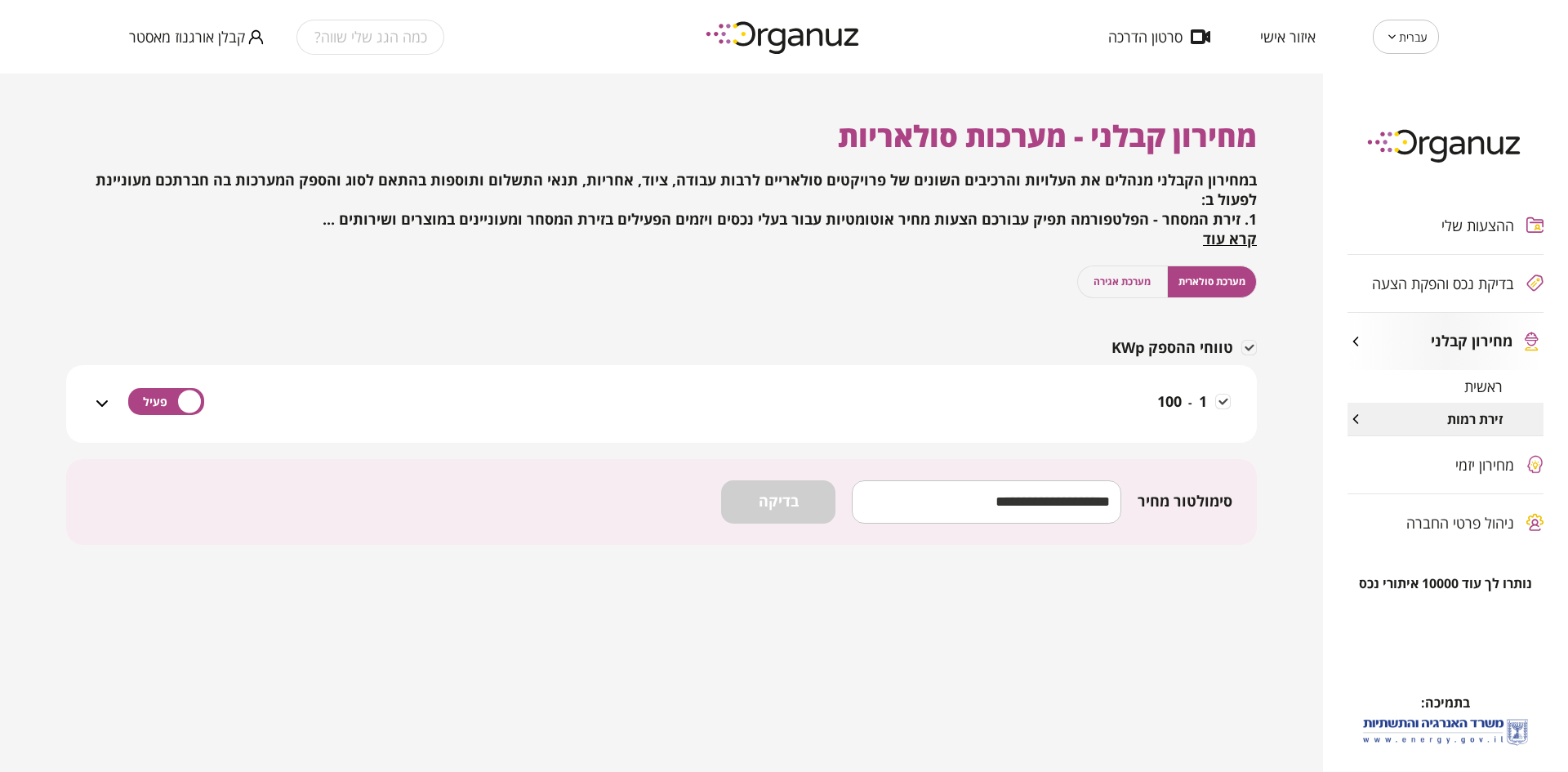
click at [1397, 279] on div "ההצעות שלי בדיקת נכס והפקת הצעה מחירון קבלני ראשית זירת רמות מחירון יזמי ניהול …" at bounding box center [1445, 374] width 245 height 403
click at [1117, 284] on span "מערכת אגירה" at bounding box center [1122, 281] width 58 height 15
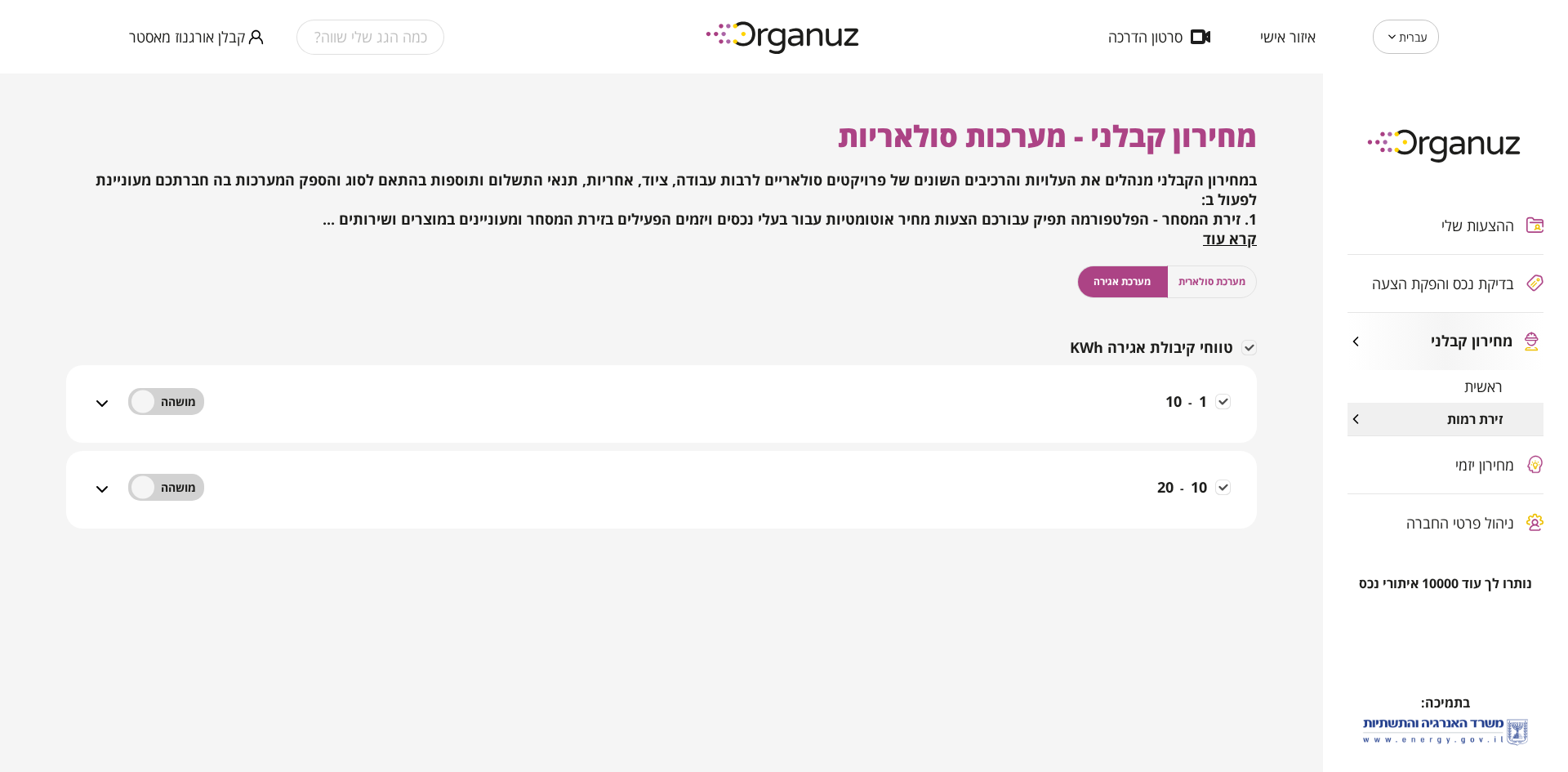
click at [1042, 407] on div "1 - 10" at bounding box center [671, 414] width 1119 height 58
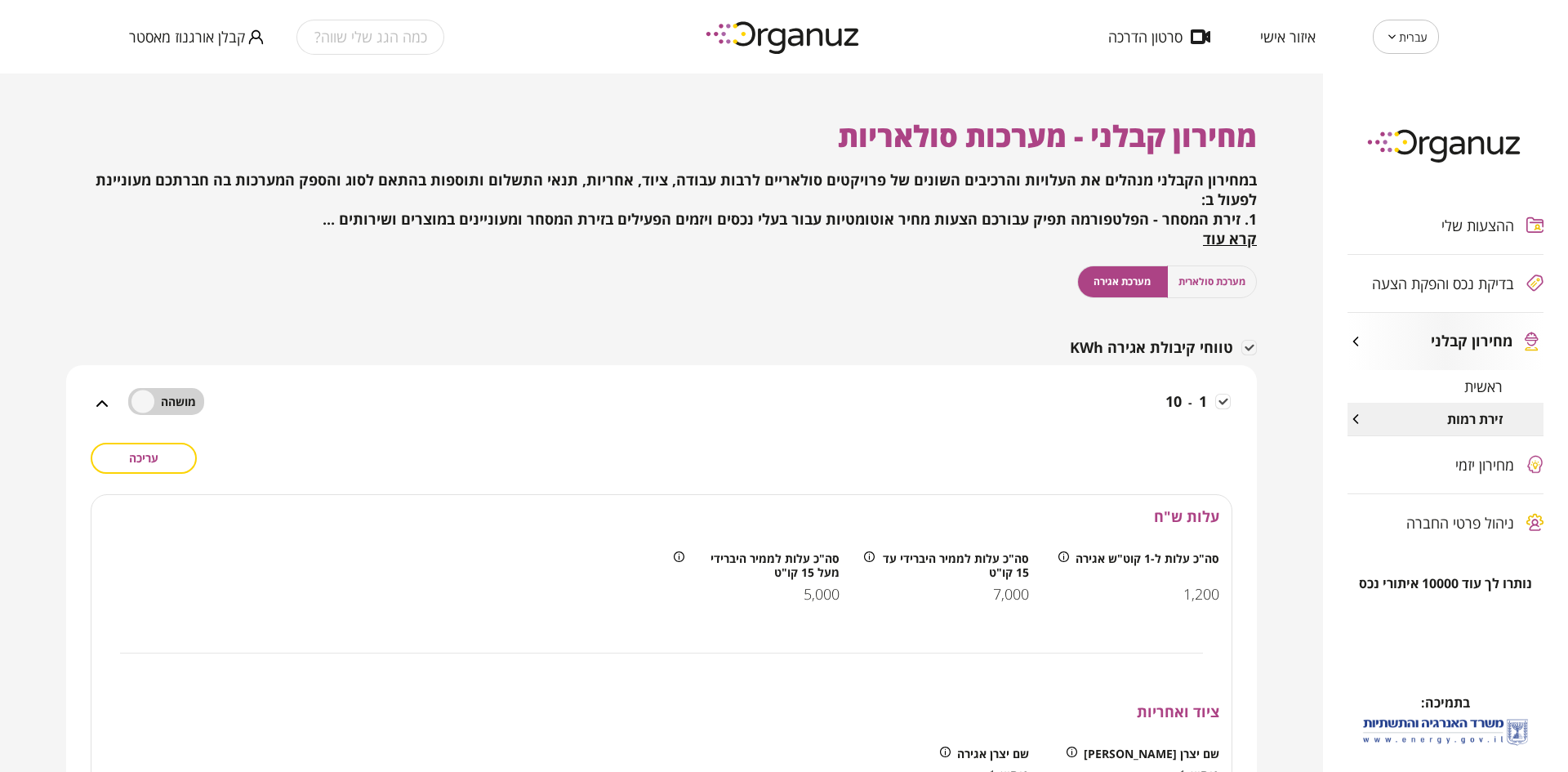
click at [1023, 402] on div "1 - 10" at bounding box center [671, 414] width 1119 height 58
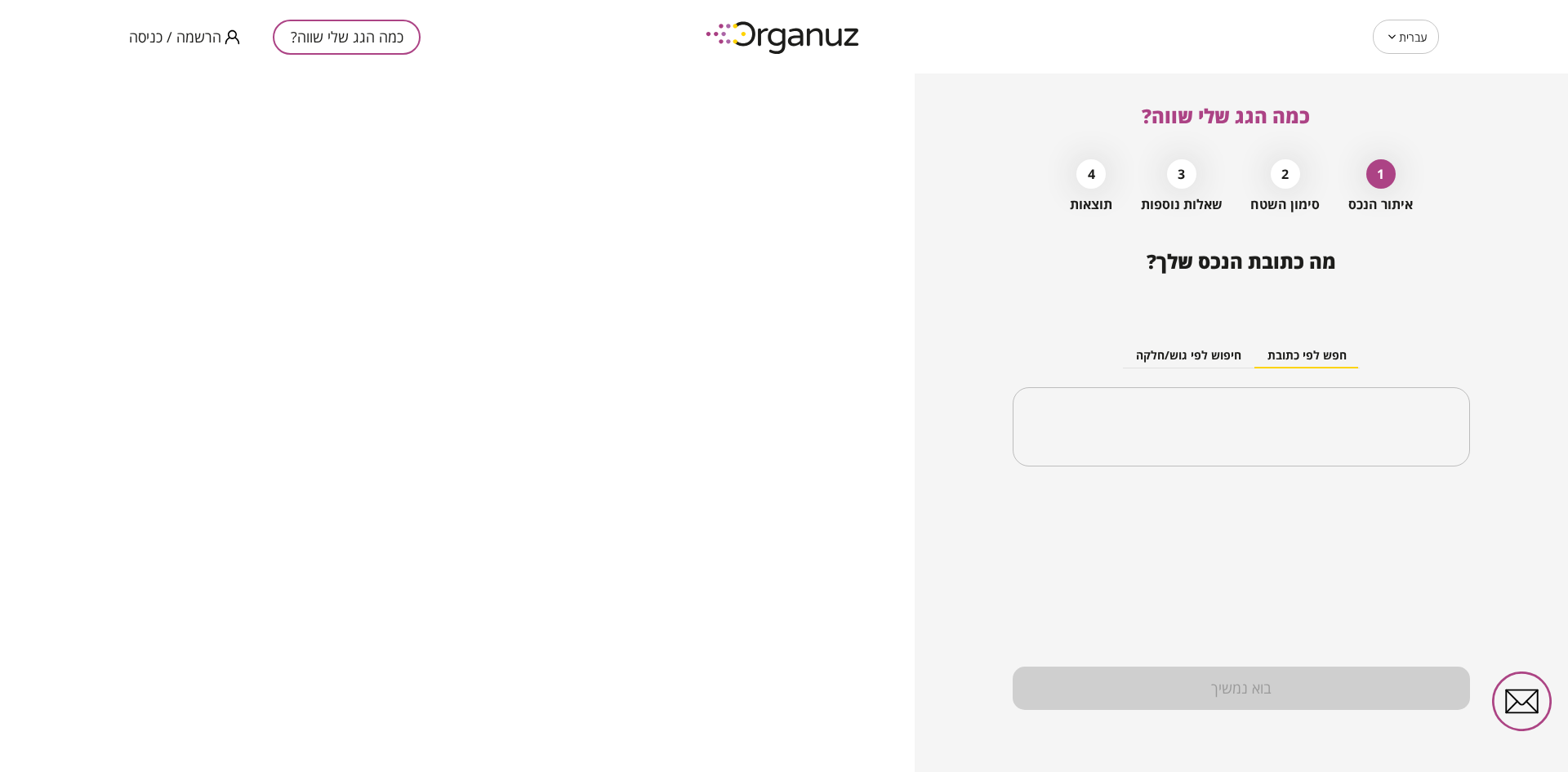
click at [197, 40] on span "הרשמה / כניסה" at bounding box center [175, 36] width 92 height 16
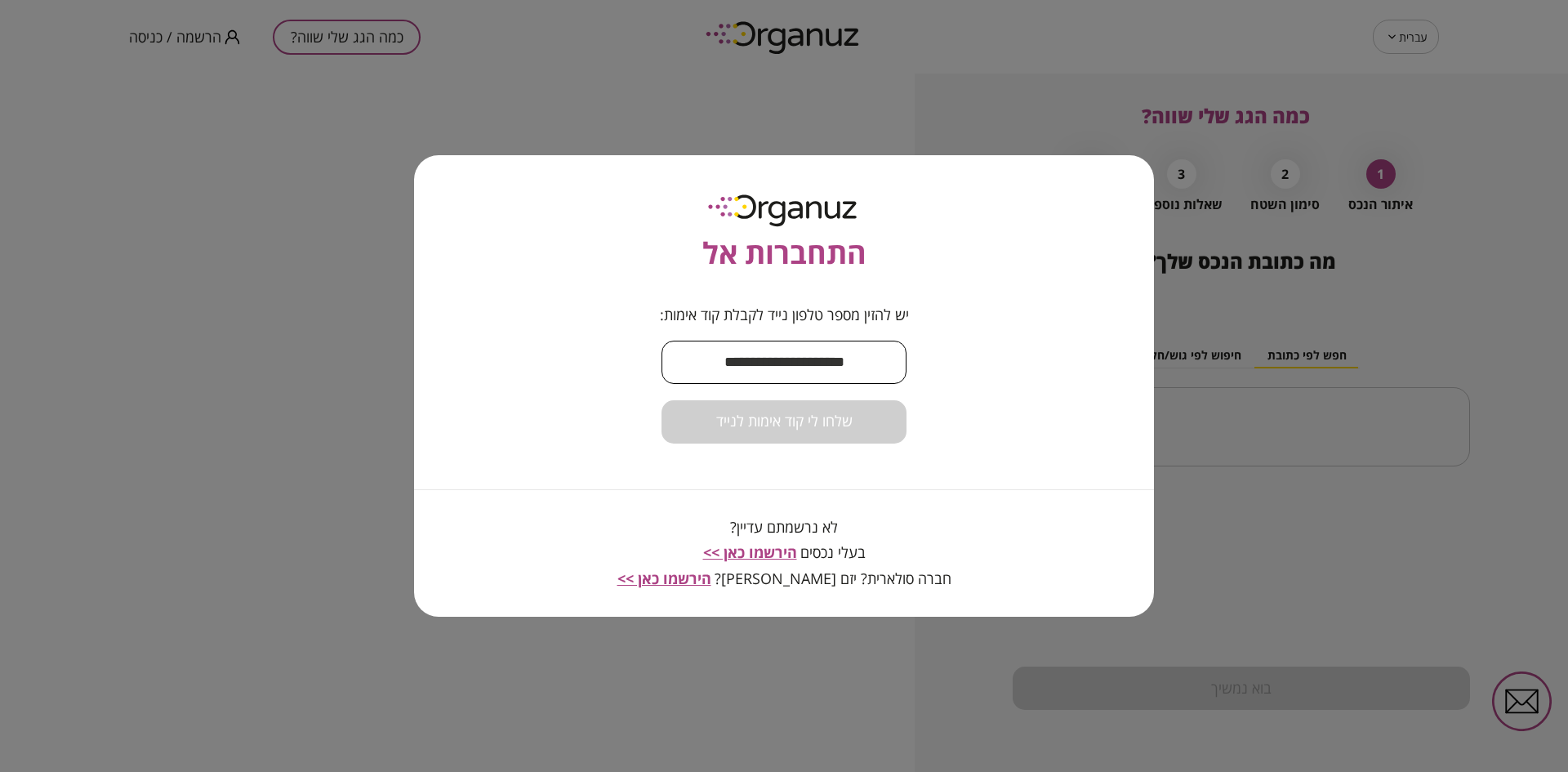
click at [784, 364] on input "text" at bounding box center [784, 362] width 245 height 48
type input "**********"
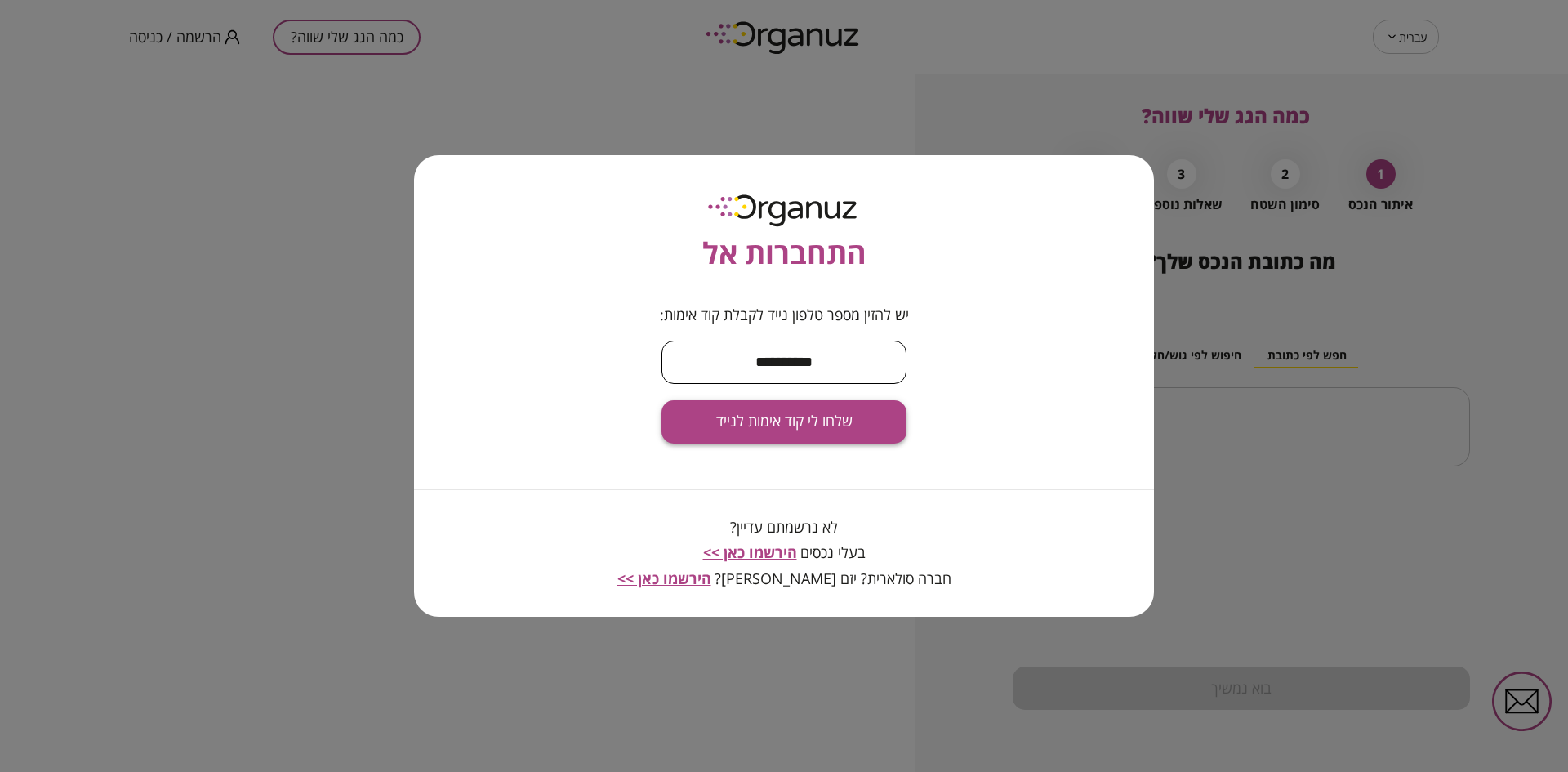
click at [746, 423] on span "שלחו לי קוד אימות לנייד" at bounding box center [784, 422] width 136 height 18
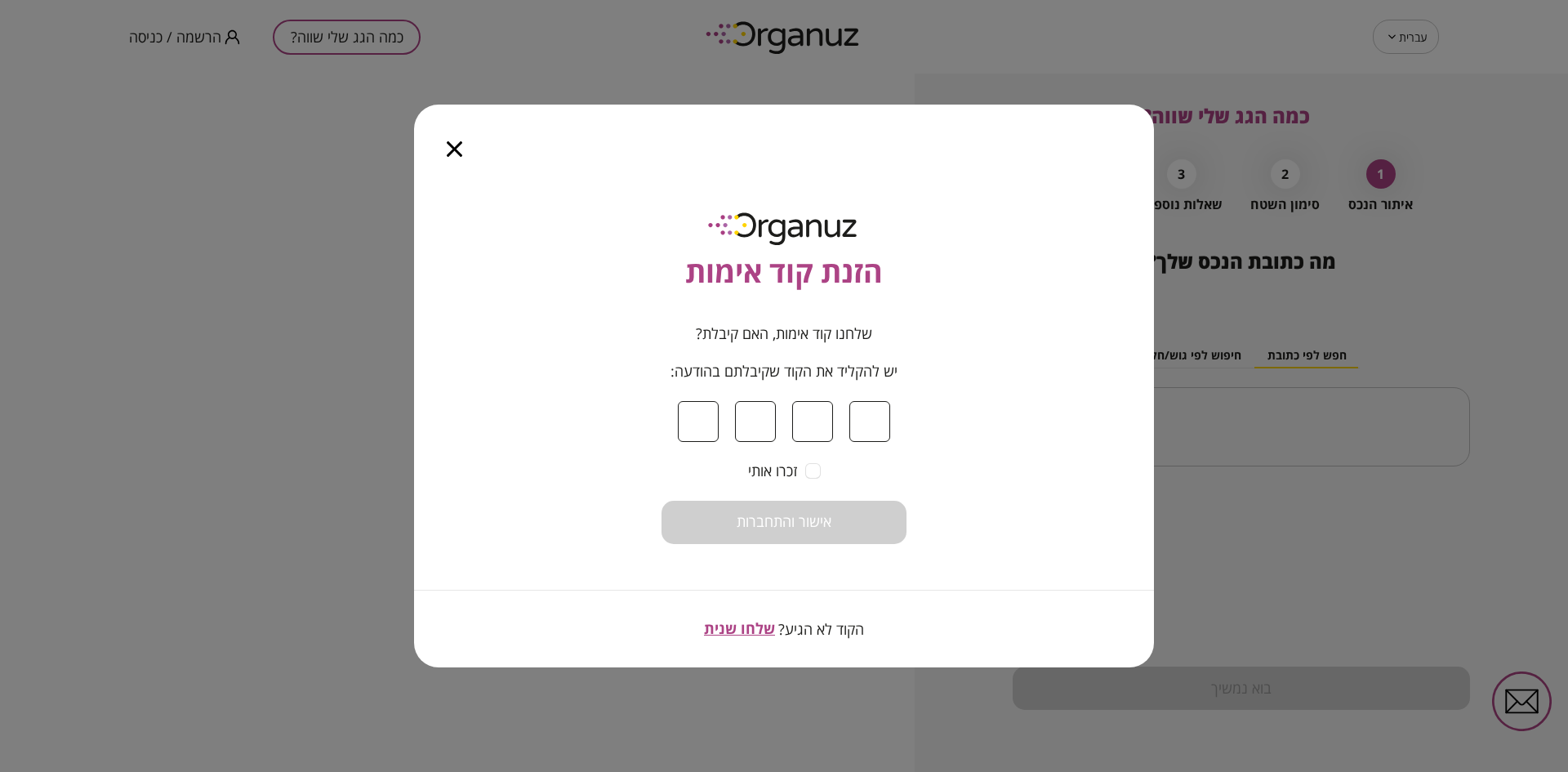
type input "*"
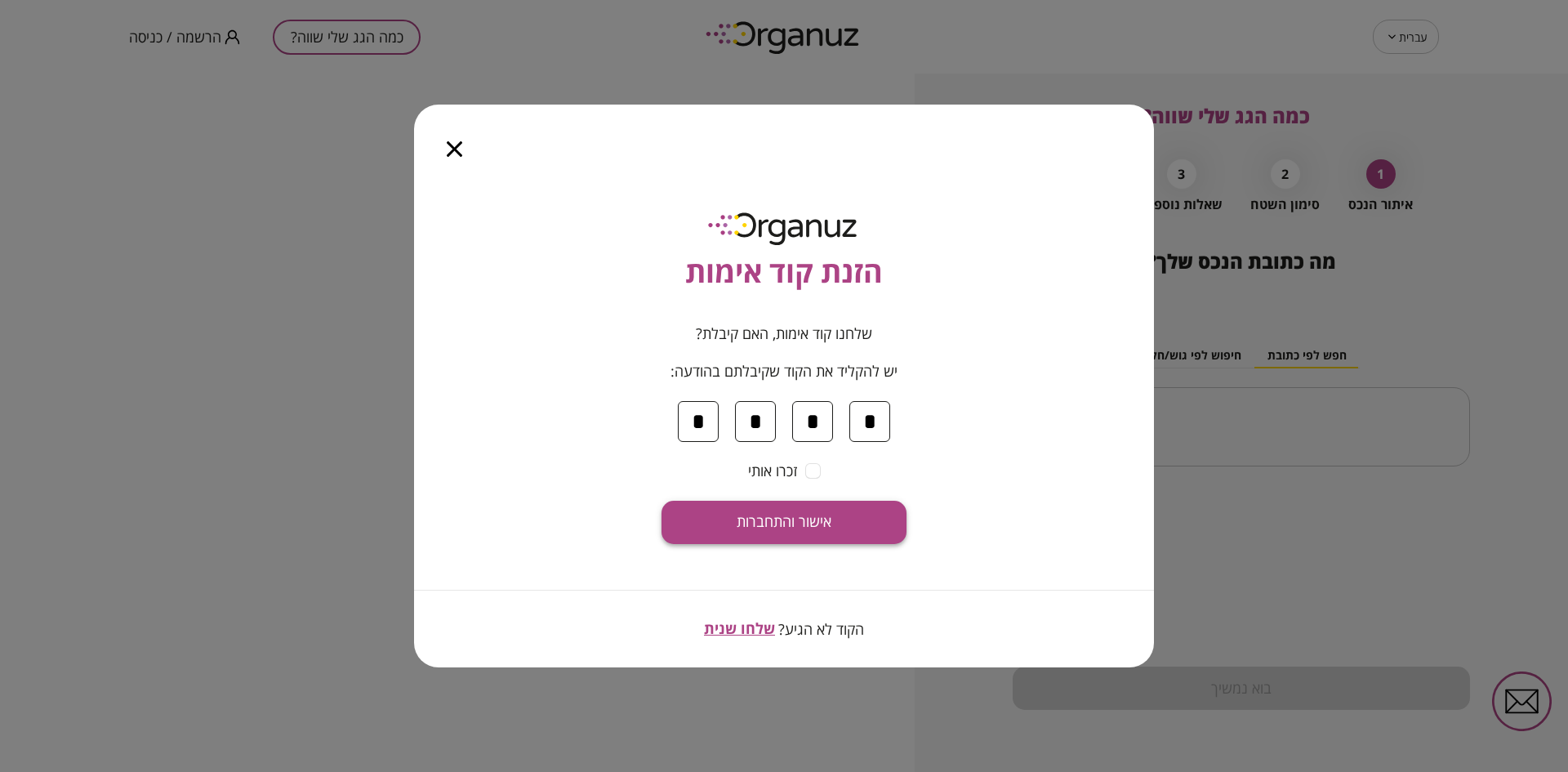
type input "*"
click at [768, 536] on button "אישור והתחברות" at bounding box center [784, 521] width 245 height 43
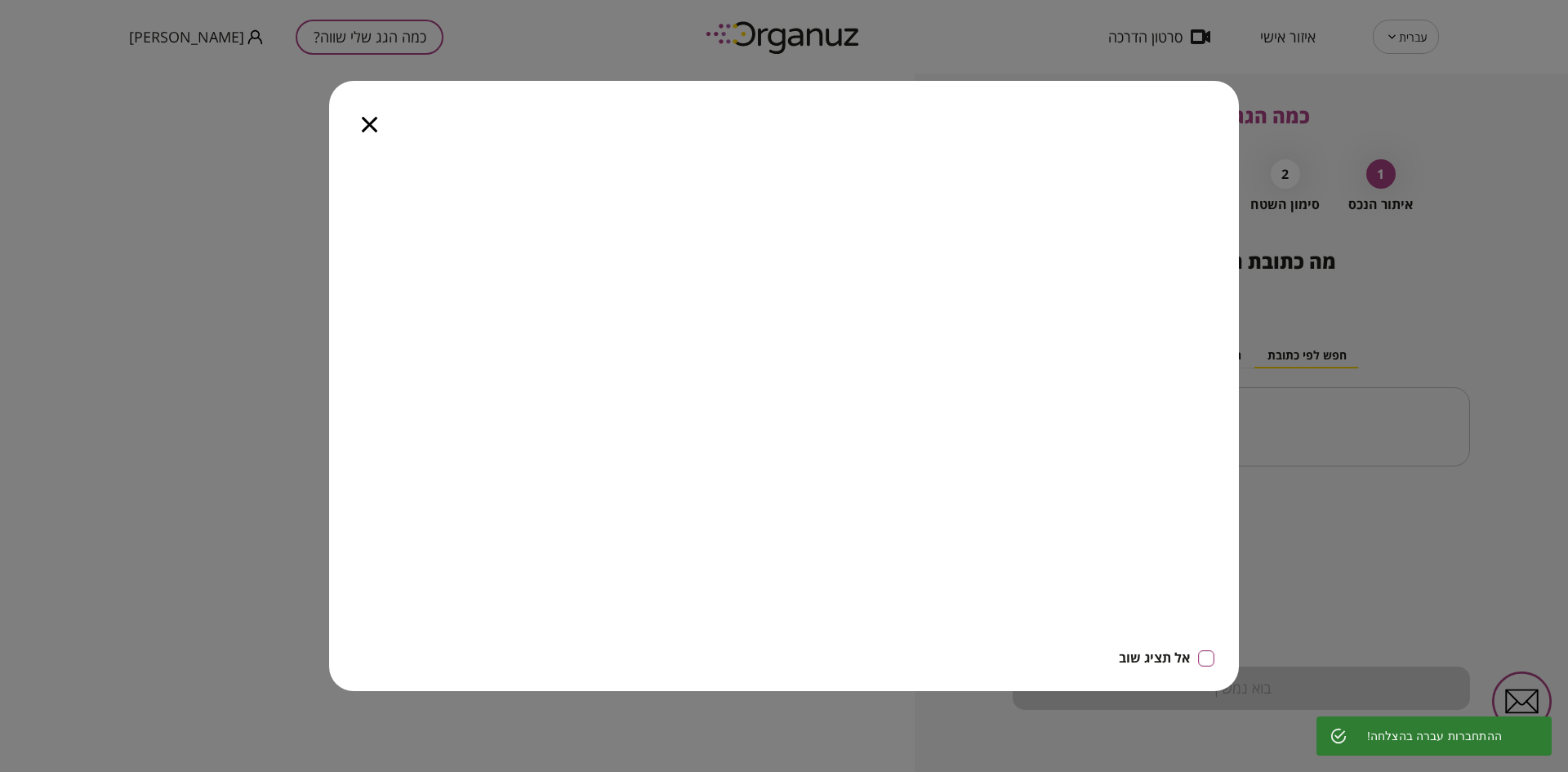
click at [365, 124] on icon "button" at bounding box center [370, 125] width 15 height 15
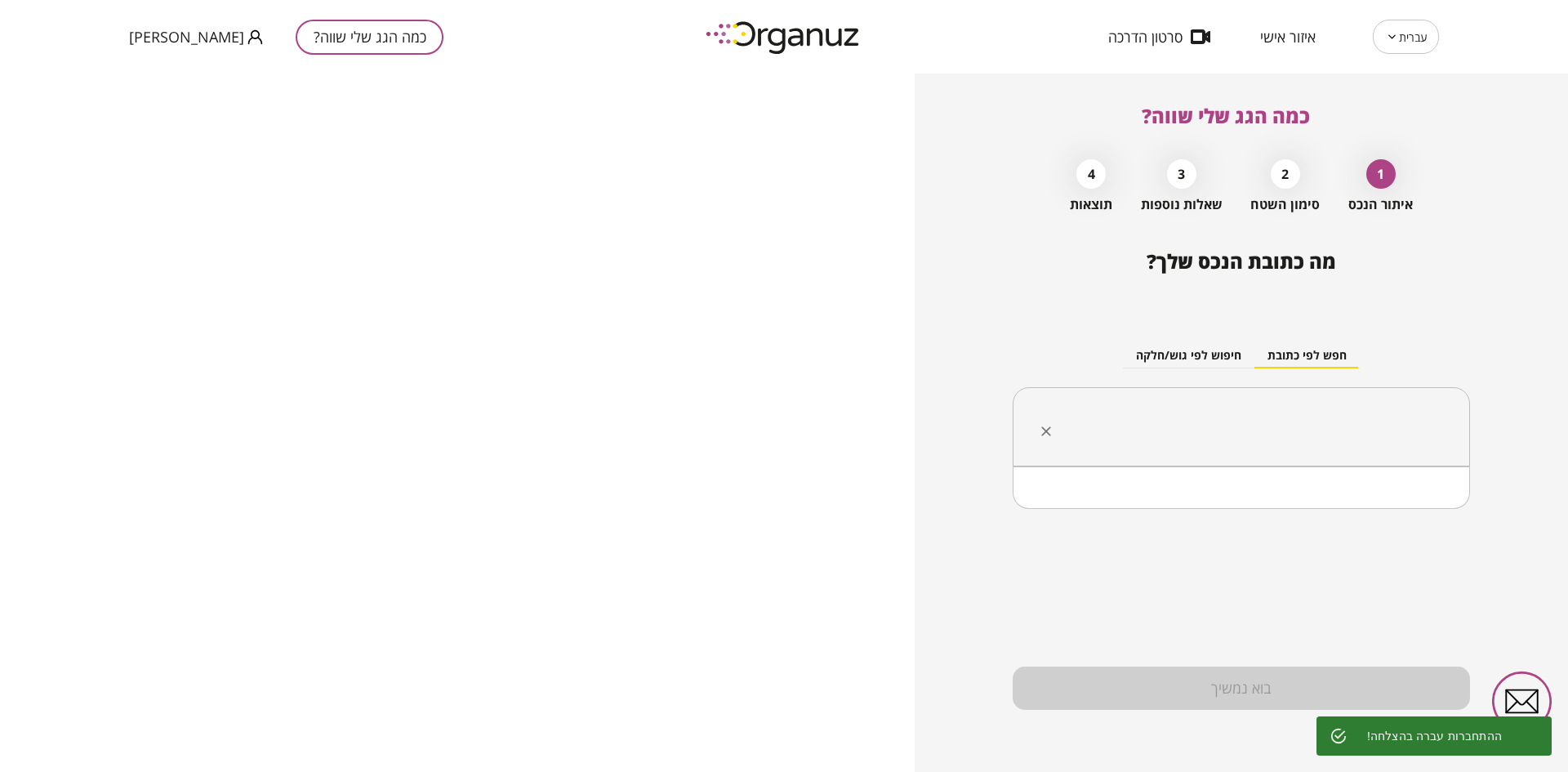
click at [1176, 423] on input "text" at bounding box center [1247, 427] width 406 height 41
type input "*"
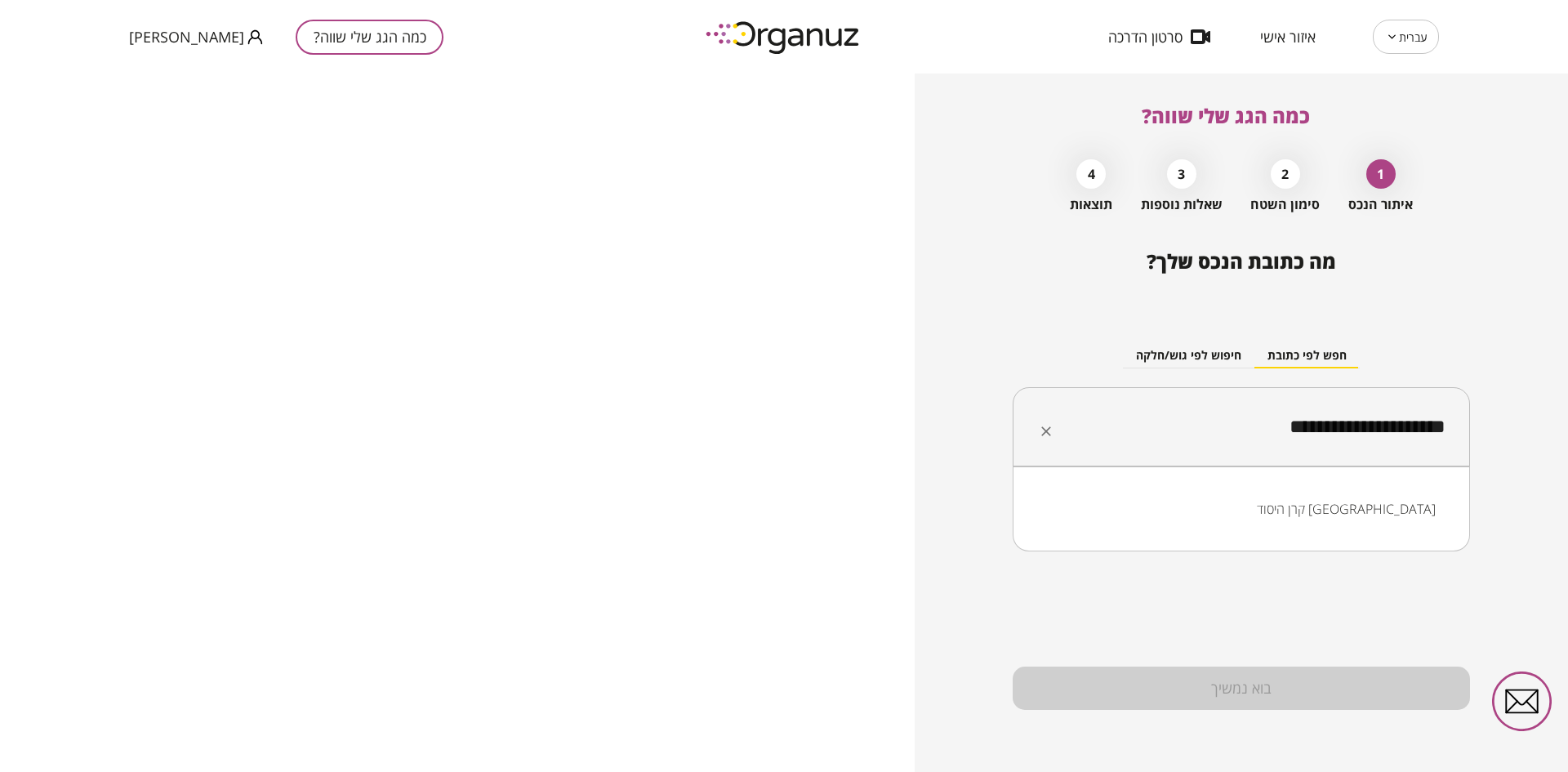
click at [1200, 502] on li "קרן היסוד קריית ביאליק" at bounding box center [1242, 509] width 415 height 30
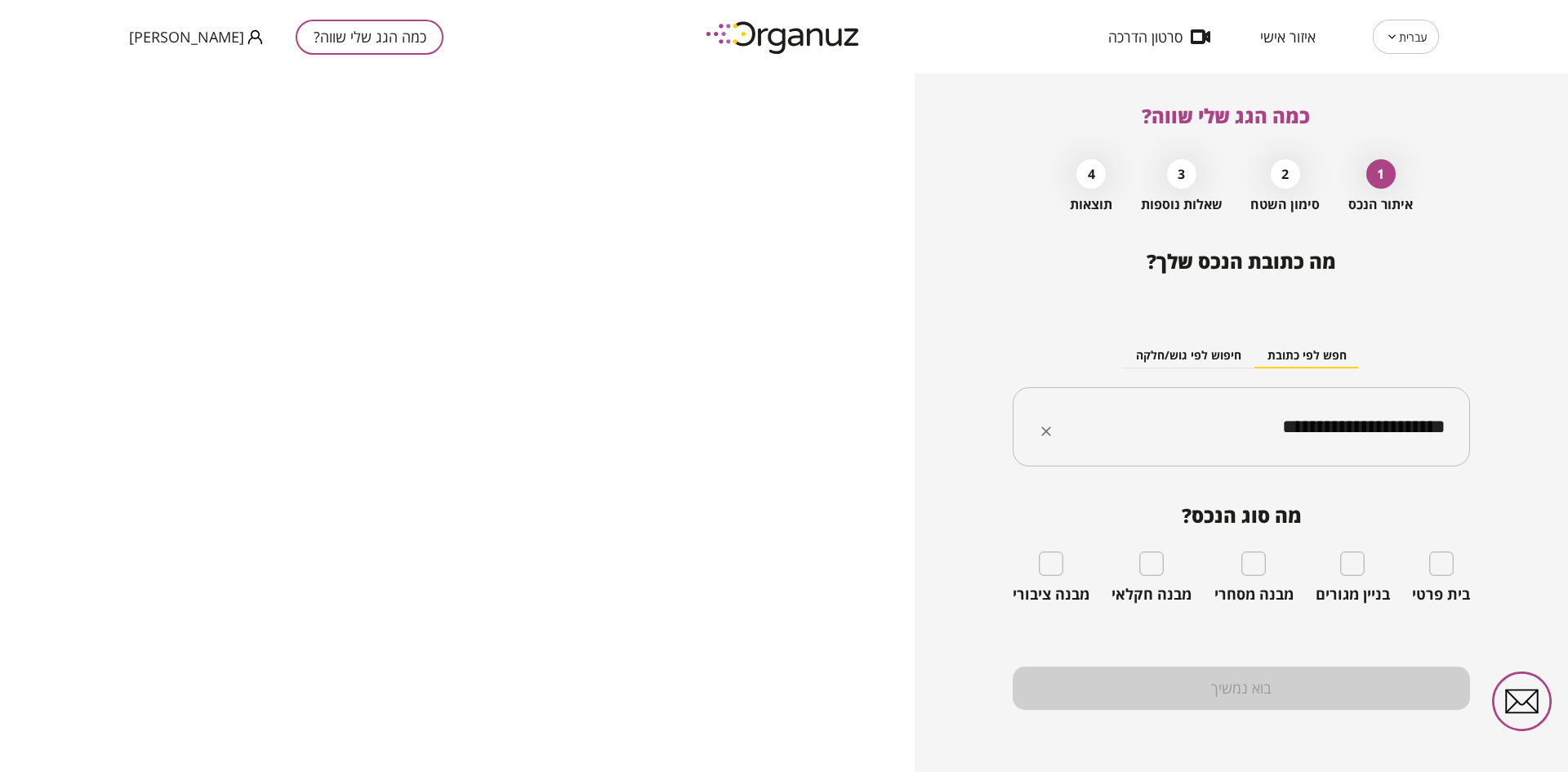
type input "**********"
